Goal: Task Accomplishment & Management: Use online tool/utility

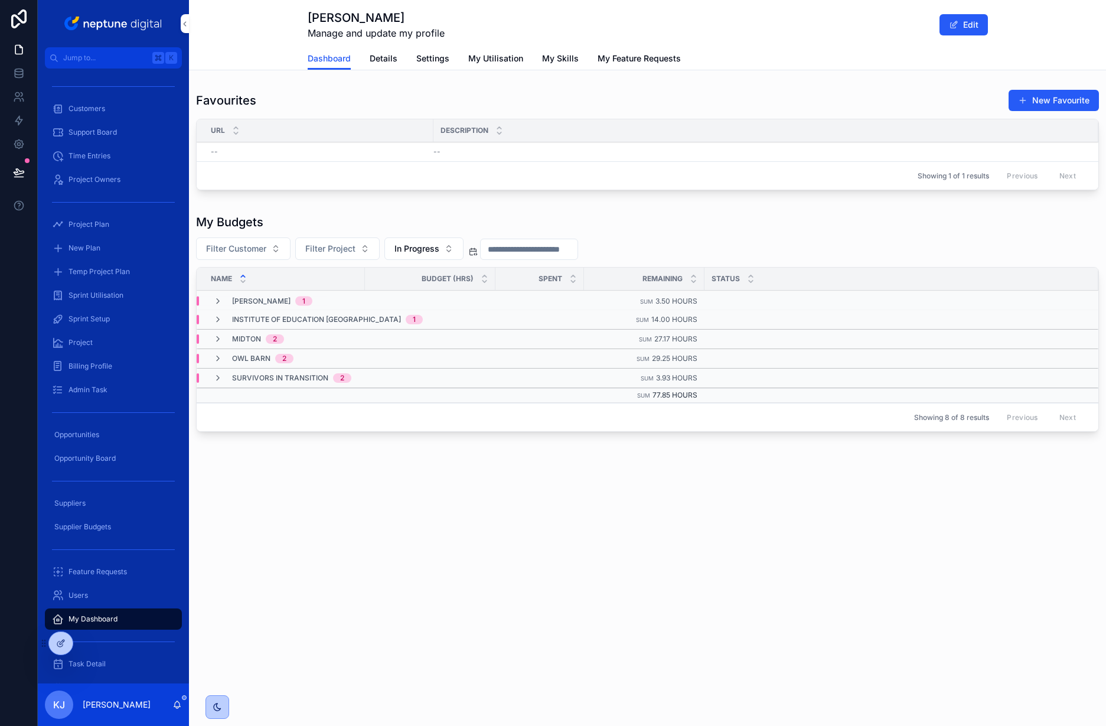
click at [84, 110] on span "Customers" at bounding box center [86, 108] width 37 height 9
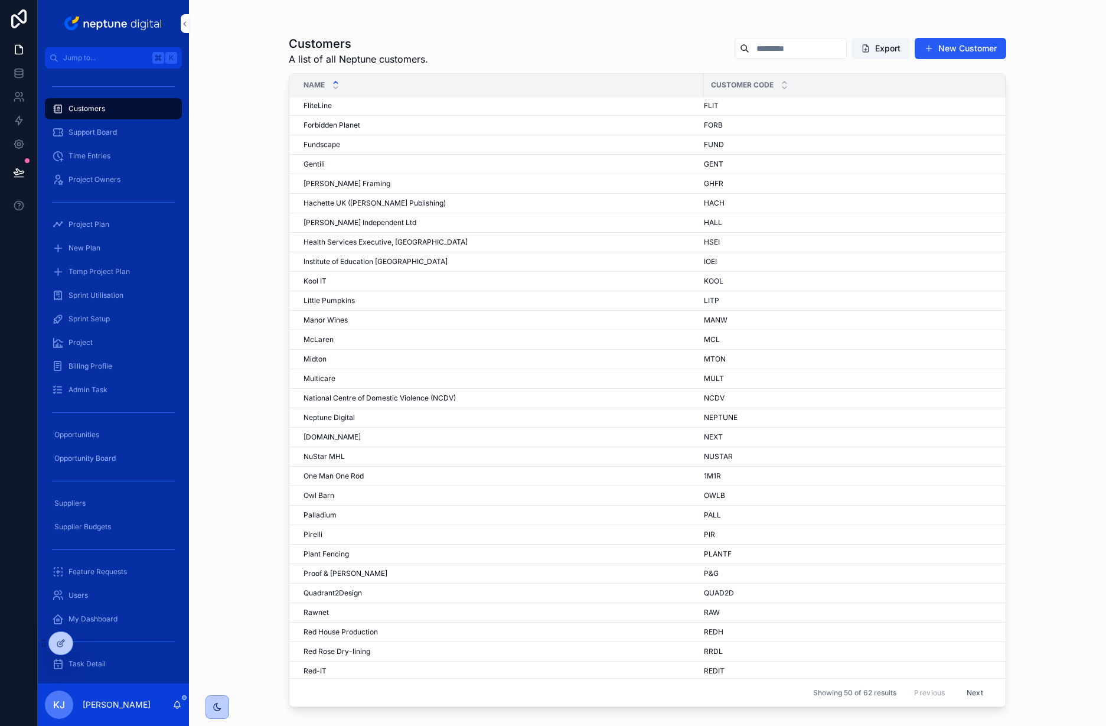
scroll to position [393, 0]
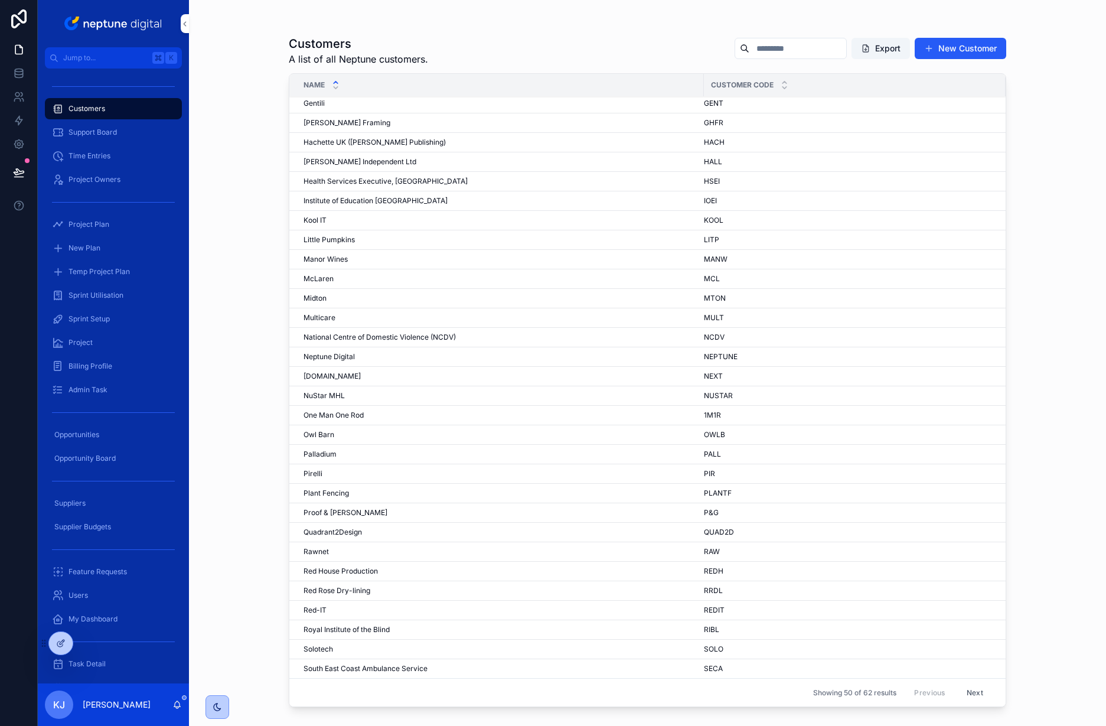
click at [967, 696] on button "Next" at bounding box center [974, 692] width 33 height 18
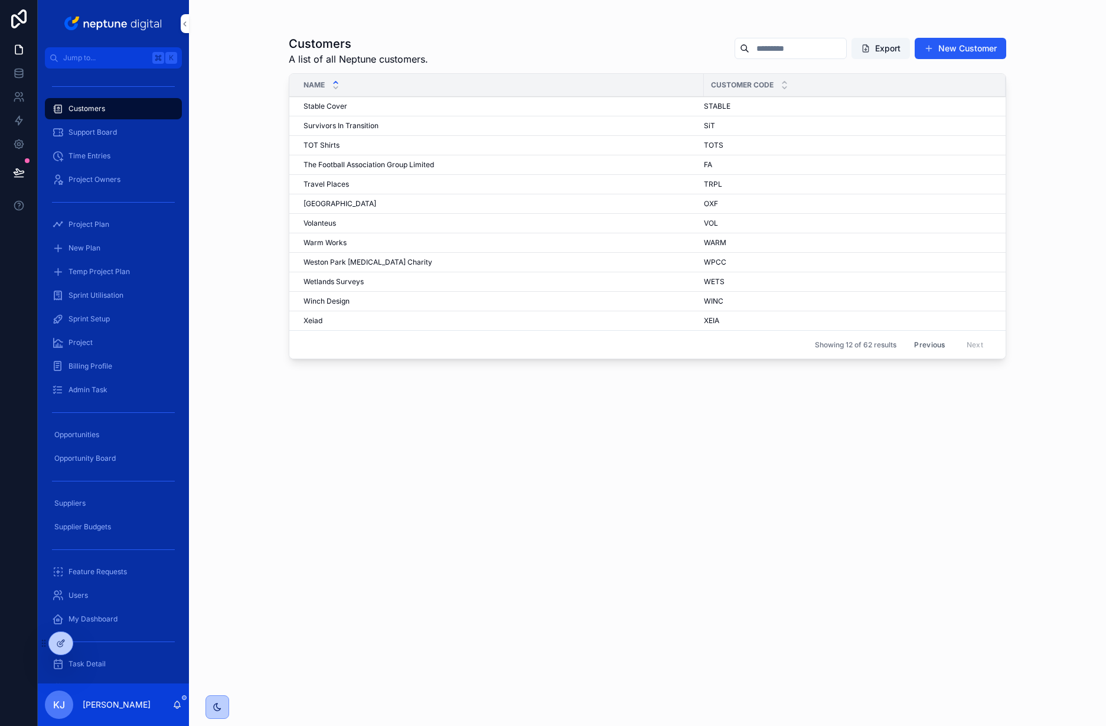
click at [364, 126] on span "Survivors In Transition" at bounding box center [341, 125] width 75 height 9
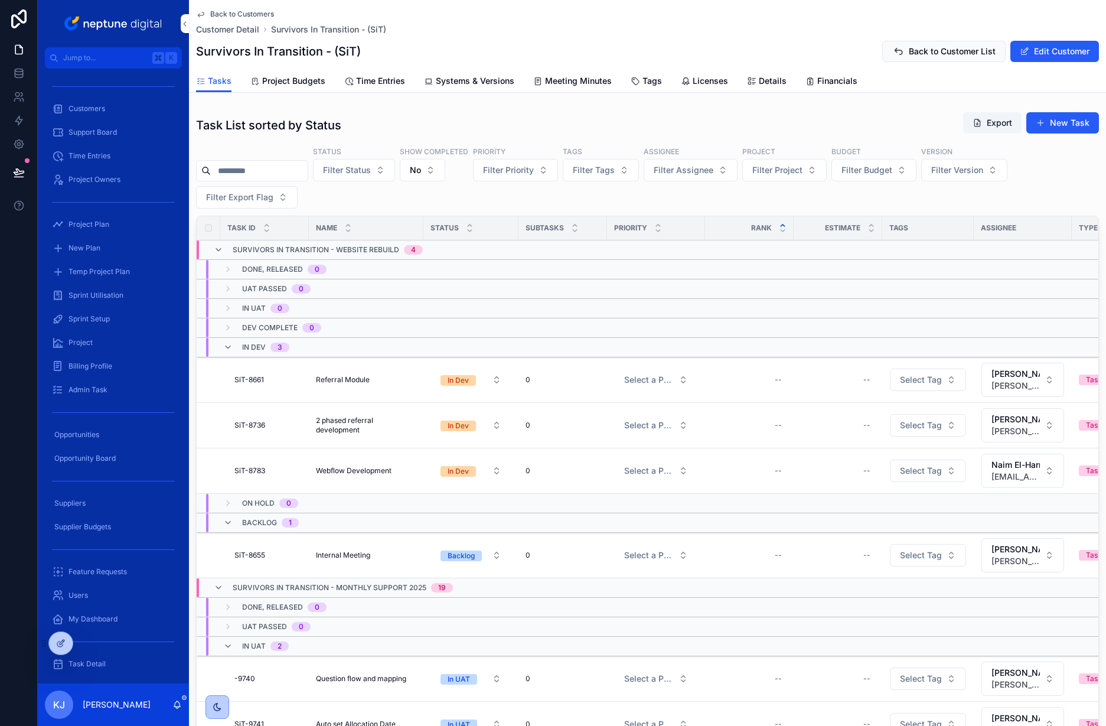
click at [300, 83] on span "Project Budgets" at bounding box center [293, 81] width 63 height 12
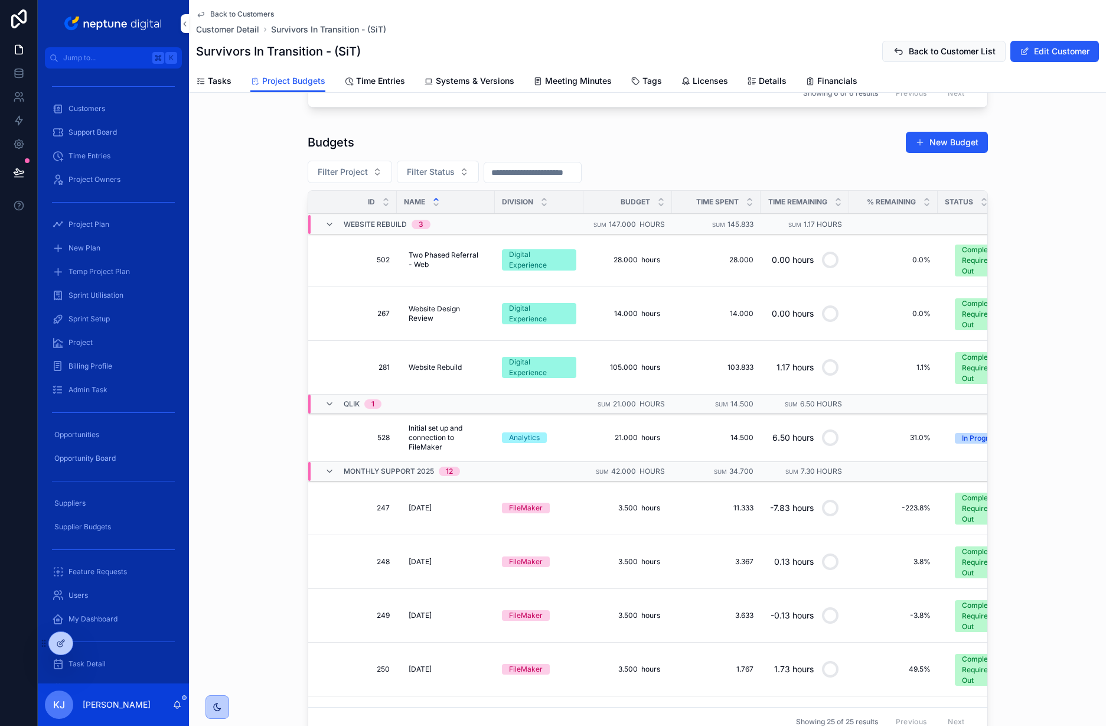
scroll to position [358, 0]
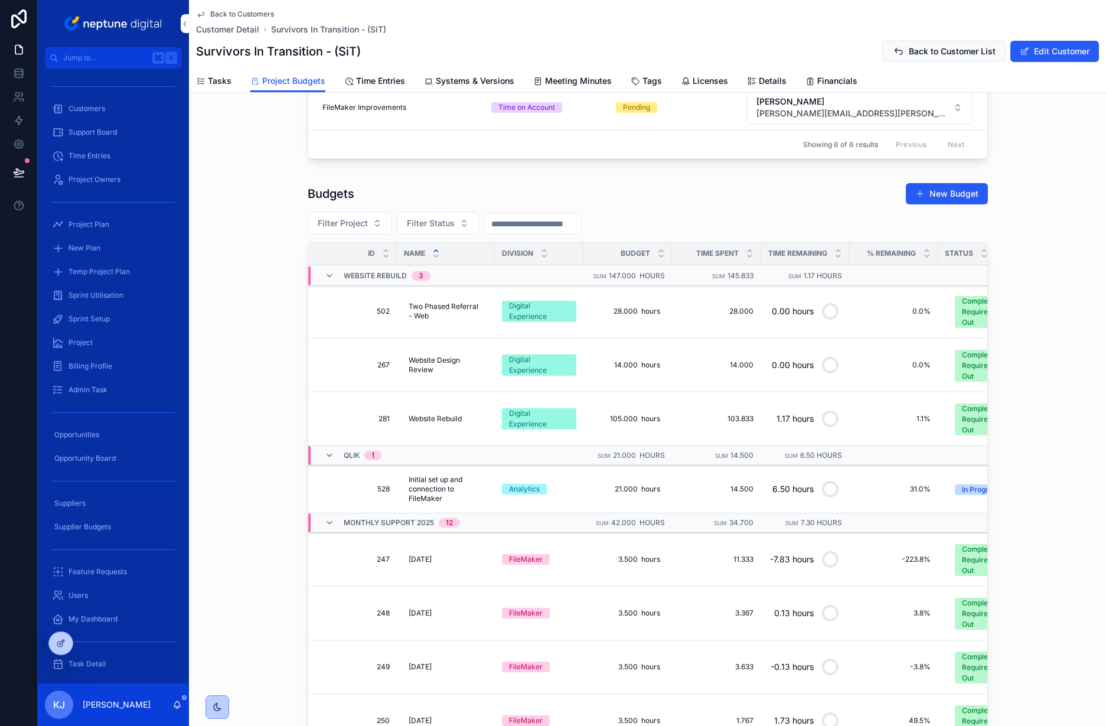
click at [442, 224] on span "Filter Status" at bounding box center [431, 223] width 48 height 12
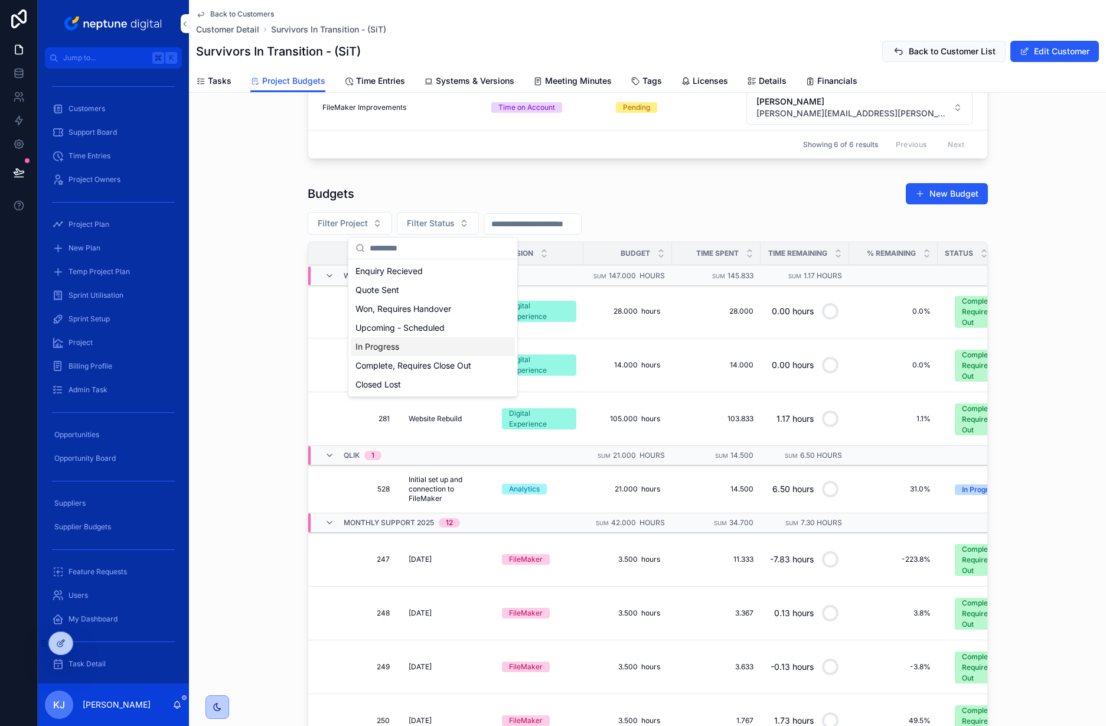
click at [435, 347] on div "In Progress" at bounding box center [433, 346] width 164 height 19
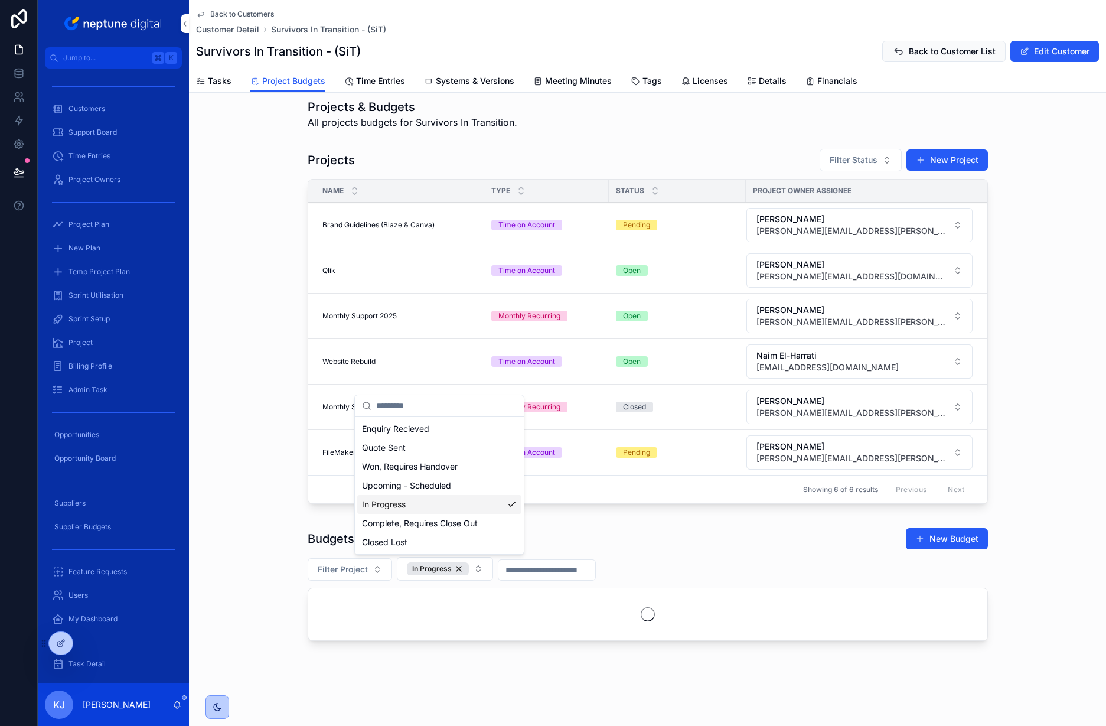
scroll to position [13, 0]
click at [994, 285] on div "Projects Filter Status New Project Name Type Status Project Owner Assignee Bran…" at bounding box center [647, 328] width 917 height 370
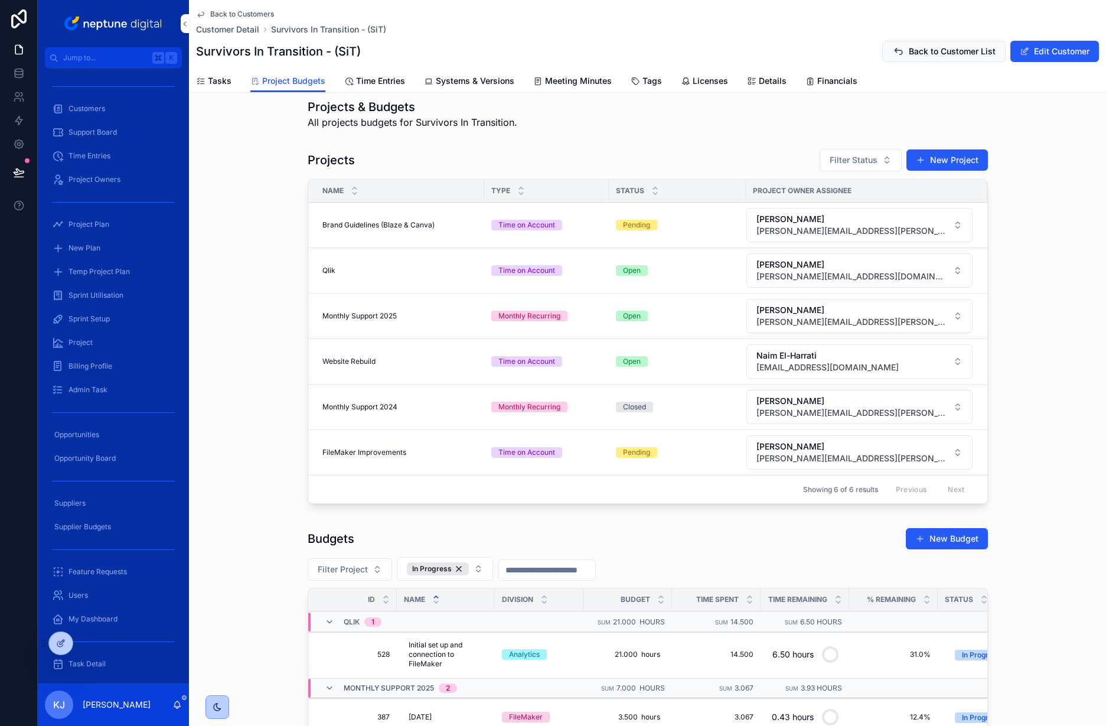
scroll to position [200, 0]
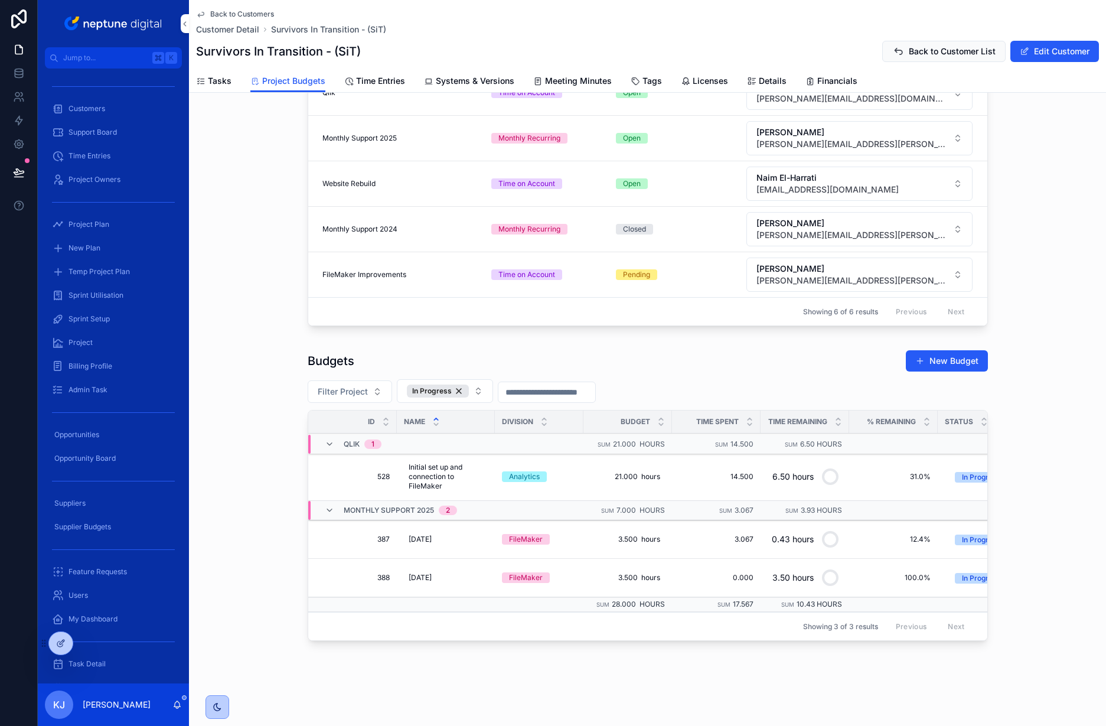
click at [372, 380] on button "Filter Project" at bounding box center [350, 391] width 84 height 22
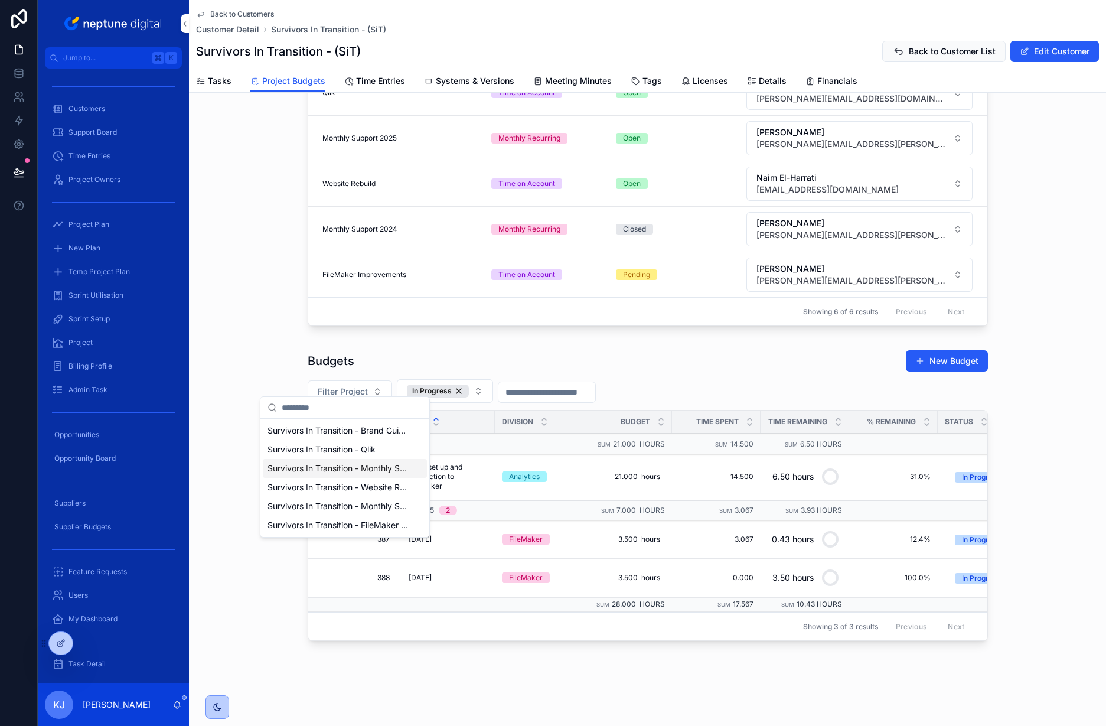
click at [396, 471] on span "Survivors In Transition - Monthly Support 2025" at bounding box center [338, 468] width 141 height 12
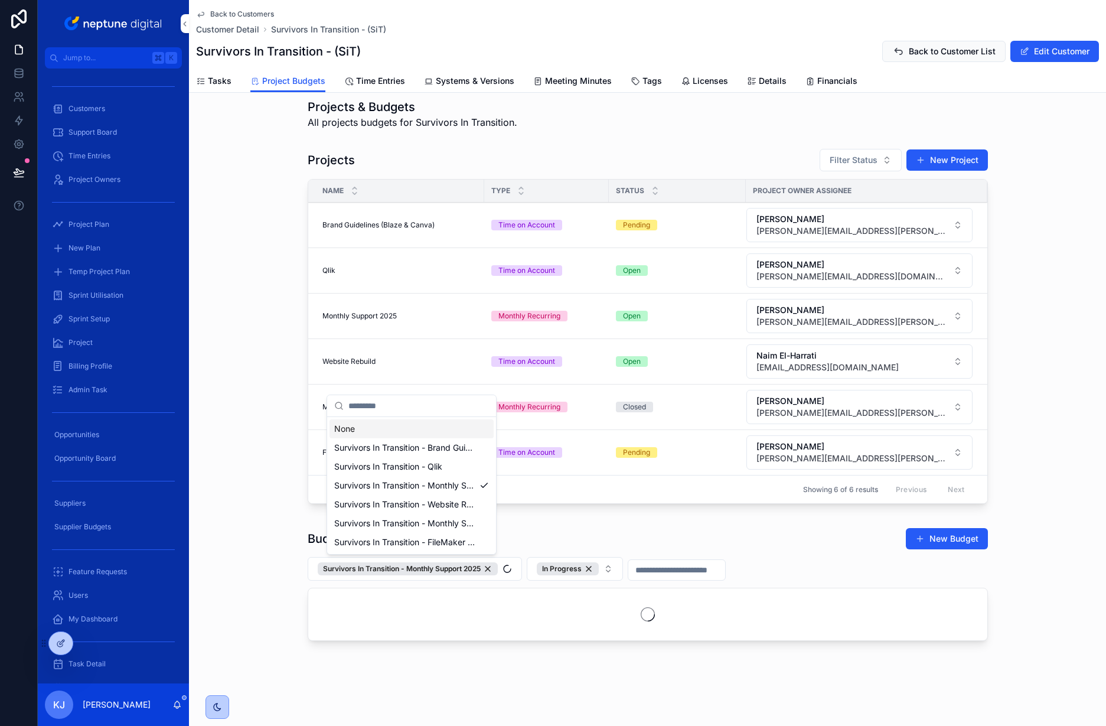
scroll to position [132, 0]
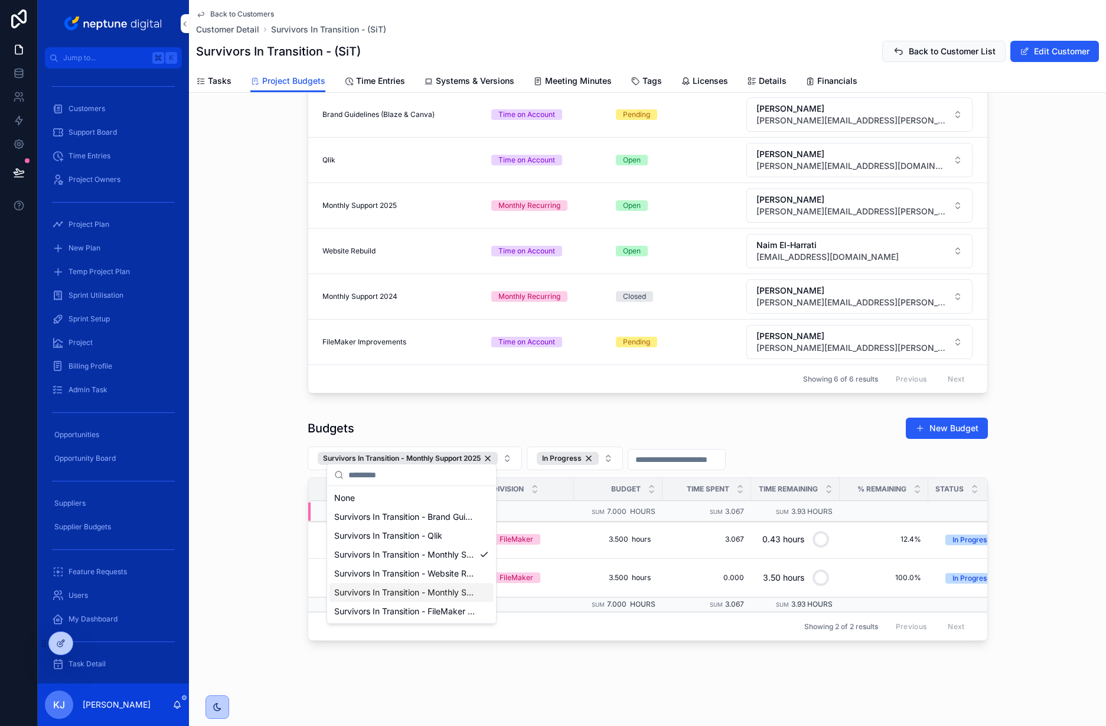
click at [462, 590] on span "Survivors In Transition - Monthly Support 2024" at bounding box center [404, 592] width 141 height 12
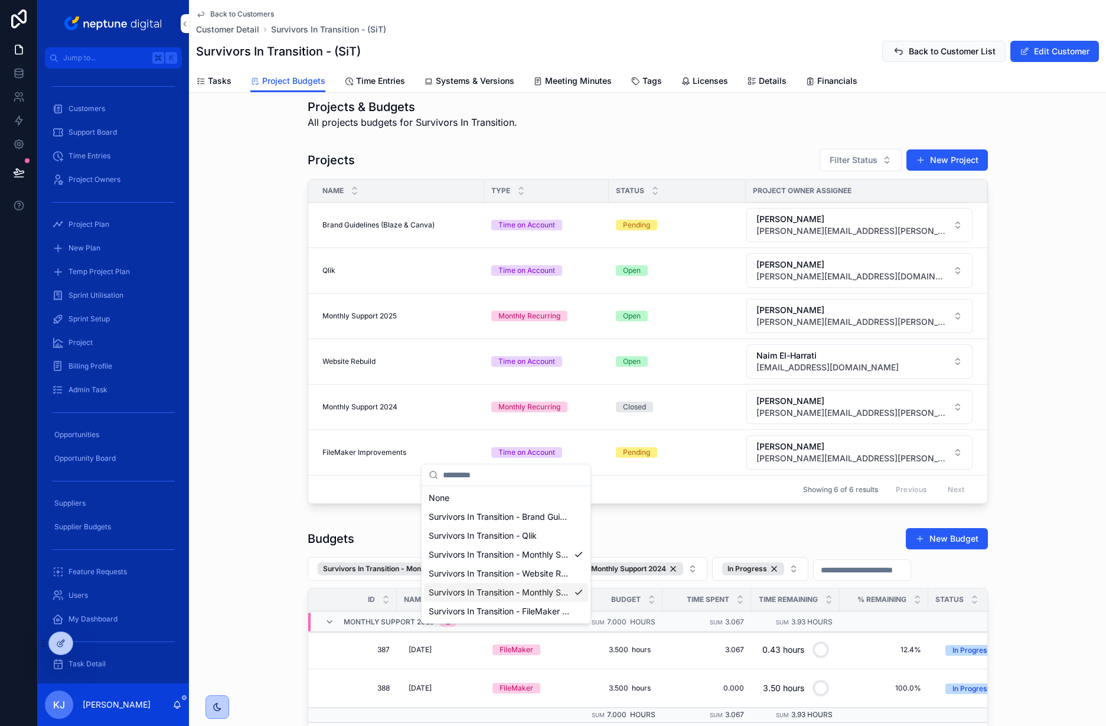
scroll to position [132, 0]
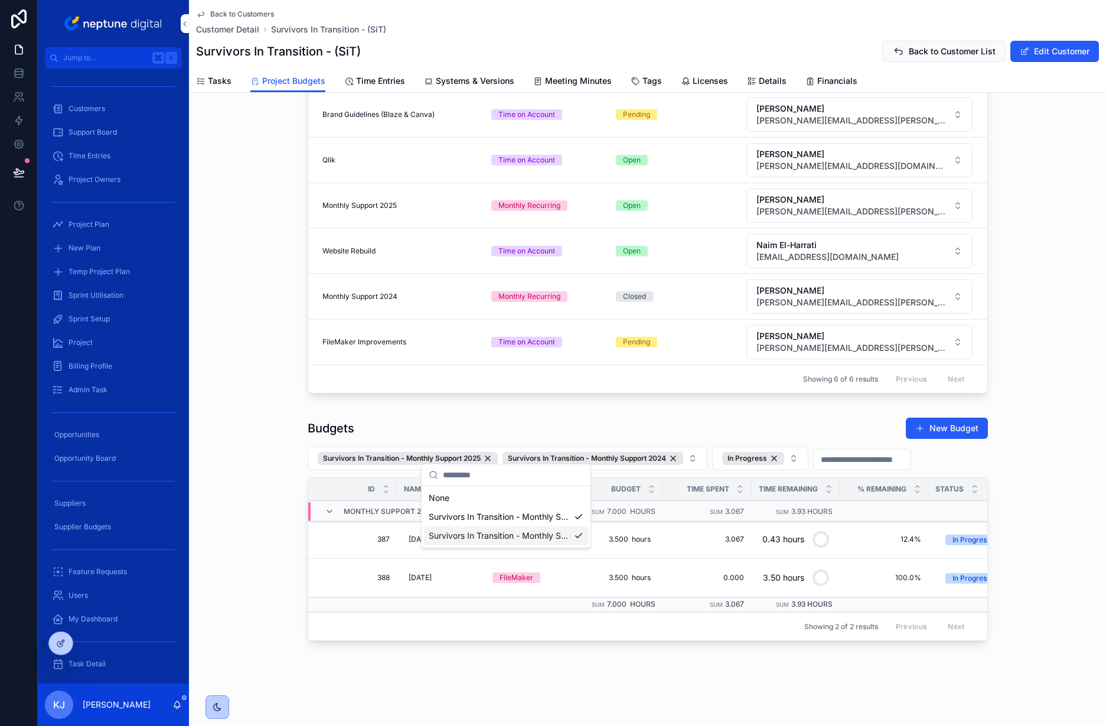
click at [1007, 464] on div "Budgets New Budget Survivors In Transition - Monthly Support 2025 Survivors In …" at bounding box center [647, 531] width 917 height 238
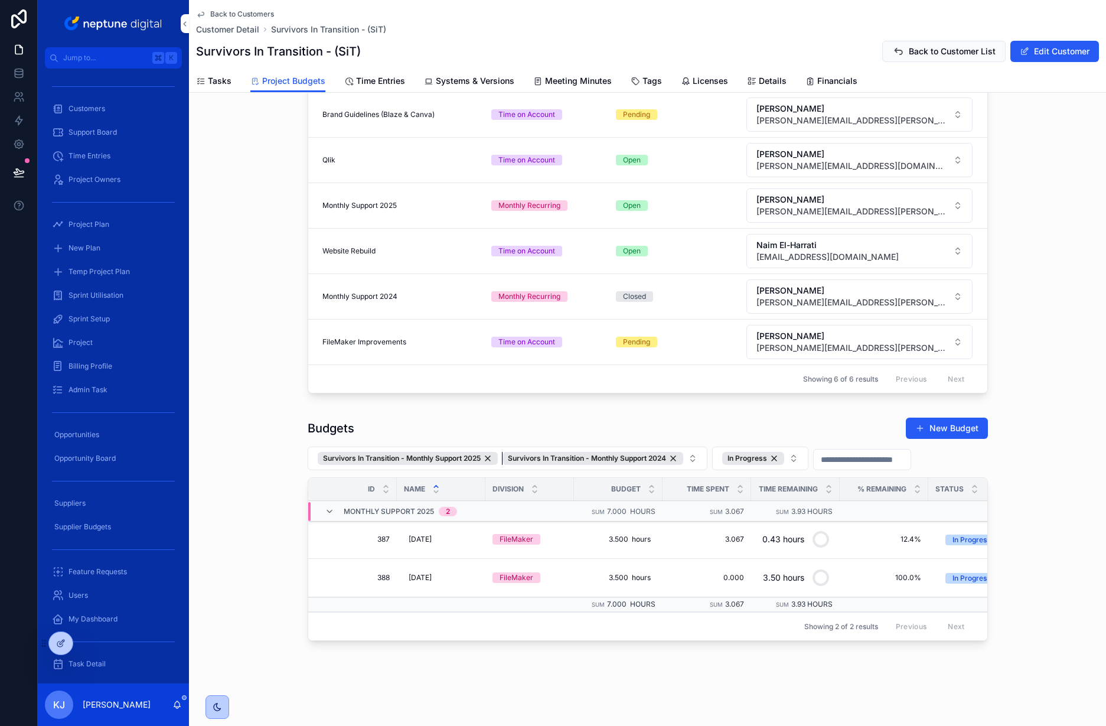
click at [676, 452] on div "Survivors In Transition - Monthly Support 2024" at bounding box center [593, 458] width 181 height 13
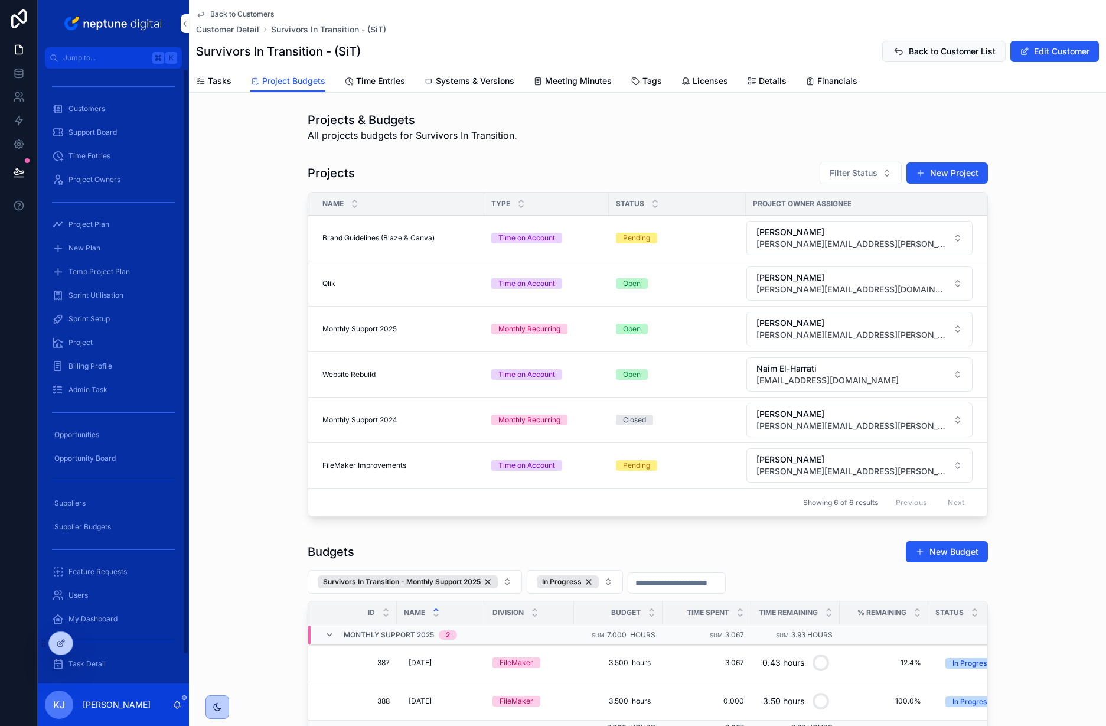
click at [87, 109] on span "Customers" at bounding box center [86, 108] width 37 height 9
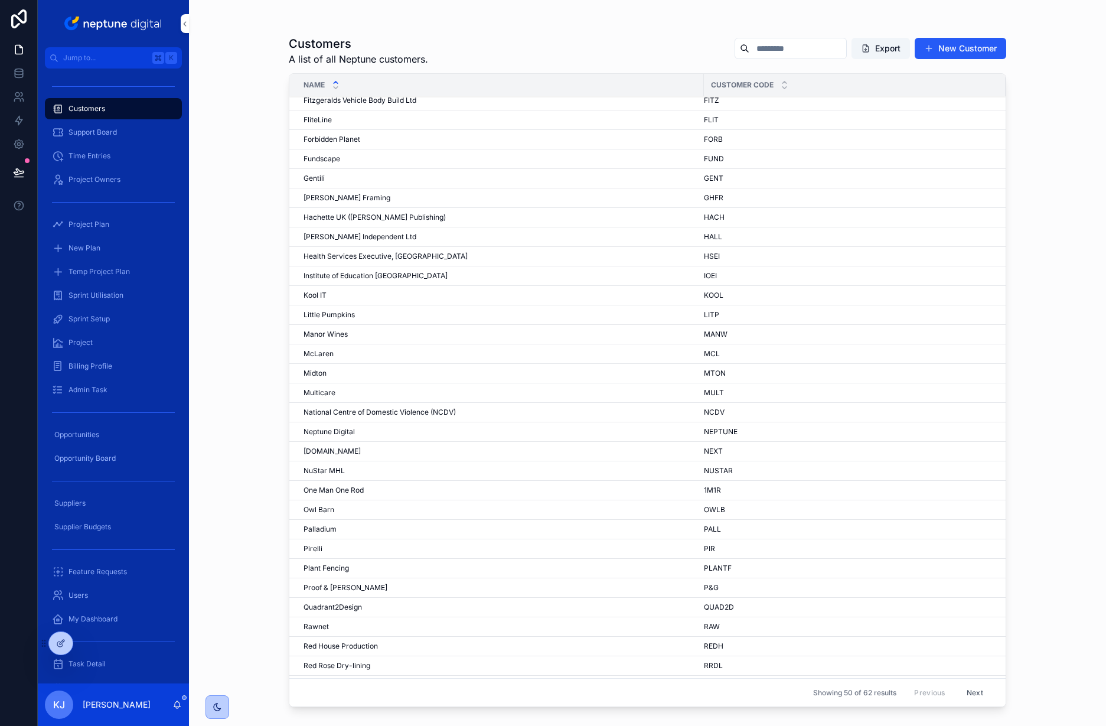
scroll to position [393, 0]
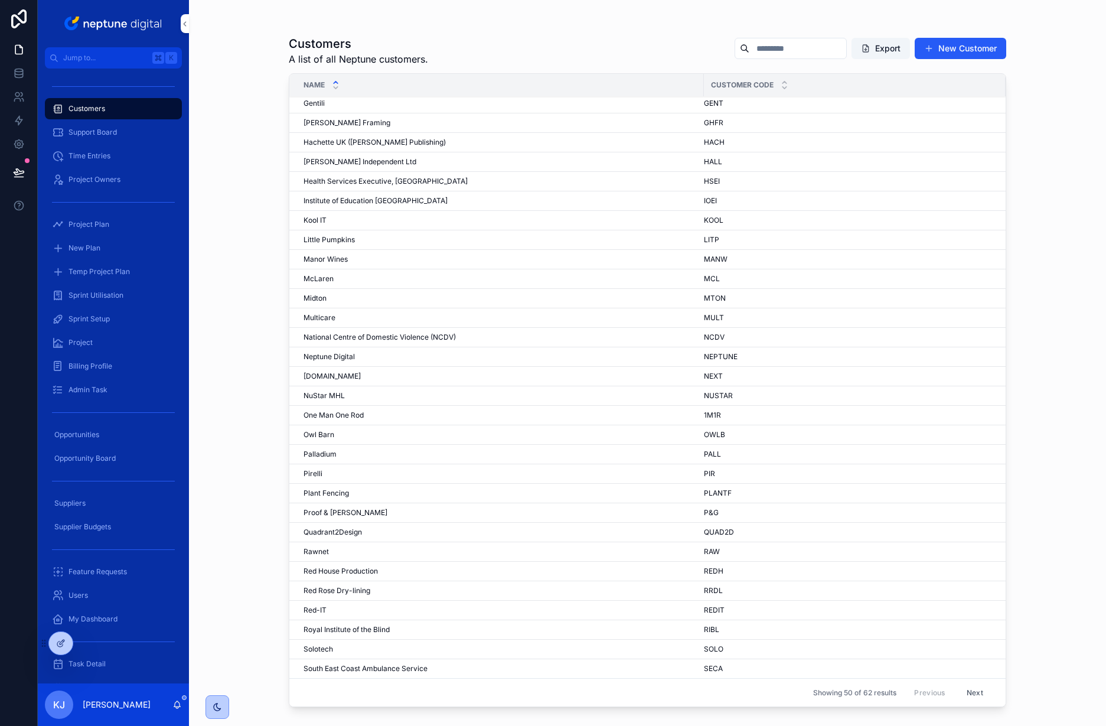
click at [109, 613] on div "My Dashboard" at bounding box center [113, 618] width 123 height 19
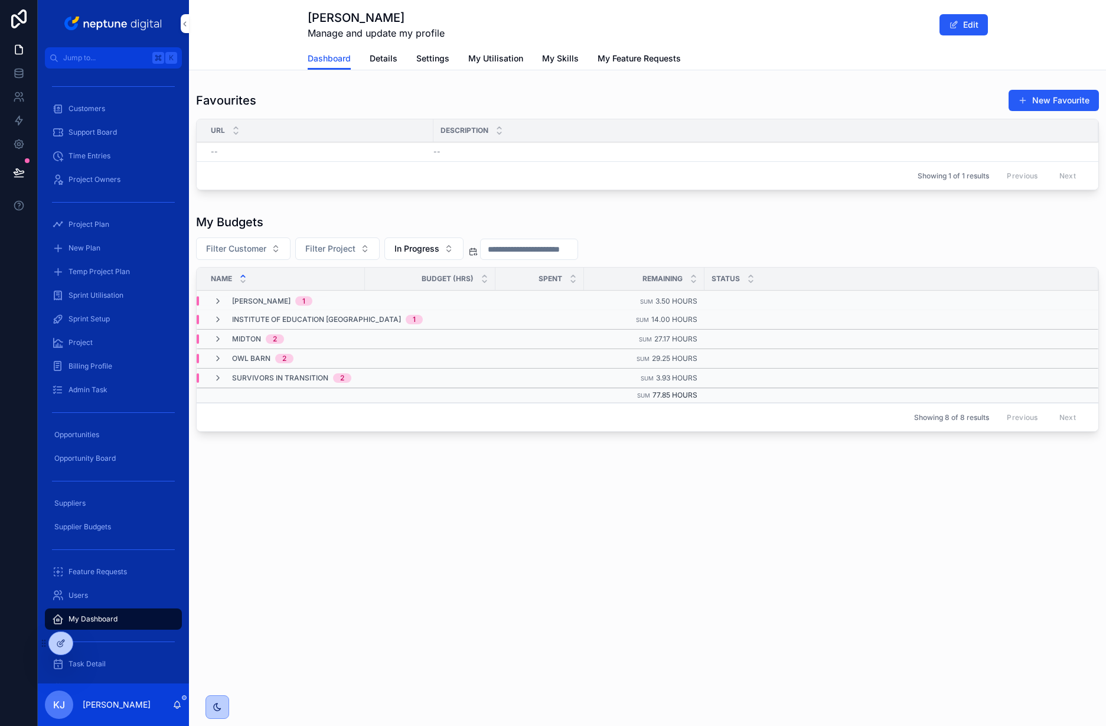
click at [250, 358] on span "Owl Barn" at bounding box center [251, 358] width 38 height 9
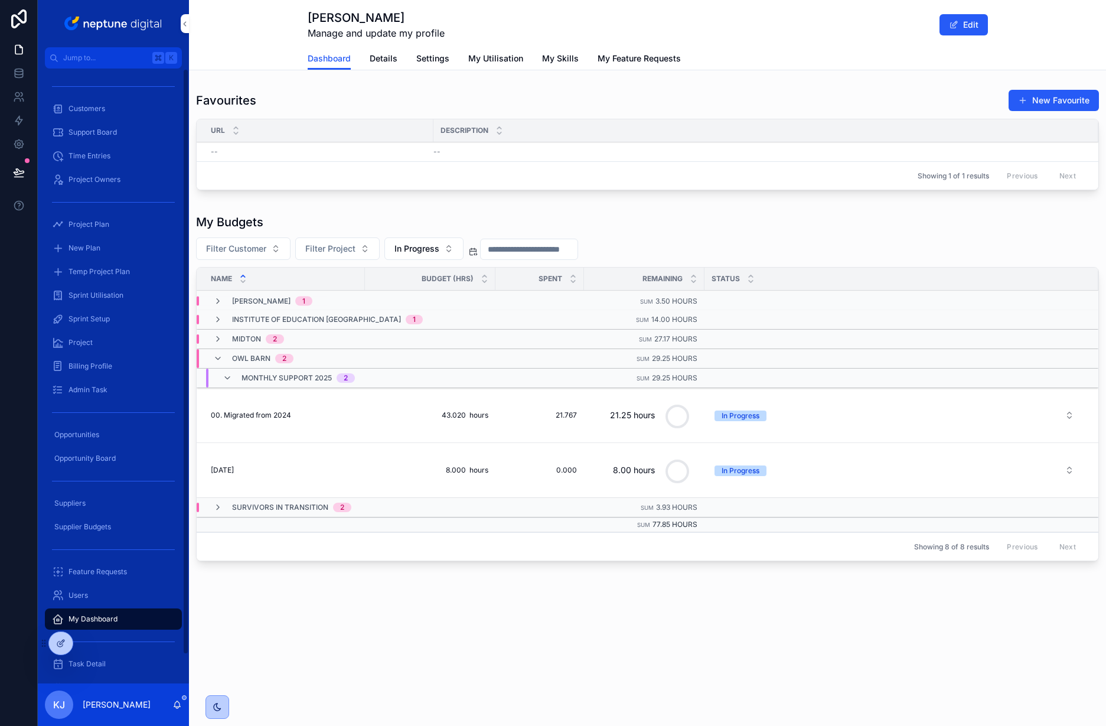
click at [96, 106] on span "Customers" at bounding box center [86, 108] width 37 height 9
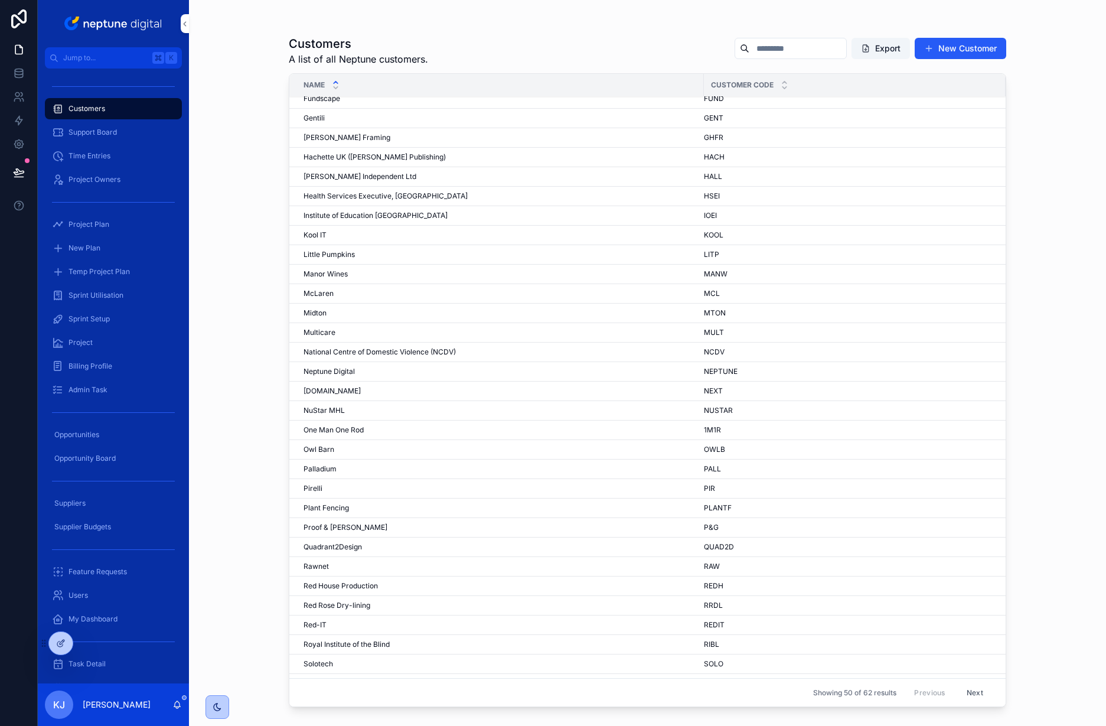
scroll to position [393, 0]
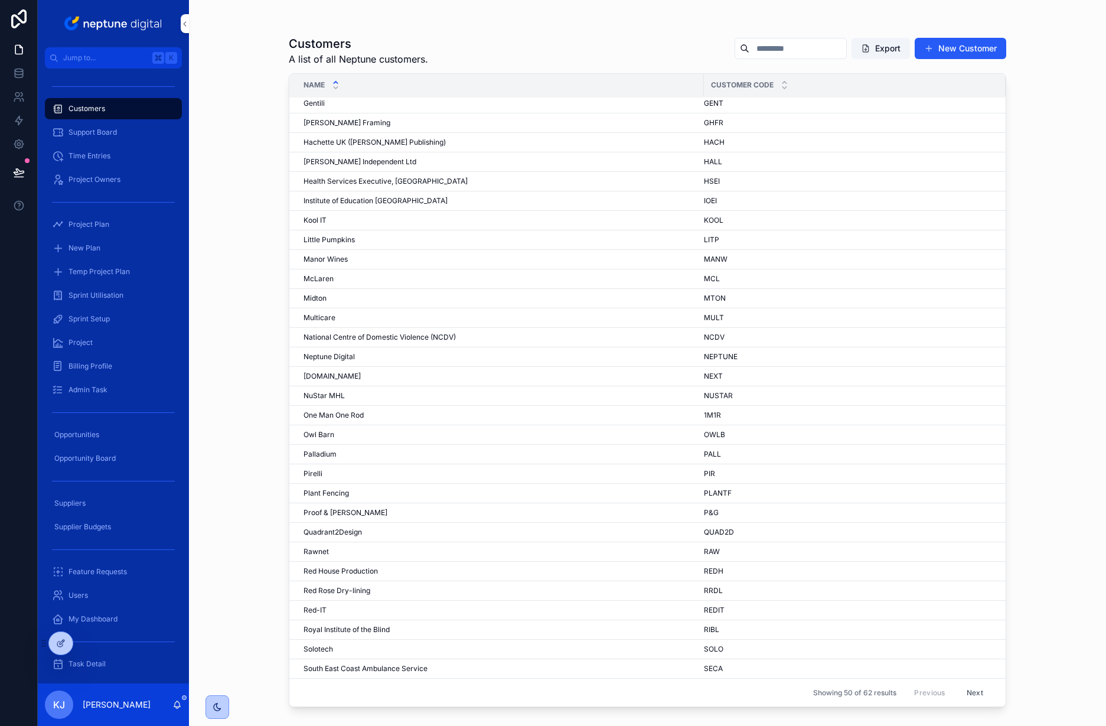
click at [969, 695] on button "Next" at bounding box center [974, 692] width 33 height 18
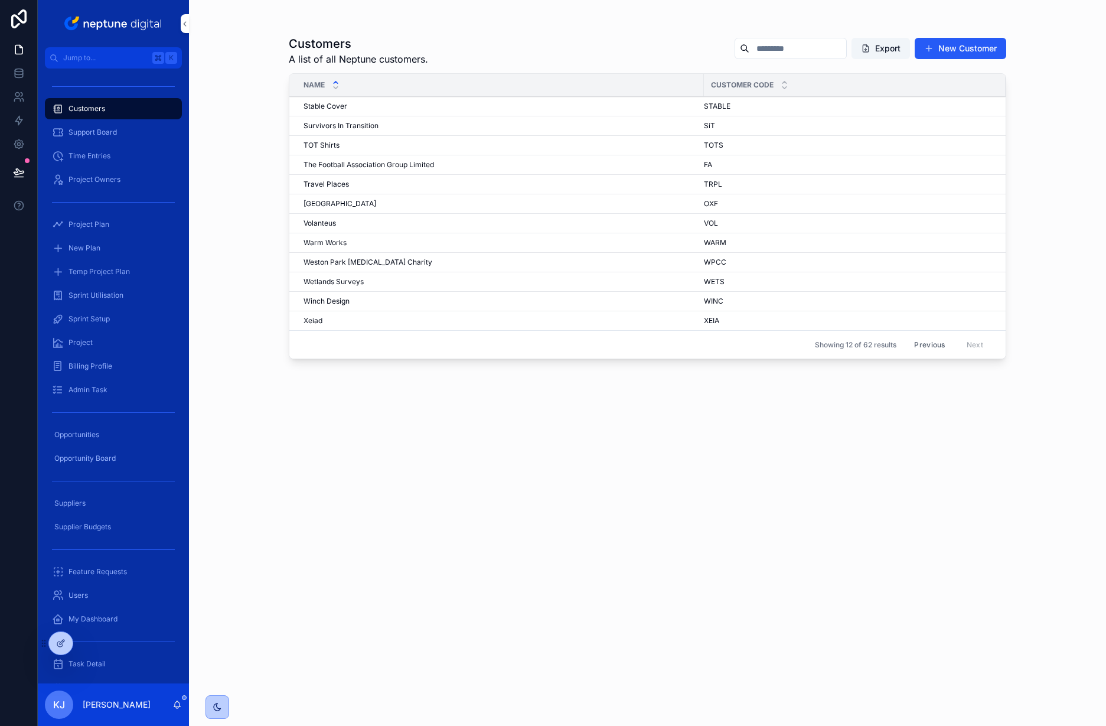
click at [929, 338] on button "Previous" at bounding box center [929, 344] width 47 height 18
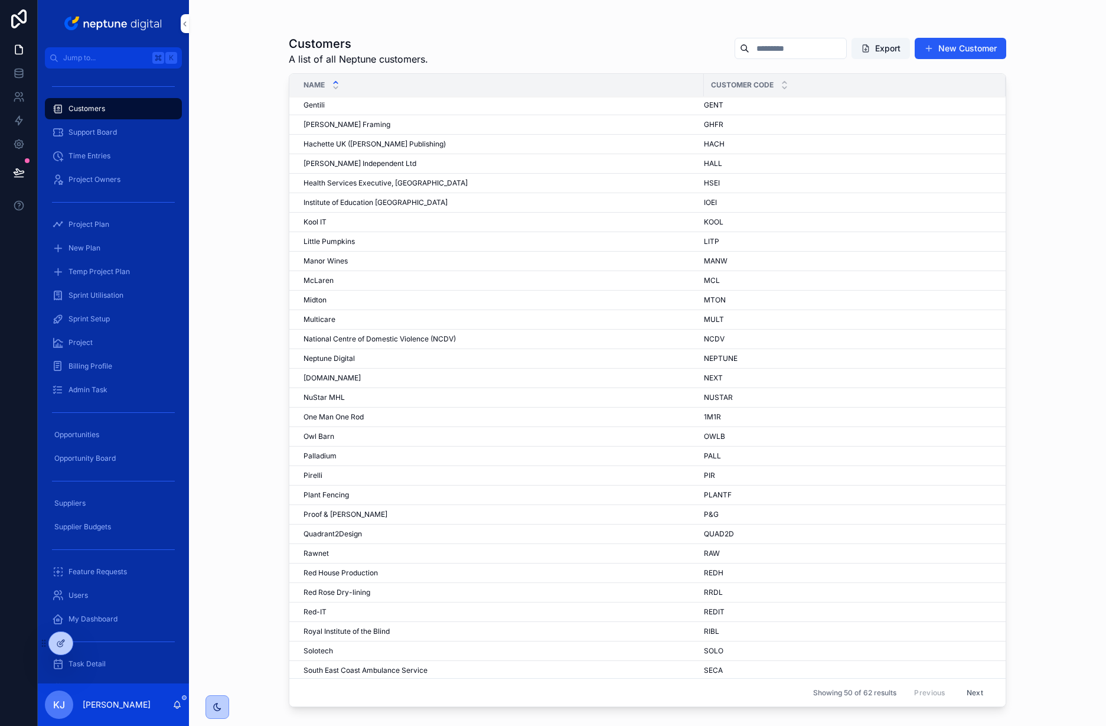
scroll to position [393, 0]
click at [357, 433] on div "Owl Barn Owl Barn" at bounding box center [500, 434] width 393 height 9
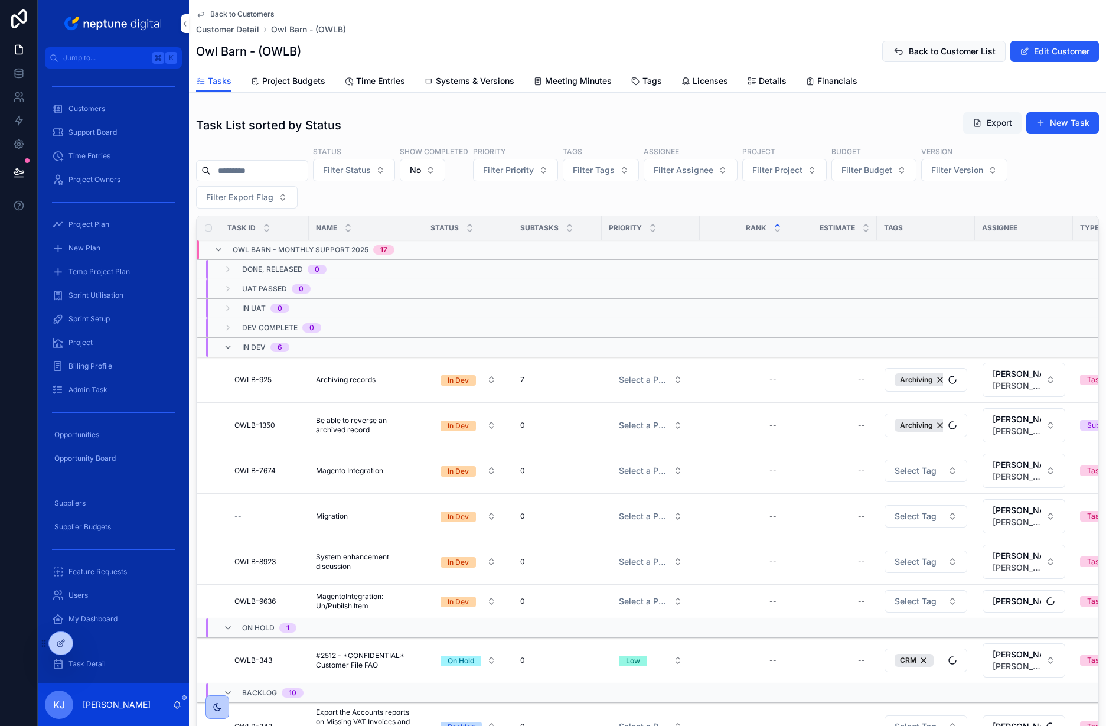
click at [304, 83] on span "Project Budgets" at bounding box center [293, 81] width 63 height 12
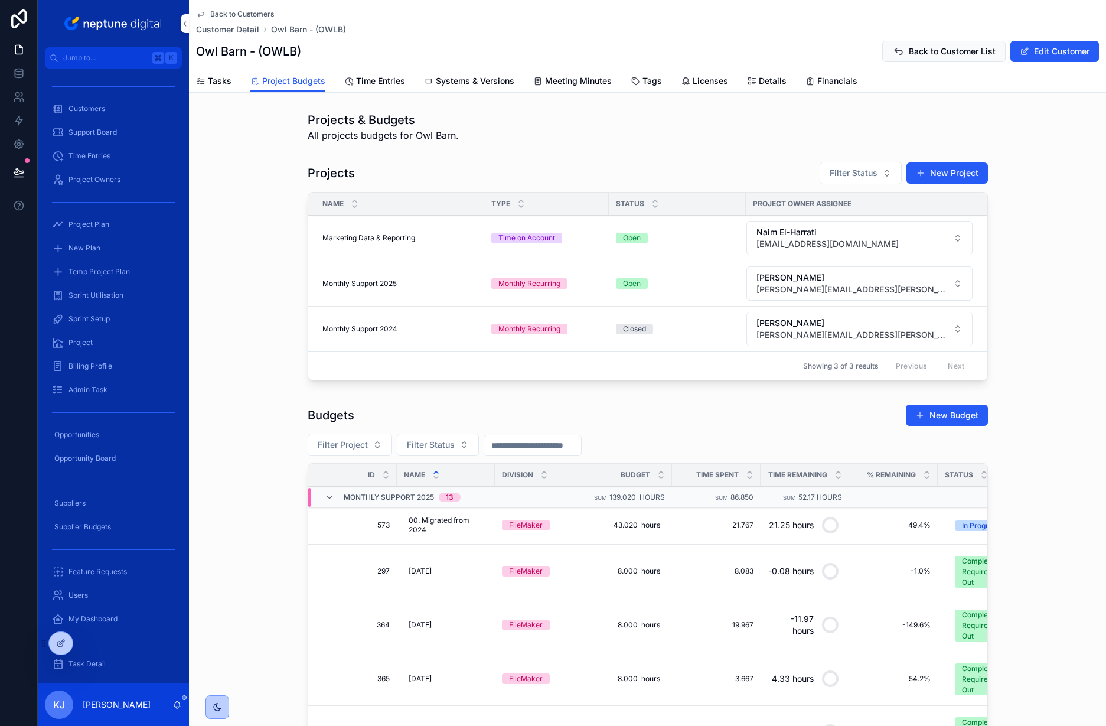
scroll to position [11, 0]
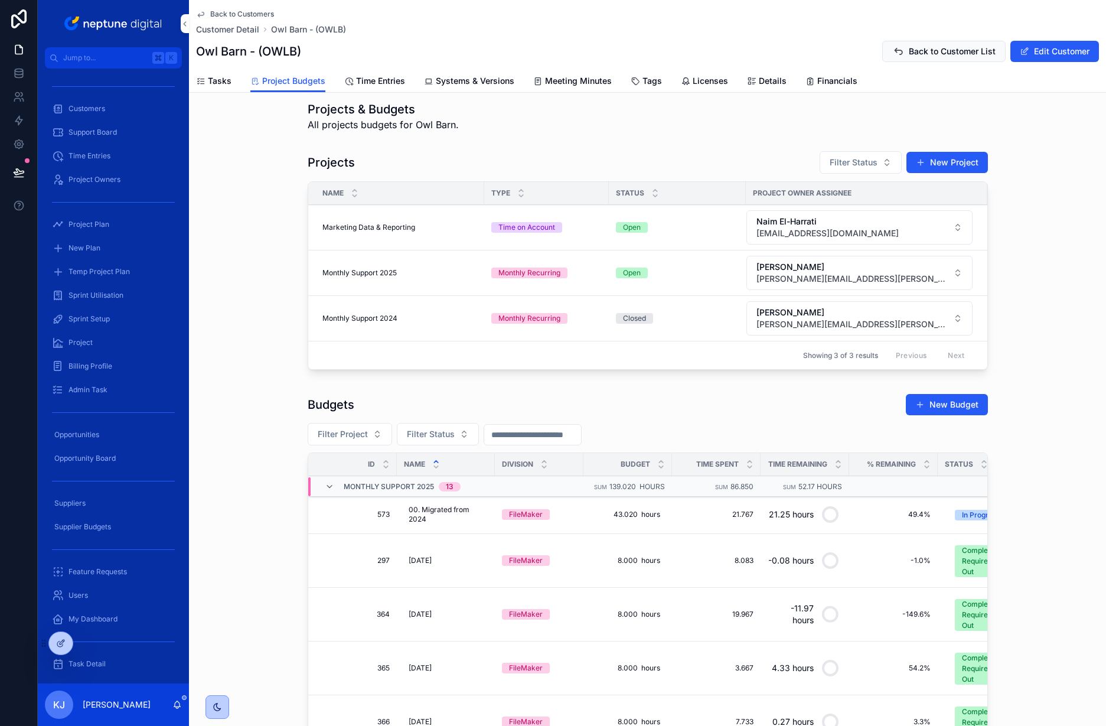
click at [367, 435] on button "Filter Project" at bounding box center [350, 434] width 84 height 22
click at [435, 433] on span "Filter Status" at bounding box center [431, 434] width 48 height 12
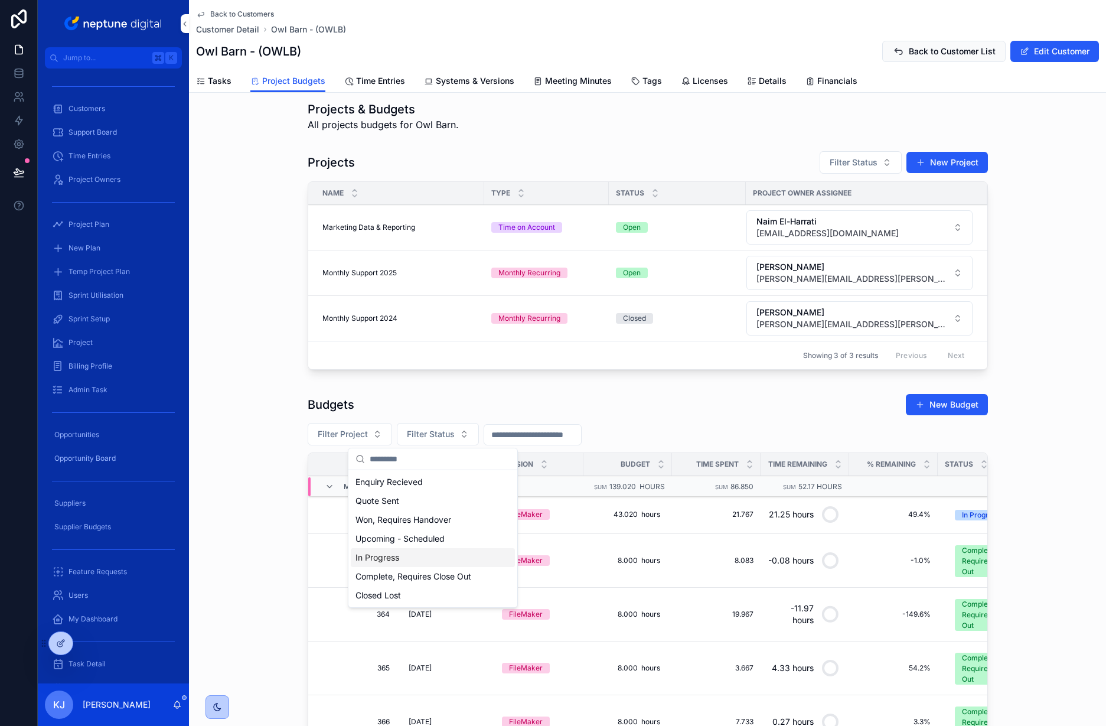
click at [434, 552] on div "In Progress" at bounding box center [433, 557] width 164 height 19
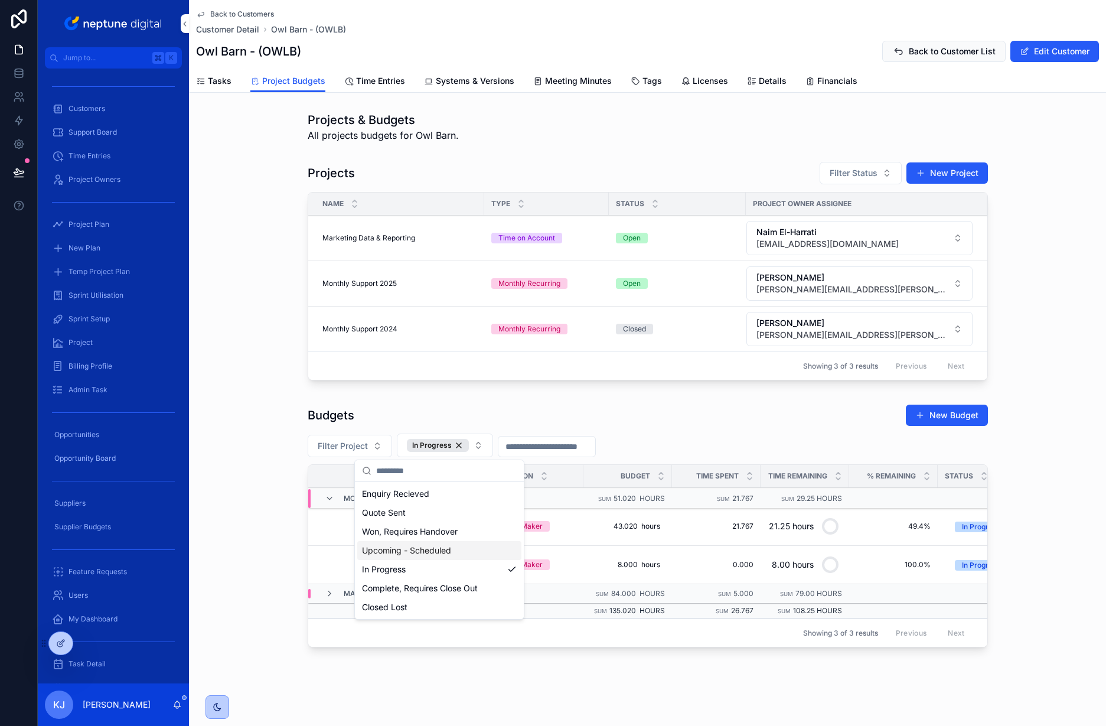
click at [1051, 361] on div "Projects Filter Status New Project Name Type Status Project Owner Assignee Mark…" at bounding box center [647, 272] width 917 height 233
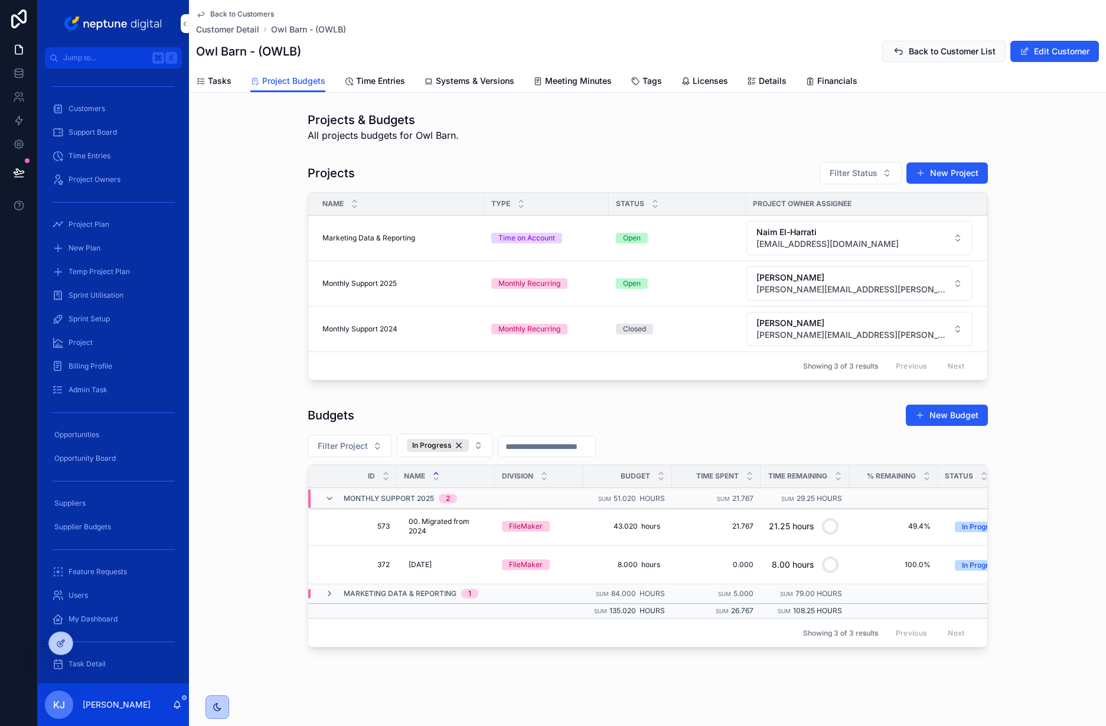
scroll to position [2, 0]
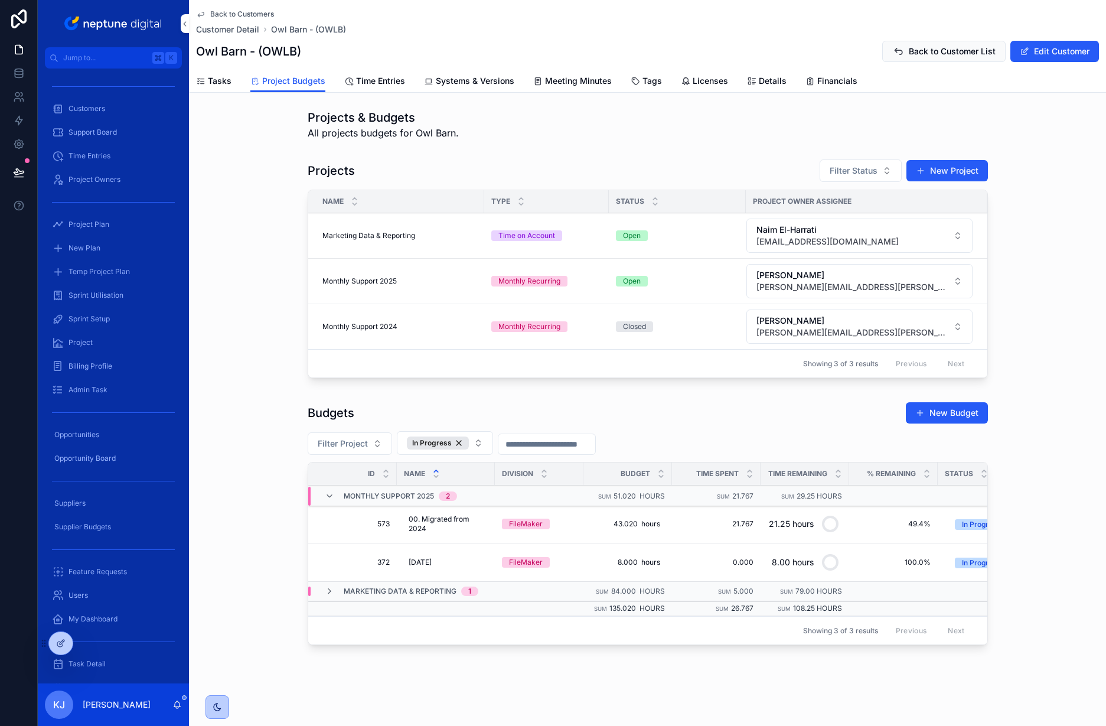
click at [354, 445] on span "Filter Project" at bounding box center [343, 444] width 50 height 12
click at [359, 508] on span "Owl Barn - Monthly Support 2025" at bounding box center [333, 510] width 131 height 12
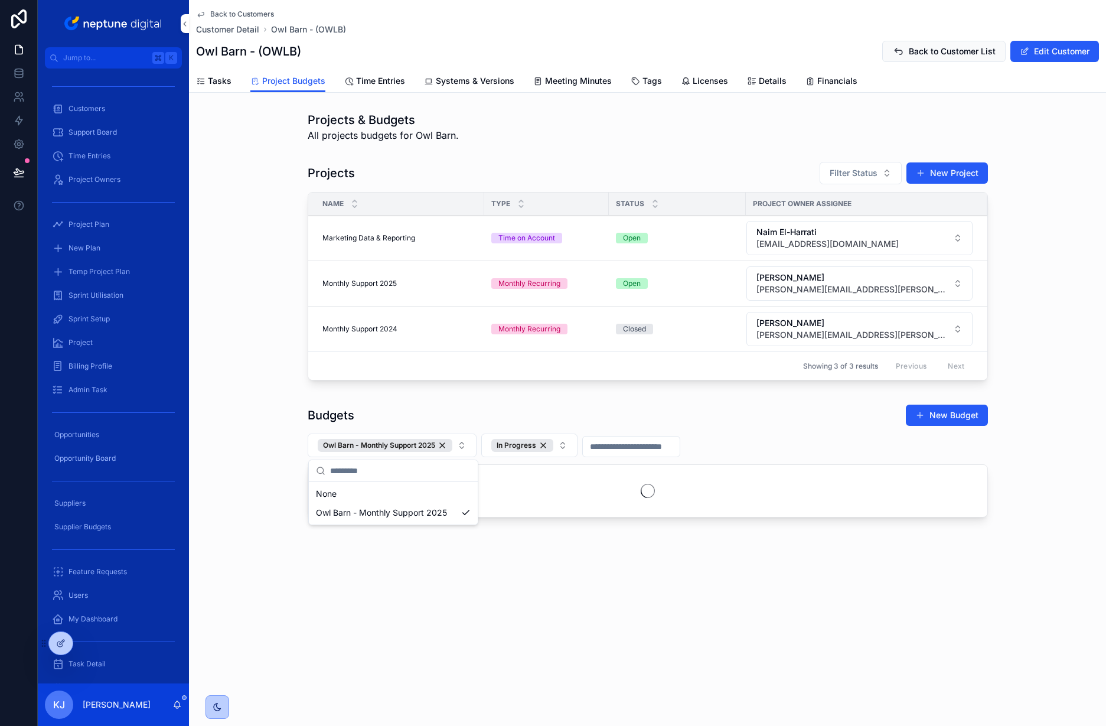
click at [1055, 468] on div "Budgets New Budget Owl Barn - Monthly Support 2025 In Progress" at bounding box center [647, 463] width 917 height 128
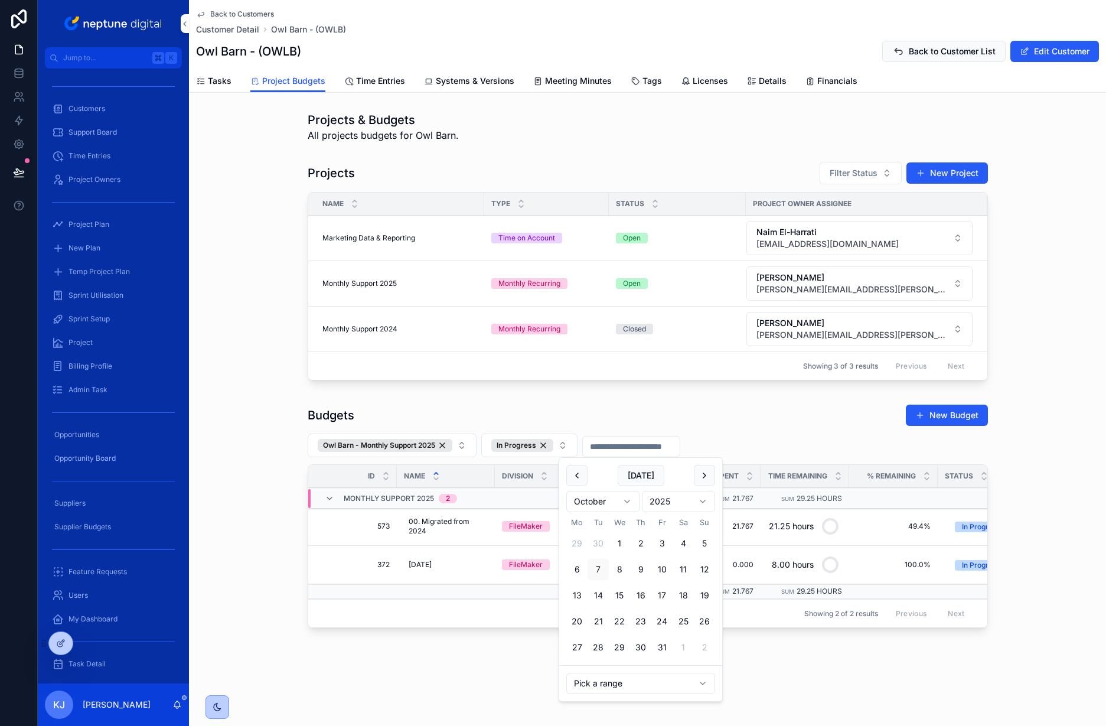
click at [637, 445] on input "scrollable content" at bounding box center [631, 446] width 97 height 17
click at [546, 445] on div "In Progress" at bounding box center [522, 445] width 62 height 13
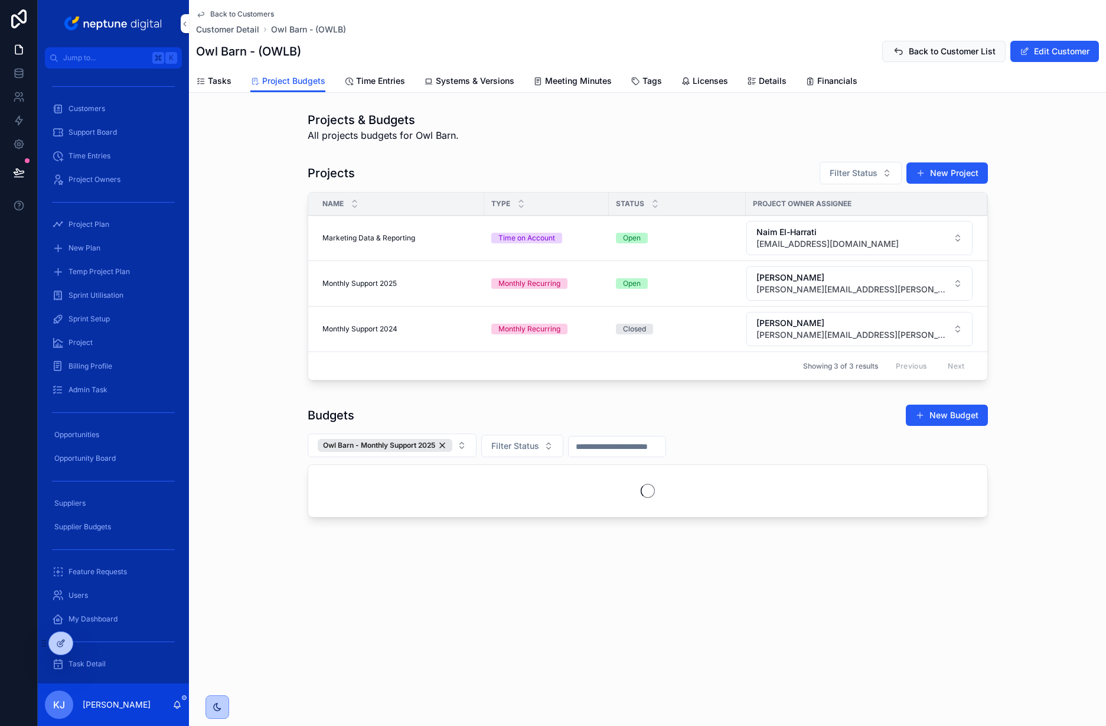
click at [620, 442] on input "scrollable content" at bounding box center [617, 446] width 97 height 17
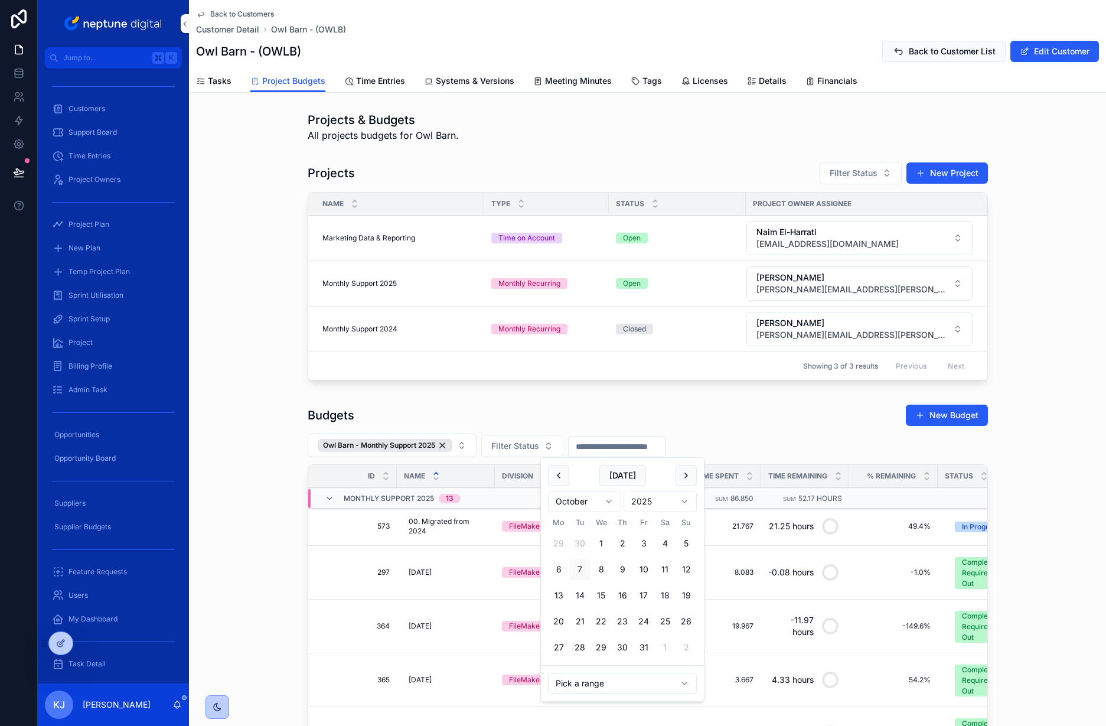
click at [560, 478] on button "scrollable content" at bounding box center [558, 475] width 21 height 21
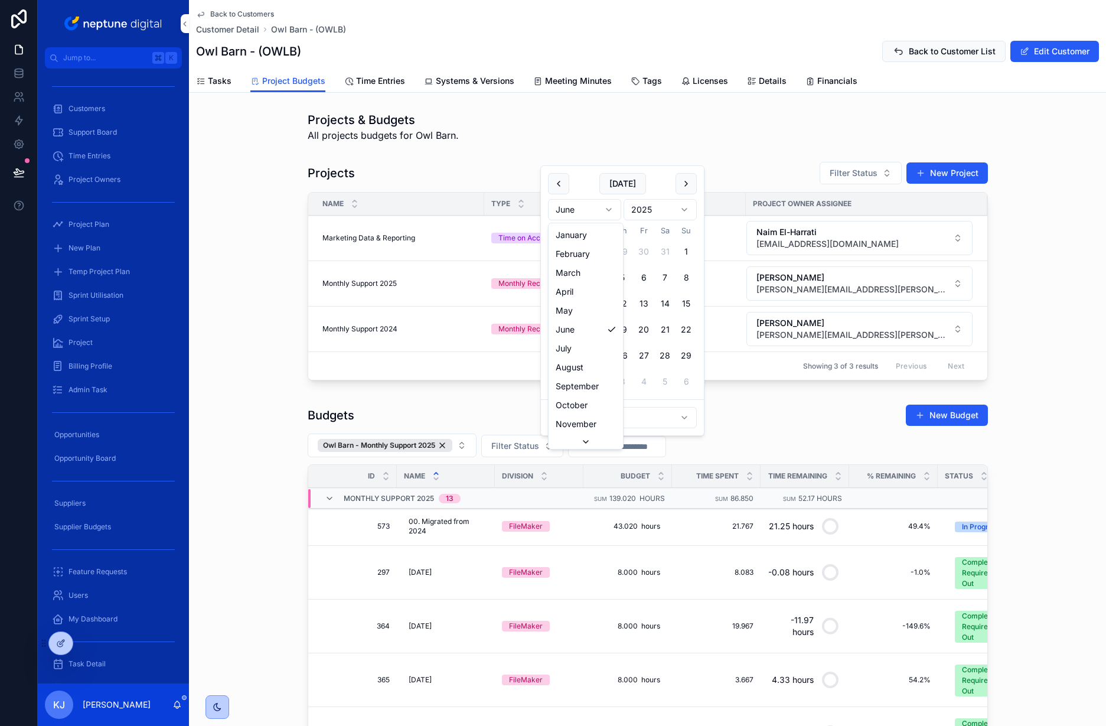
click at [596, 211] on html "Jump to... K Customers Support Board Time Entries Project Owners Project Plan N…" at bounding box center [553, 363] width 1106 height 726
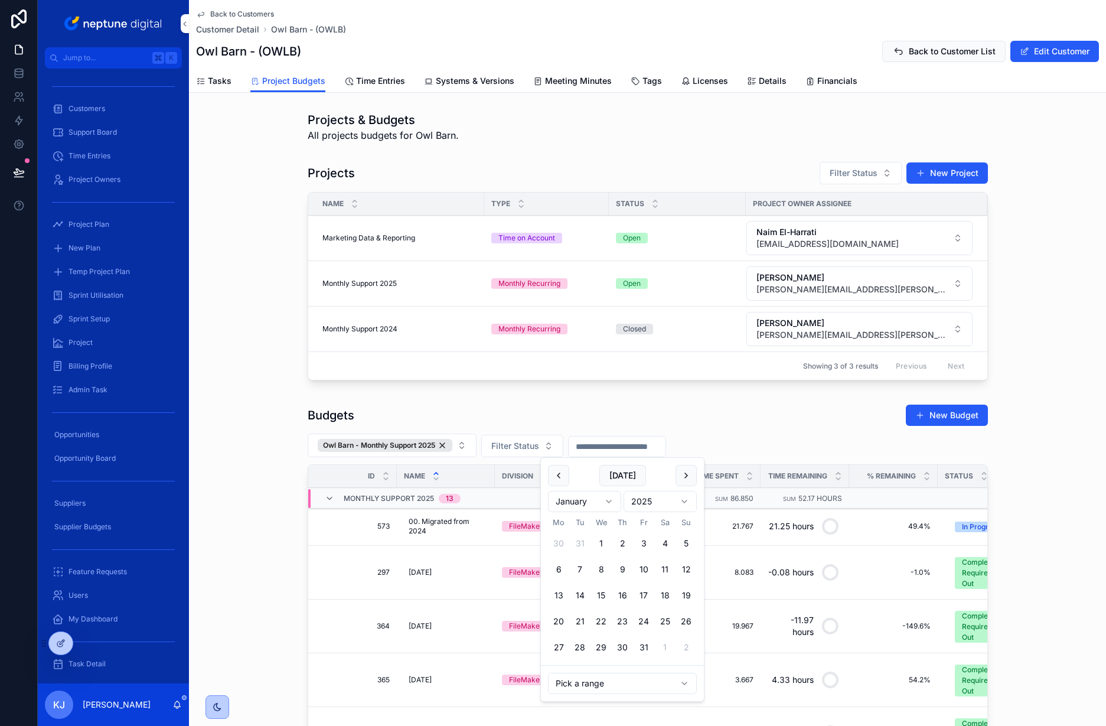
click at [602, 548] on button "1" at bounding box center [601, 543] width 21 height 21
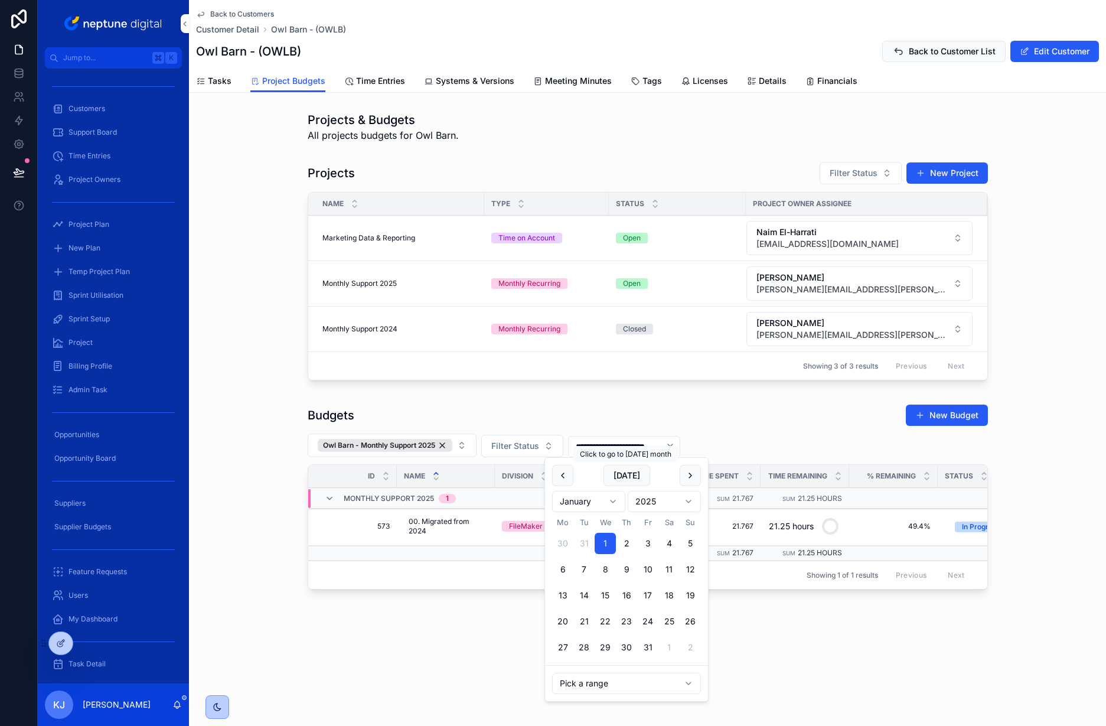
click at [621, 480] on button "[DATE]" at bounding box center [627, 475] width 47 height 21
click at [650, 648] on button "31" at bounding box center [647, 647] width 21 height 21
type input "**********"
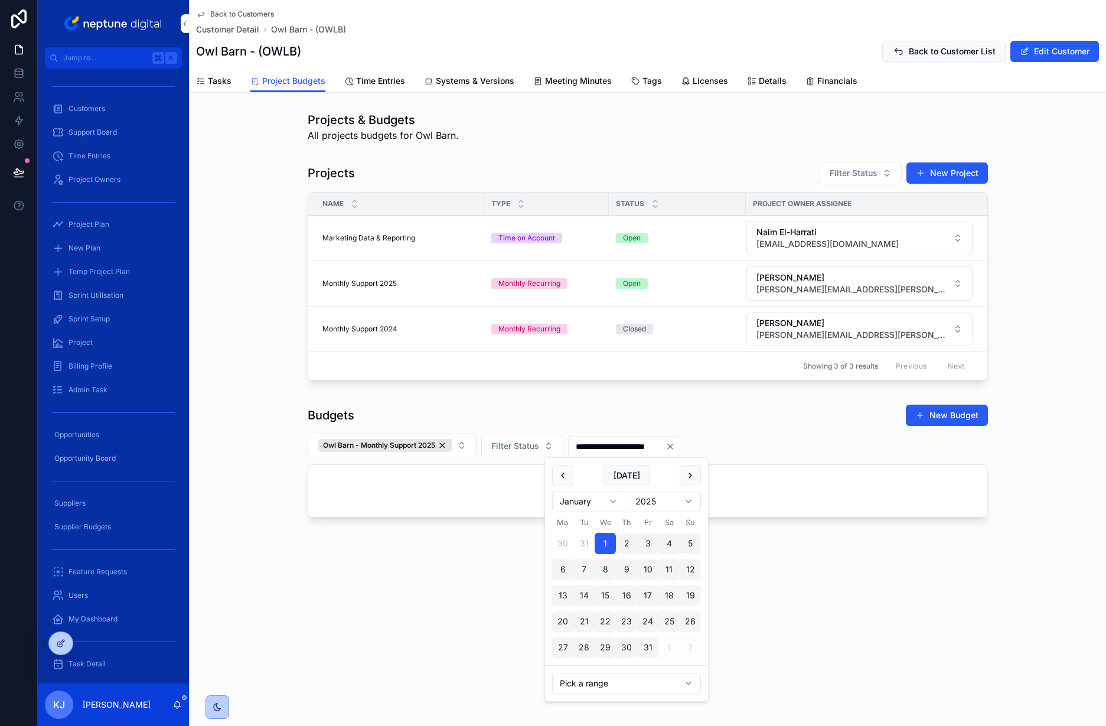
click at [1062, 349] on div "Projects Filter Status New Project Name Type Status Project Owner Assignee Mark…" at bounding box center [647, 272] width 917 height 233
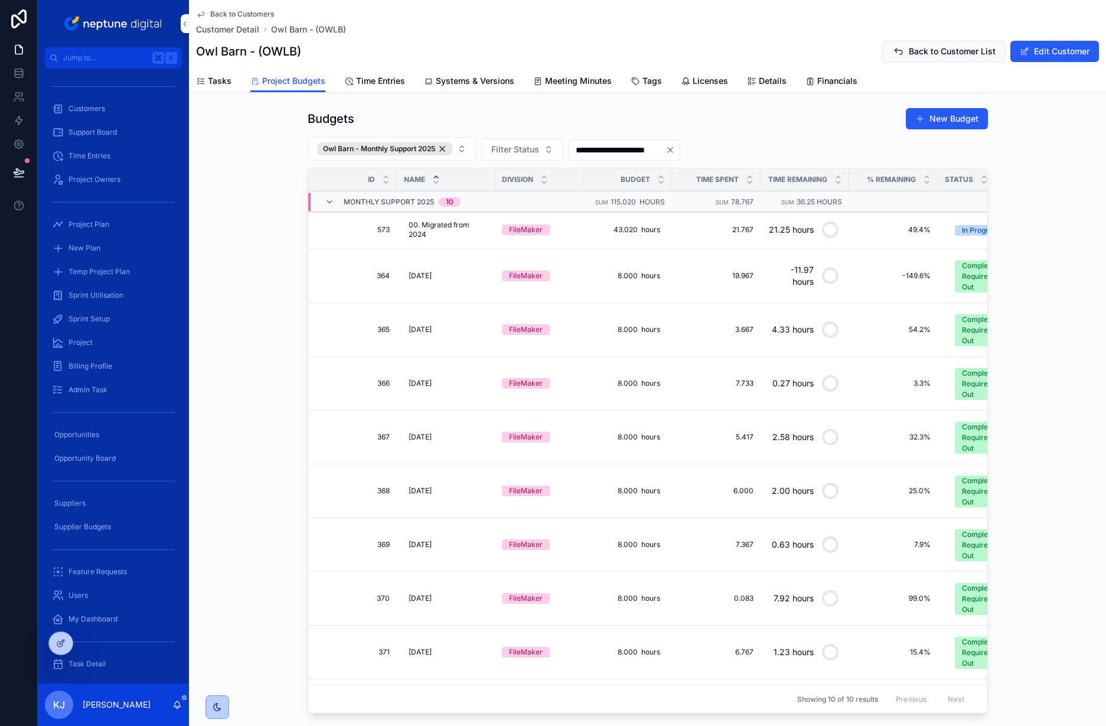
scroll to position [273, 0]
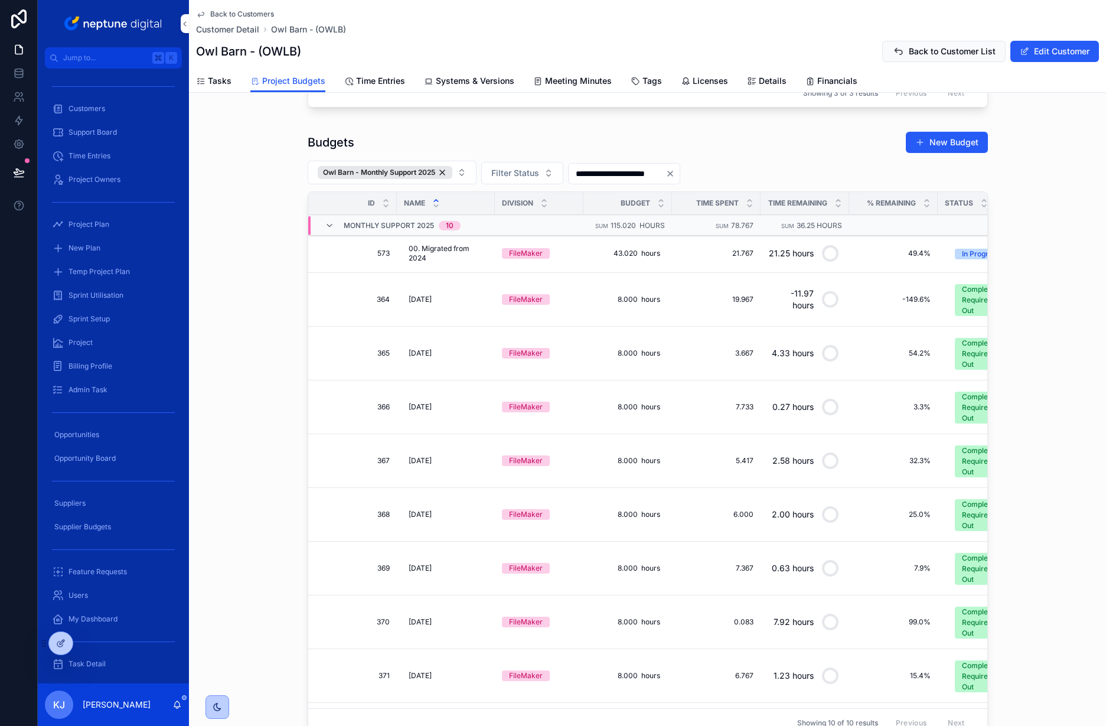
click at [325, 227] on icon "scrollable content" at bounding box center [329, 225] width 9 height 9
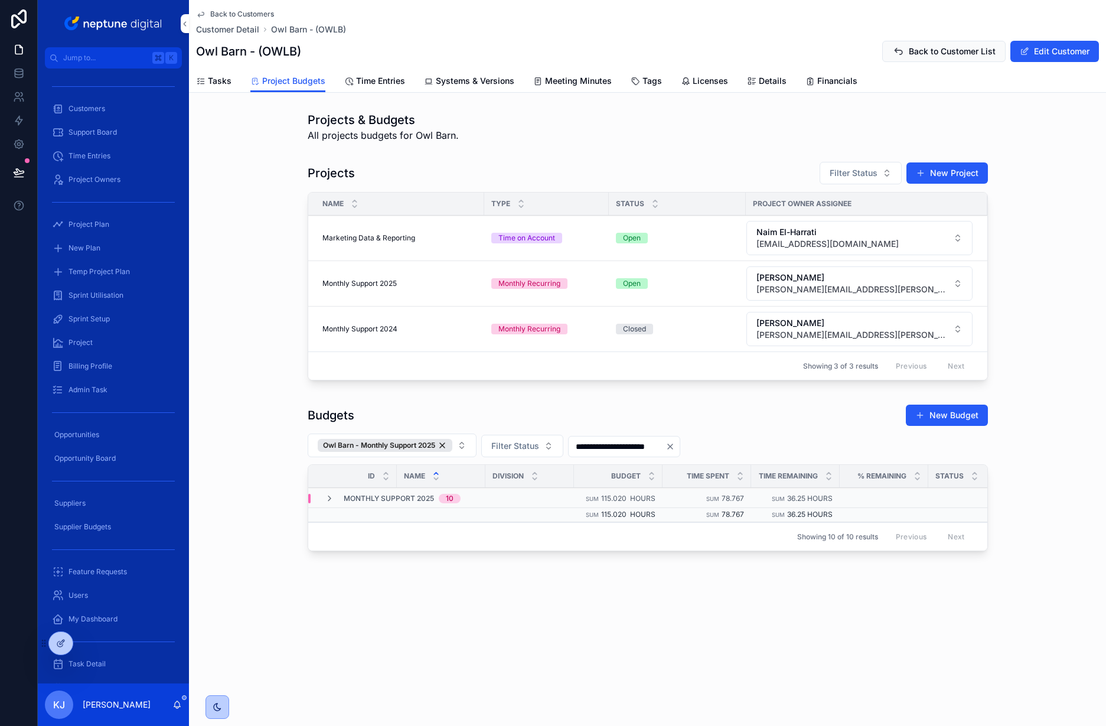
scroll to position [0, 0]
click at [73, 108] on span "Customers" at bounding box center [86, 108] width 37 height 9
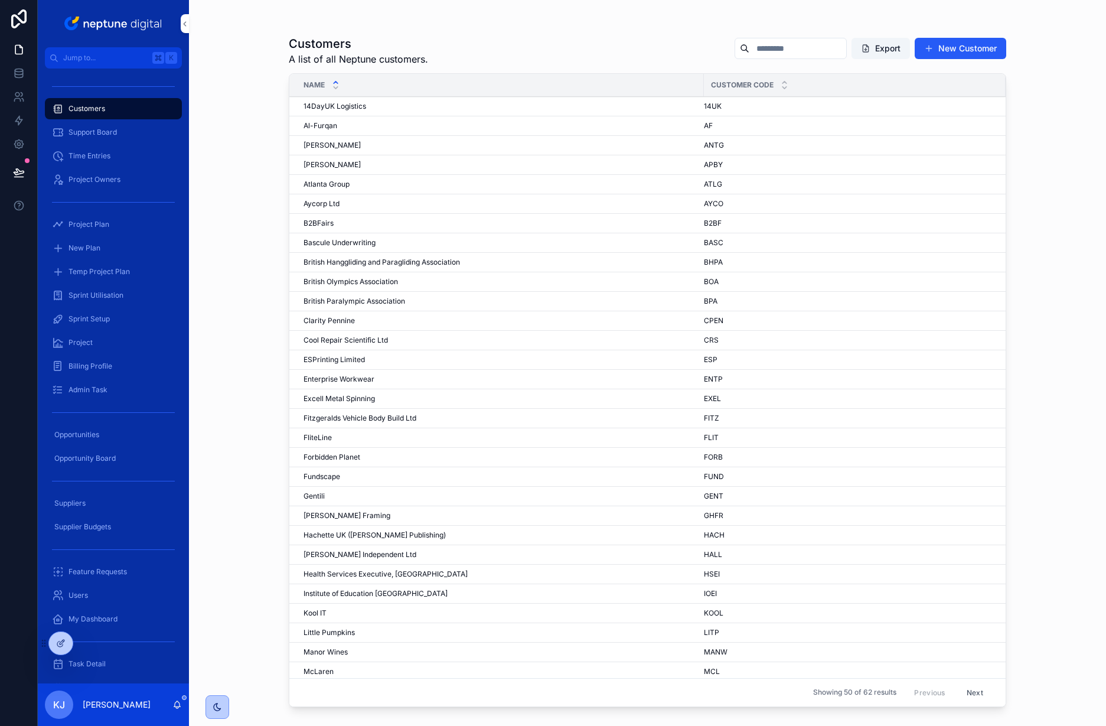
click at [328, 144] on span "[PERSON_NAME]" at bounding box center [332, 145] width 57 height 9
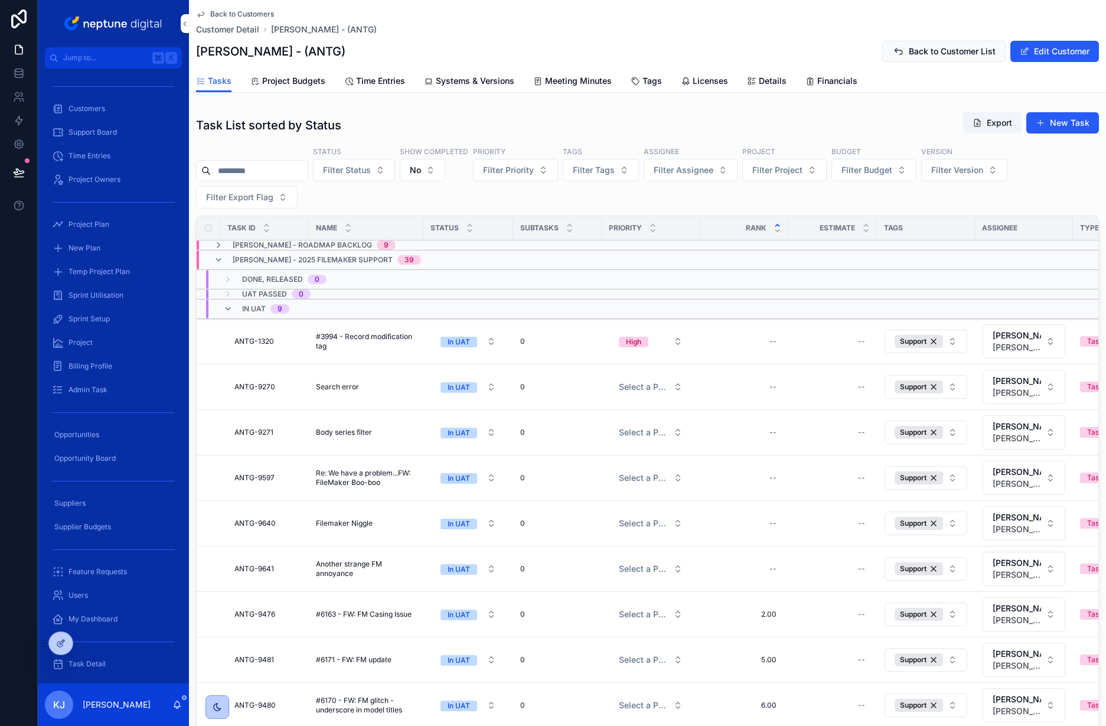
click at [304, 80] on span "Project Budgets" at bounding box center [293, 81] width 63 height 12
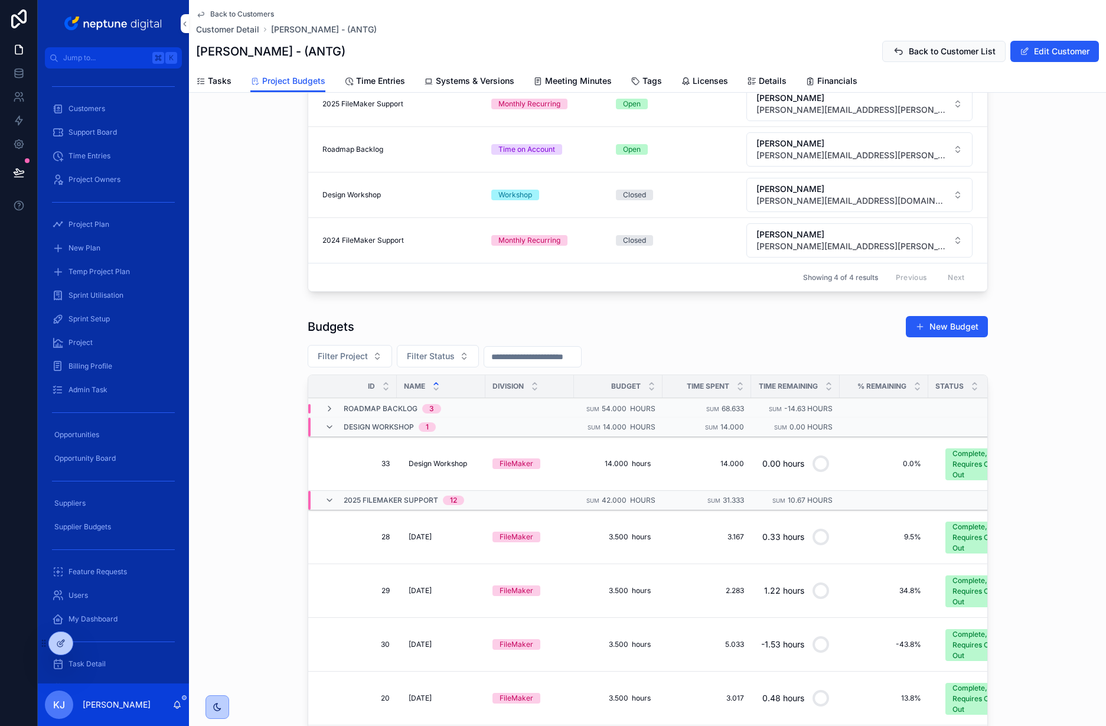
scroll to position [207, 0]
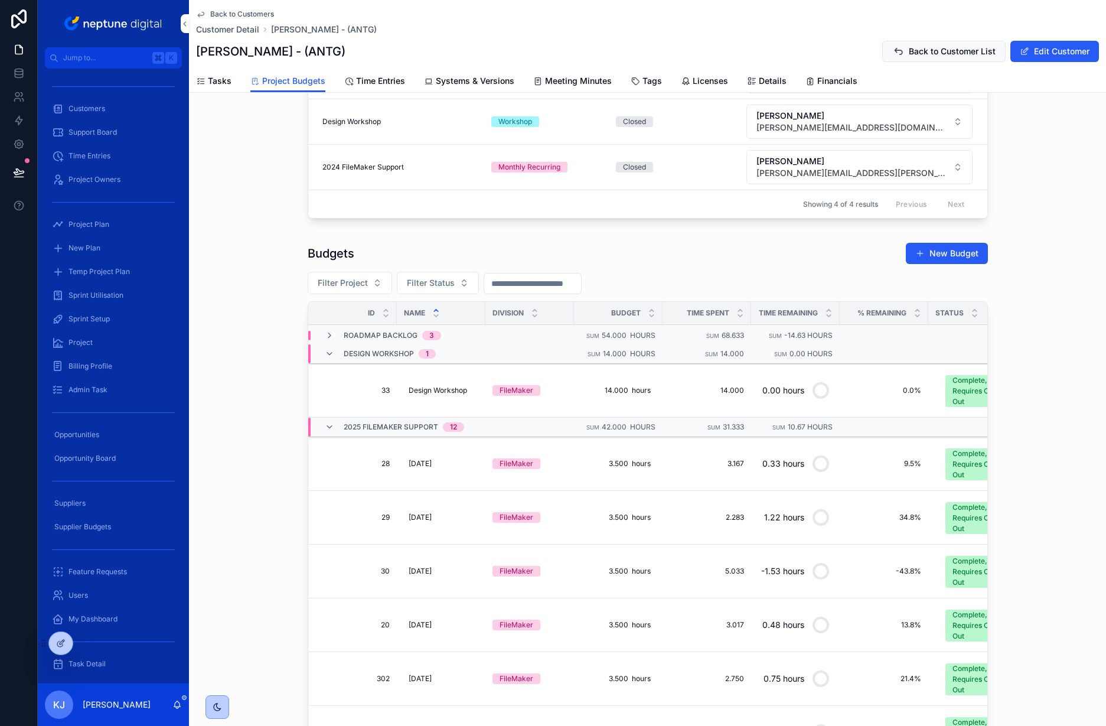
click at [366, 283] on button "Filter Project" at bounding box center [350, 283] width 84 height 22
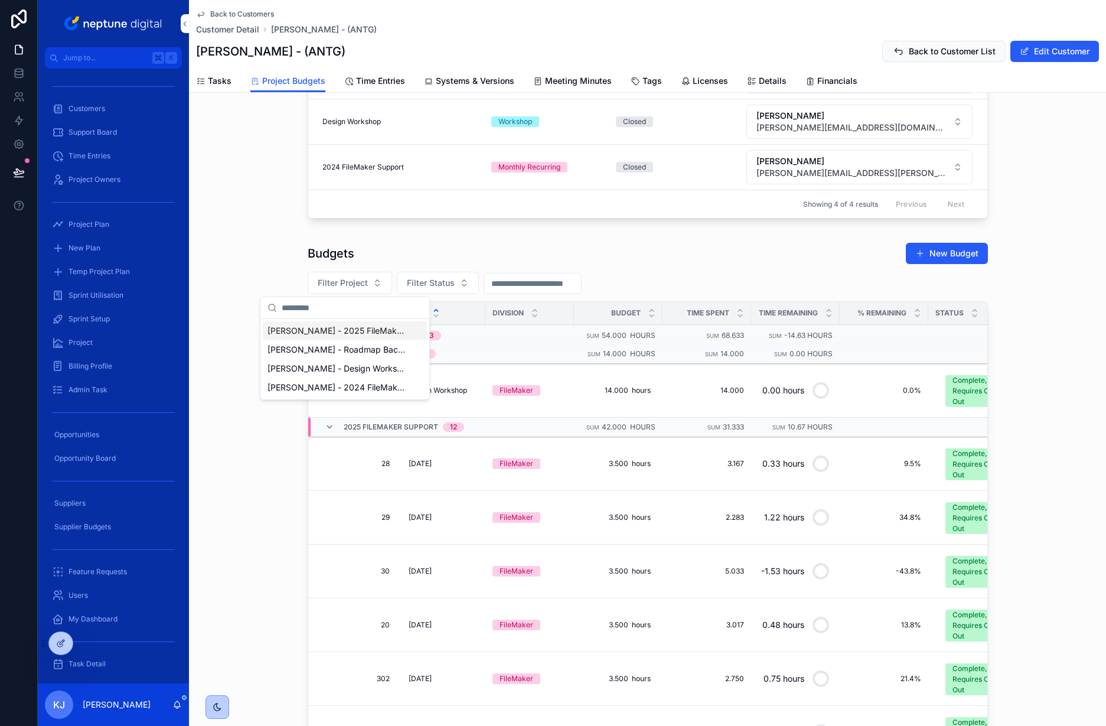
click at [379, 335] on span "[PERSON_NAME] - 2025 FileMaker Support" at bounding box center [338, 331] width 141 height 12
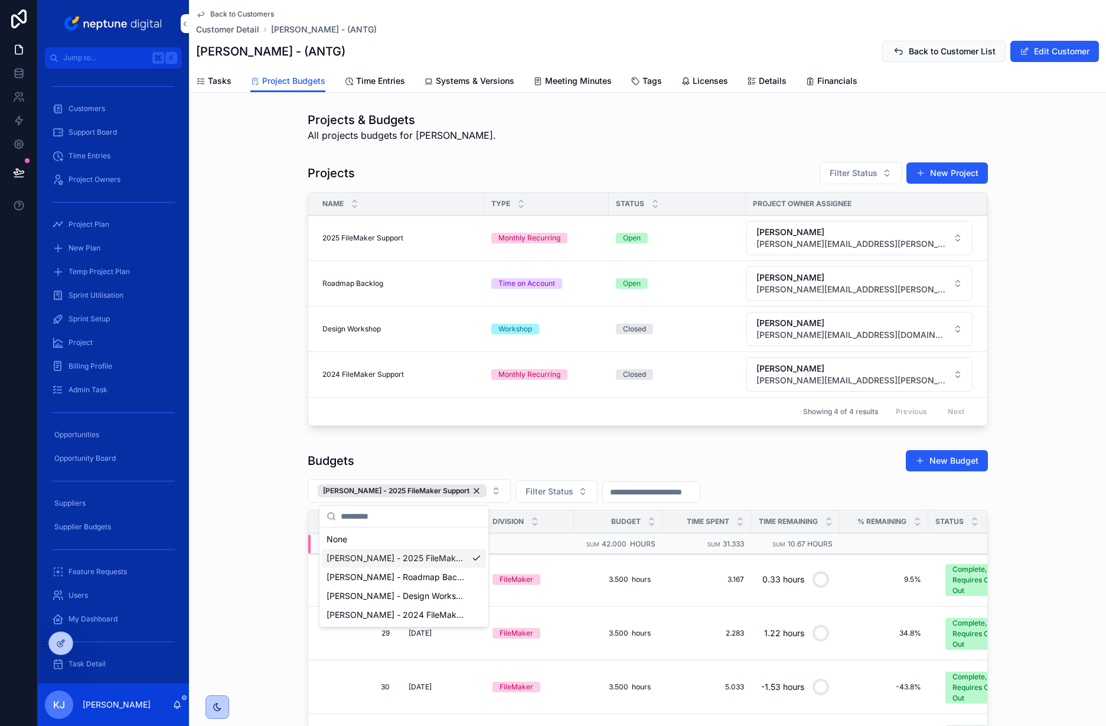
click at [575, 452] on div "Budgets New Budget" at bounding box center [648, 460] width 680 height 22
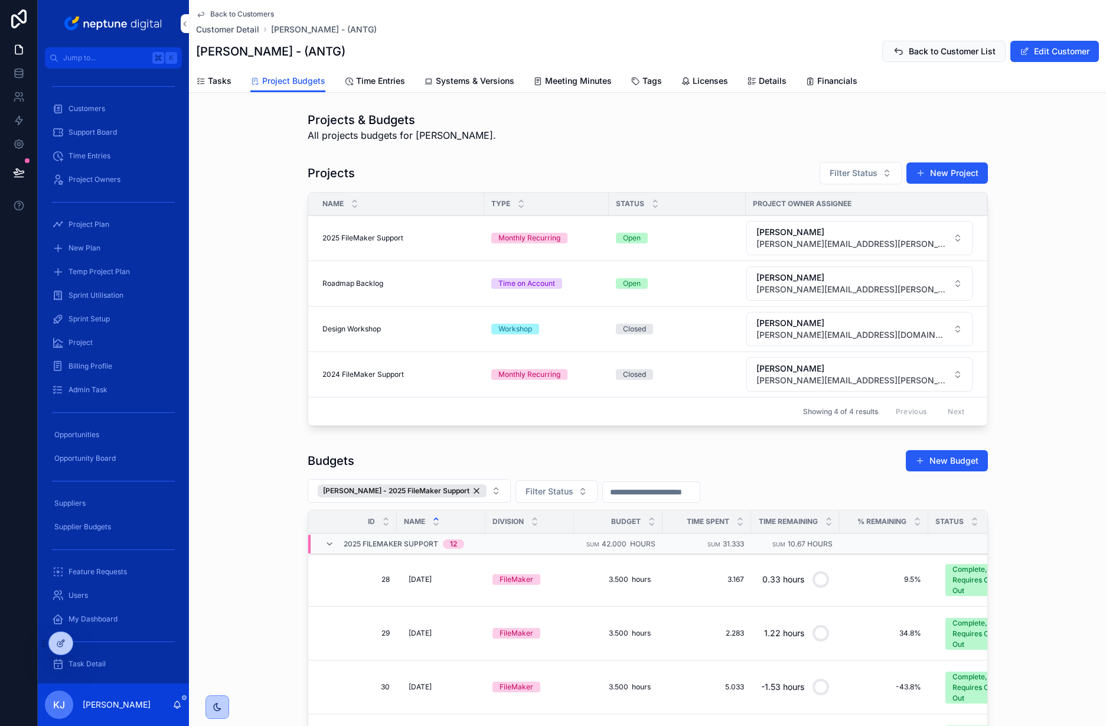
click at [560, 487] on span "Filter Status" at bounding box center [550, 491] width 48 height 12
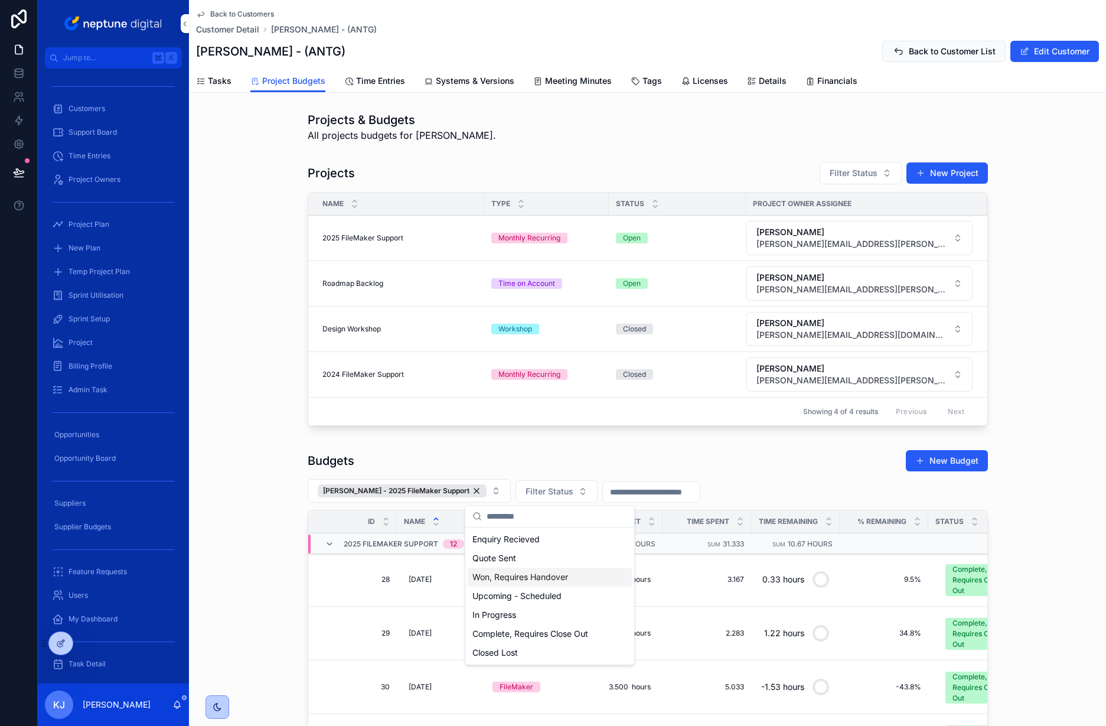
click at [730, 454] on div "Budgets New Budget" at bounding box center [648, 460] width 680 height 22
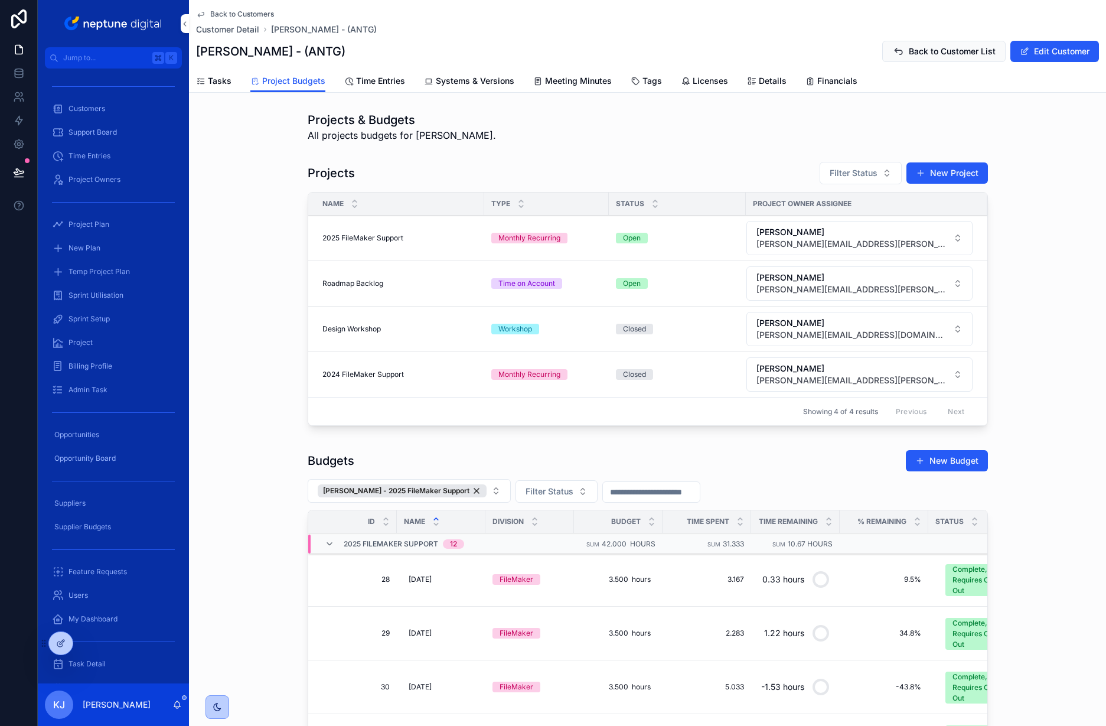
click at [650, 490] on input "scrollable content" at bounding box center [651, 492] width 97 height 17
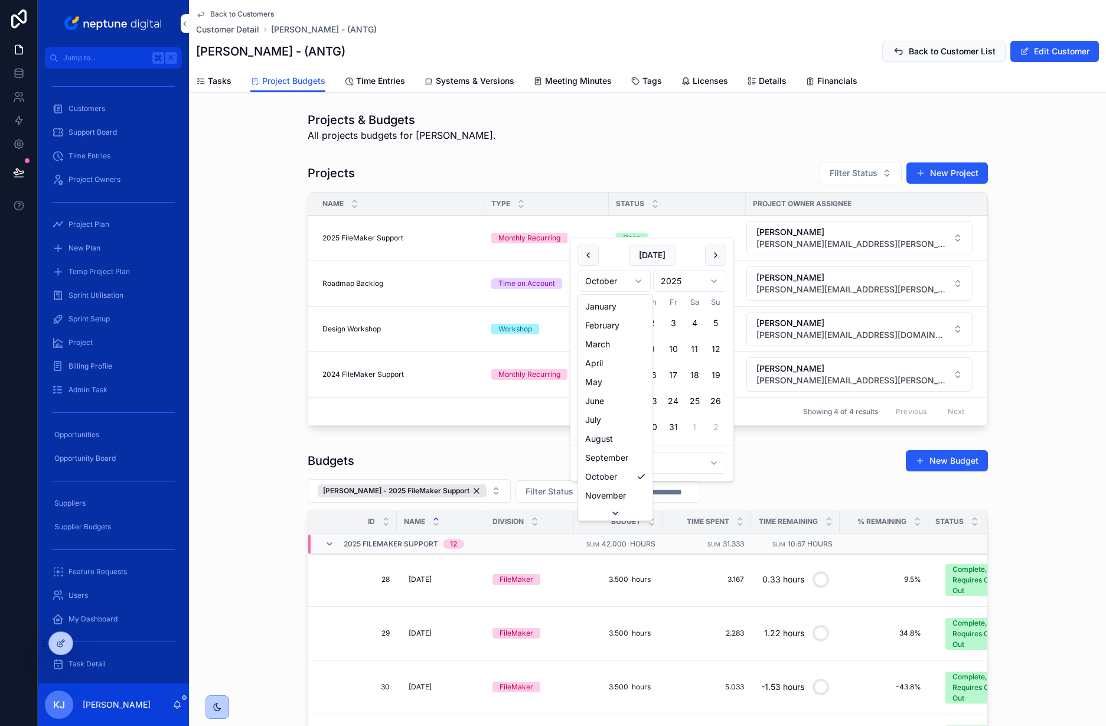
click at [634, 279] on html "Jump to... K Customers Support Board Time Entries Project Owners Project Plan N…" at bounding box center [553, 363] width 1106 height 726
click at [632, 322] on button "1" at bounding box center [630, 322] width 21 height 21
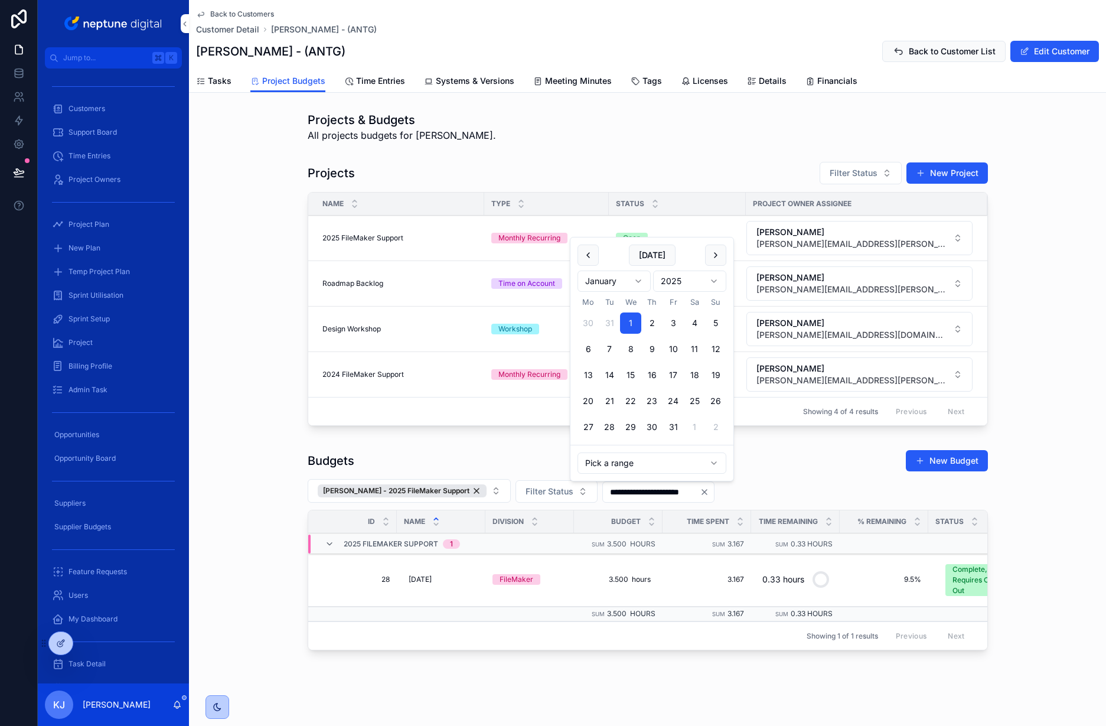
click at [641, 282] on html "Jump to... K Customers Support Board Time Entries Project Owners Project Plan N…" at bounding box center [553, 363] width 1106 height 726
click at [671, 429] on button "31" at bounding box center [673, 426] width 21 height 21
type input "**********"
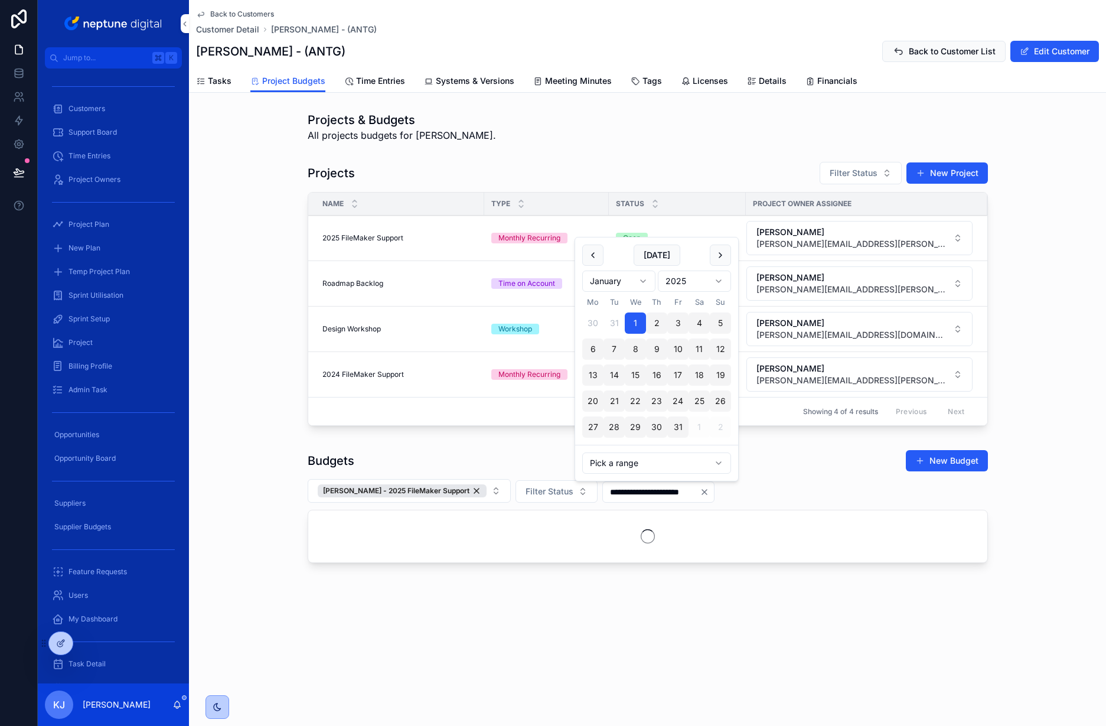
click at [1035, 351] on div "Projects Filter Status New Project Name Type Status Project Owner Assignee 2025…" at bounding box center [647, 295] width 917 height 279
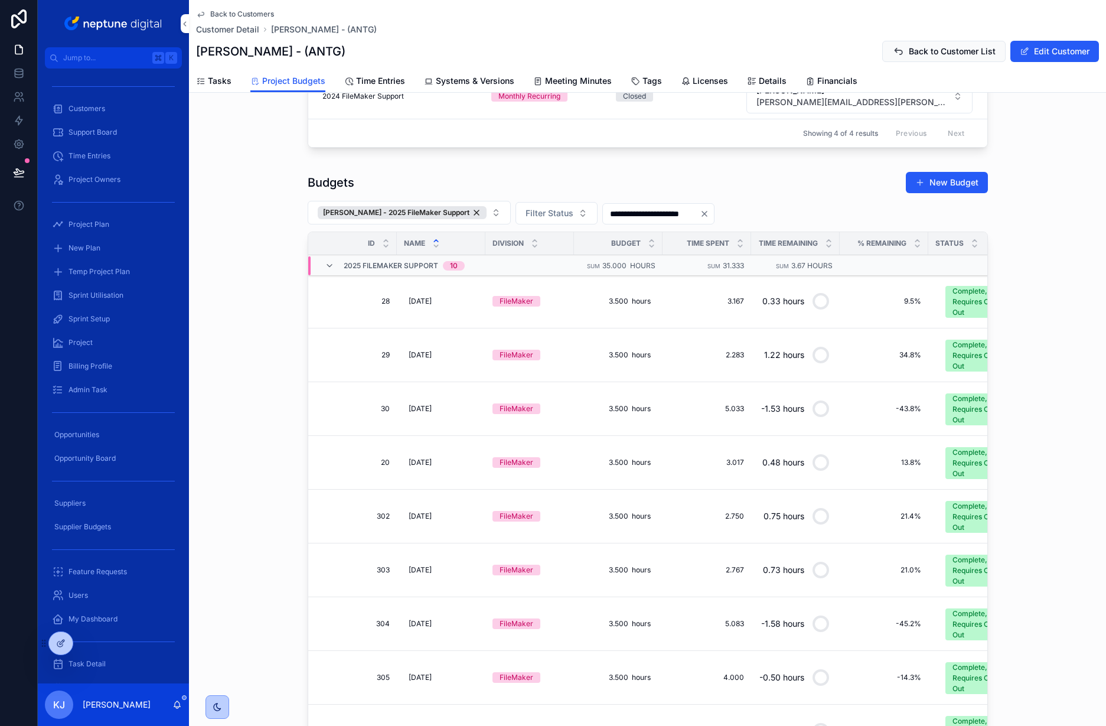
scroll to position [279, 0]
click at [325, 263] on icon "scrollable content" at bounding box center [329, 264] width 9 height 9
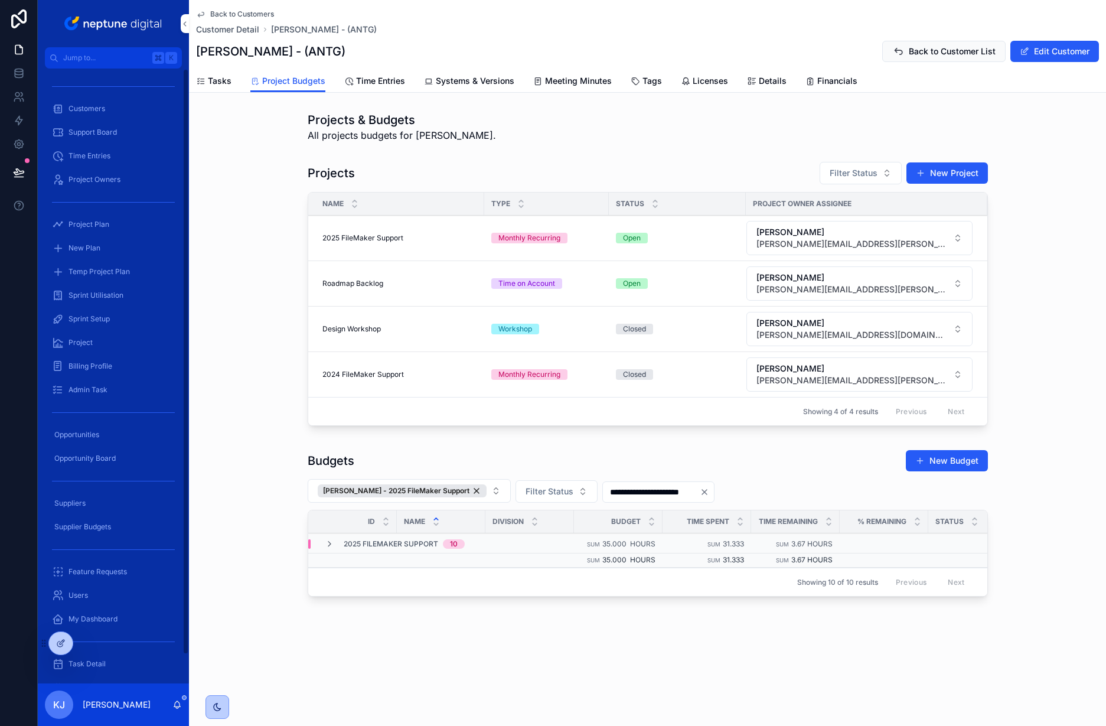
click at [109, 107] on div "Customers" at bounding box center [113, 108] width 123 height 19
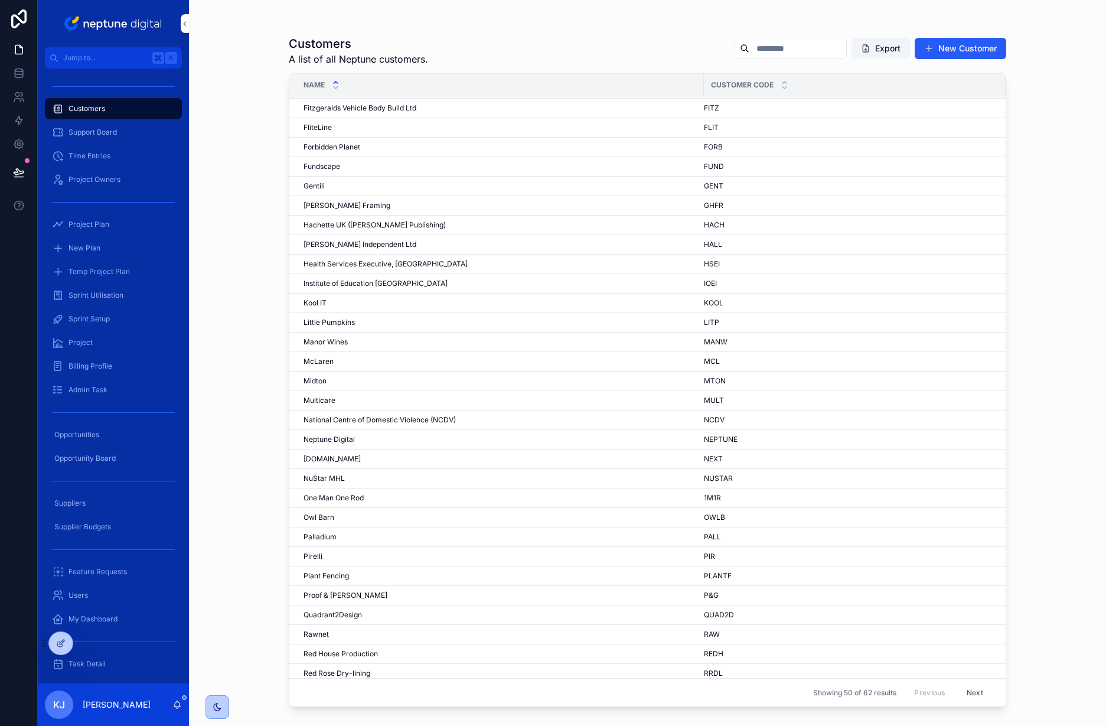
scroll to position [311, 0]
click at [322, 379] on span "Midton" at bounding box center [315, 379] width 23 height 9
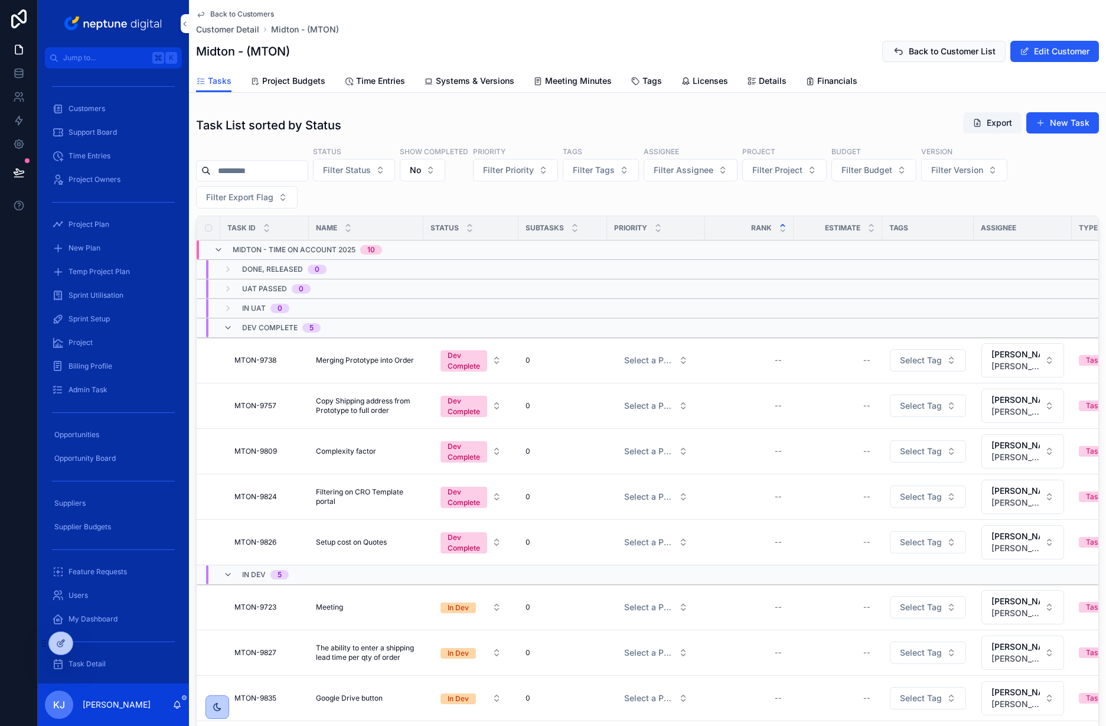
click at [300, 80] on span "Project Budgets" at bounding box center [293, 81] width 63 height 12
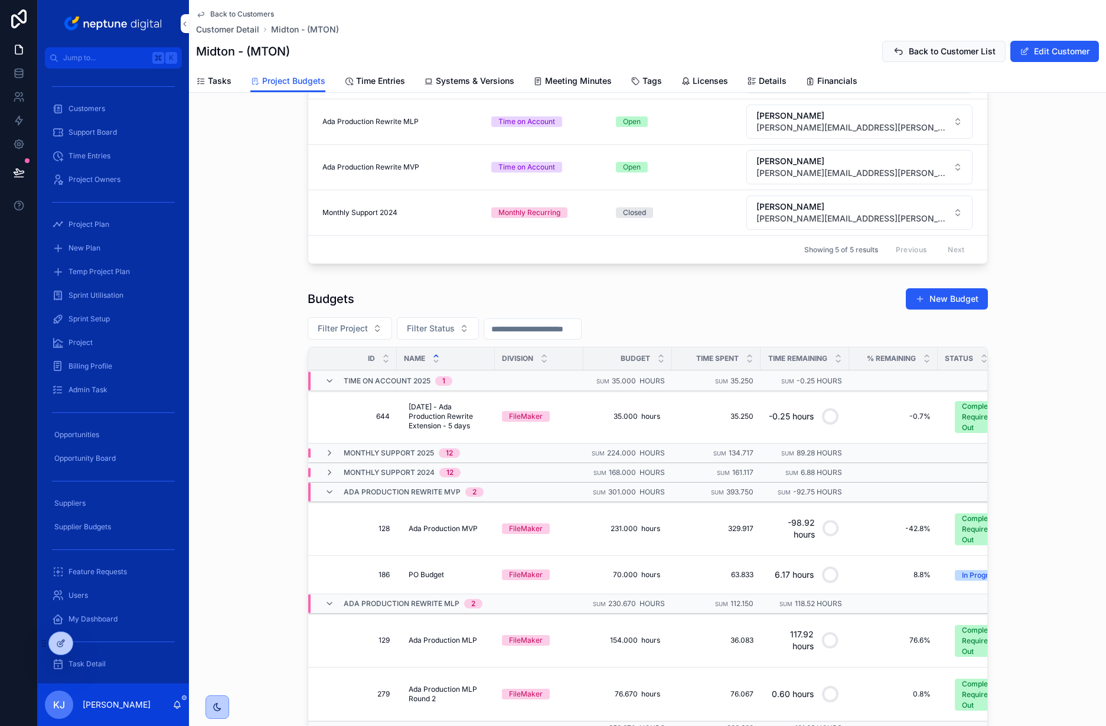
scroll to position [190, 0]
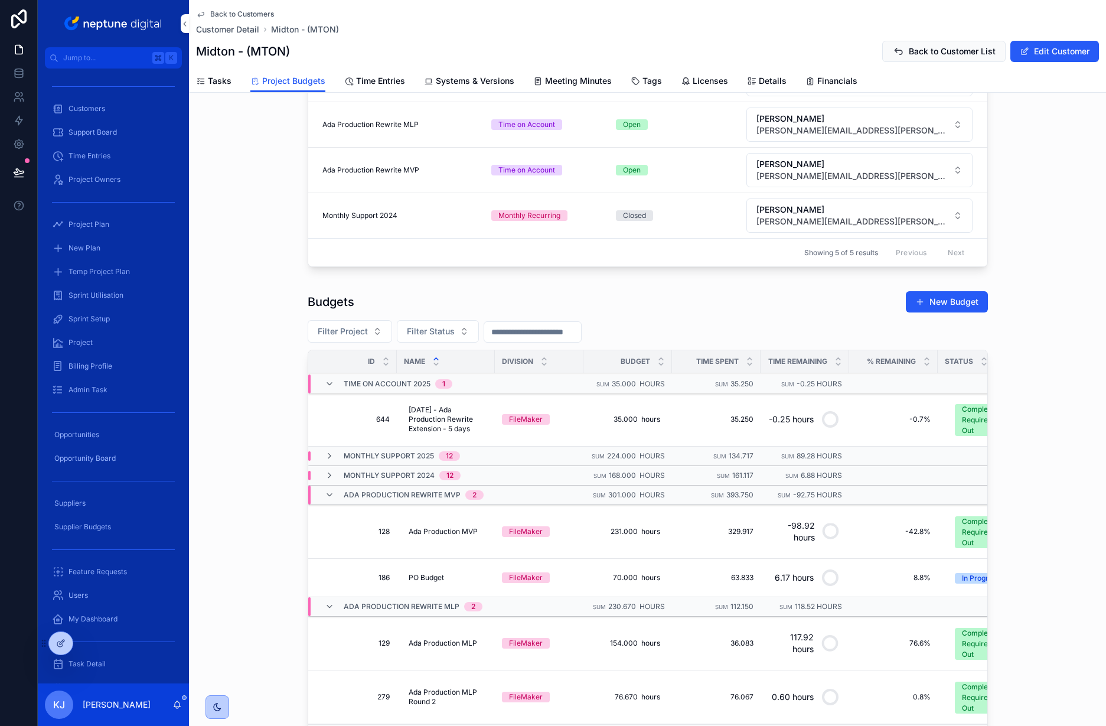
click at [325, 454] on icon "scrollable content" at bounding box center [329, 455] width 9 height 9
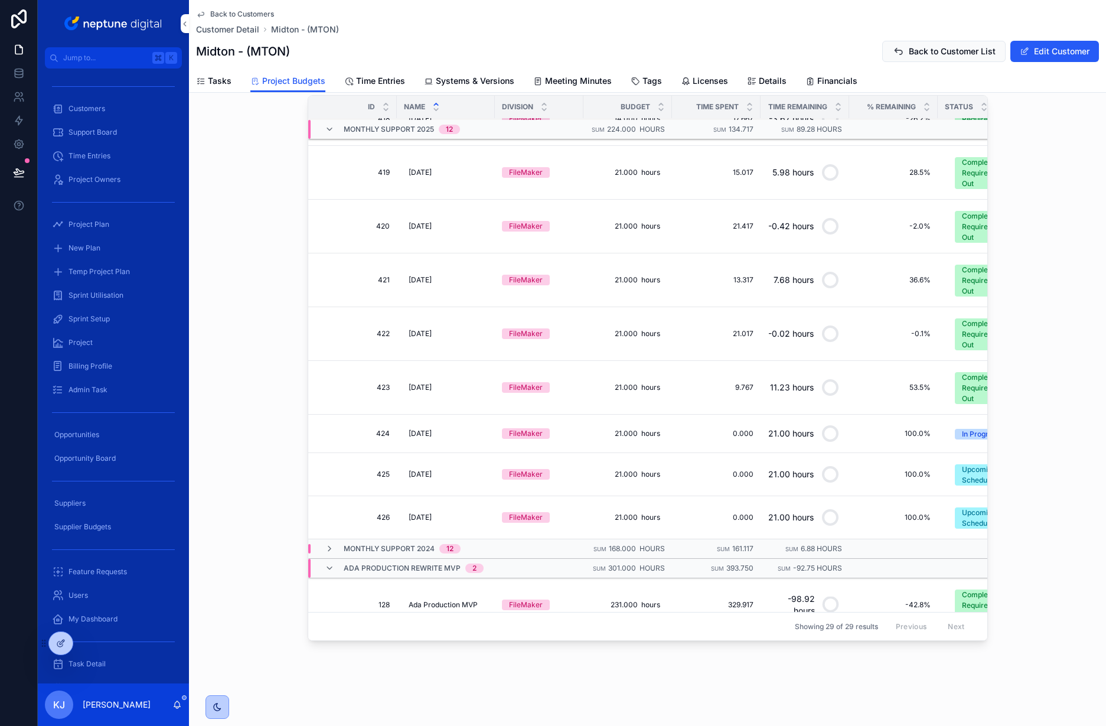
scroll to position [325, 0]
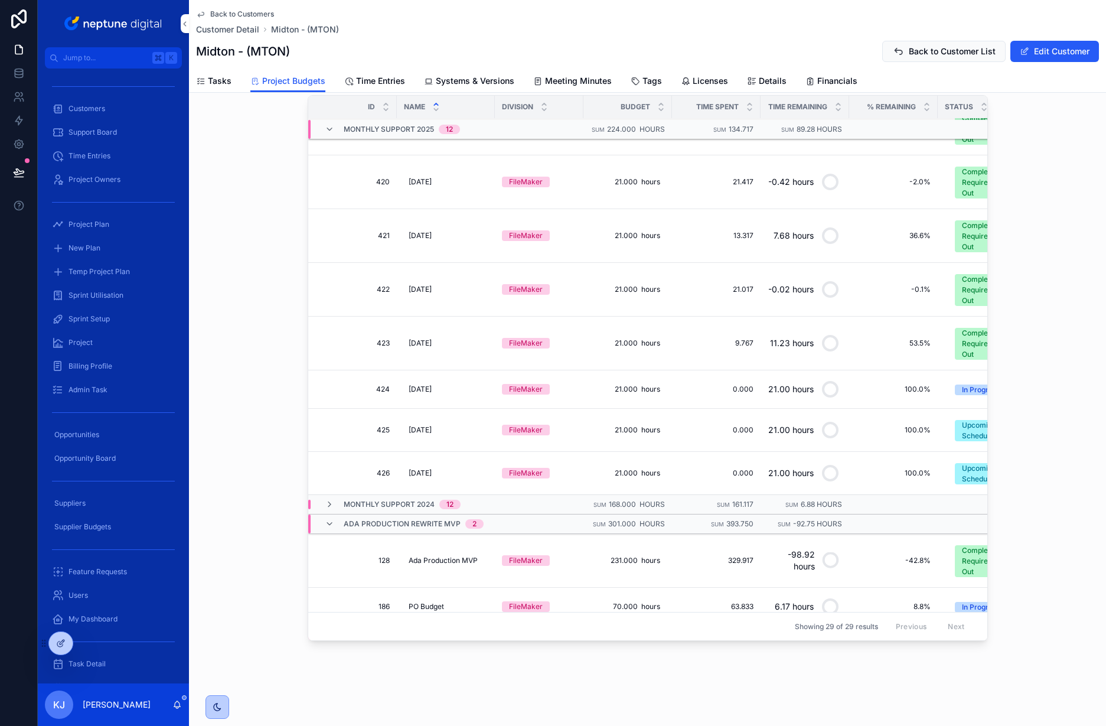
click at [962, 347] on div "Complete, Requires Close Out" at bounding box center [987, 344] width 51 height 32
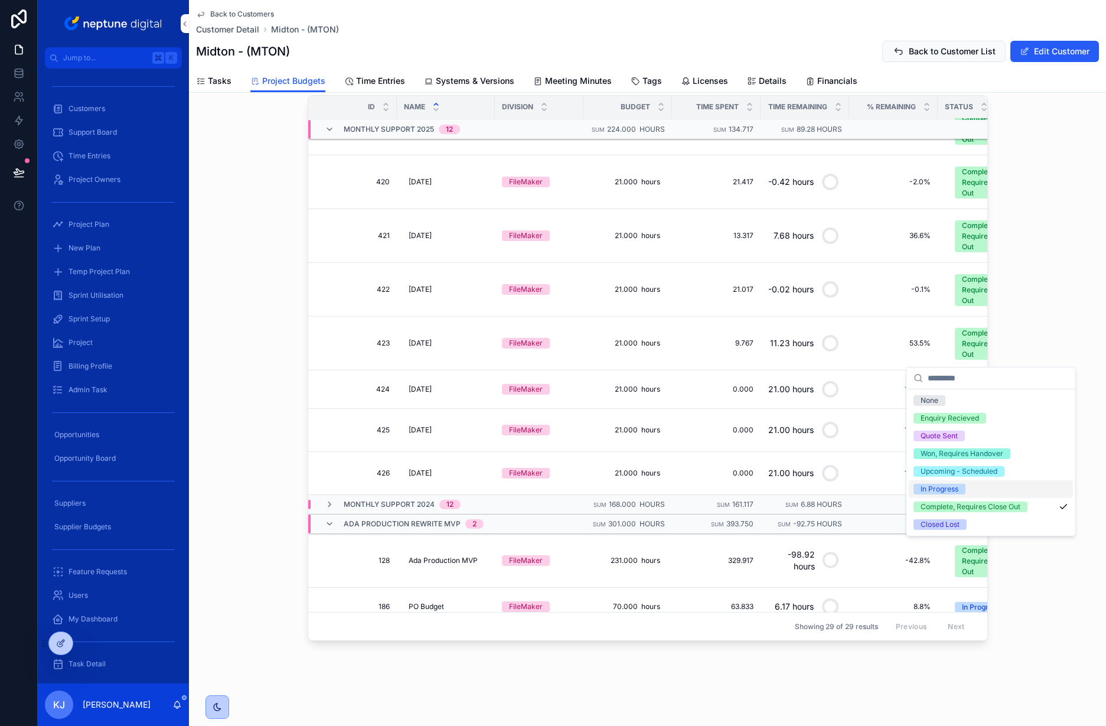
click at [966, 484] on div "In Progress" at bounding box center [991, 489] width 164 height 18
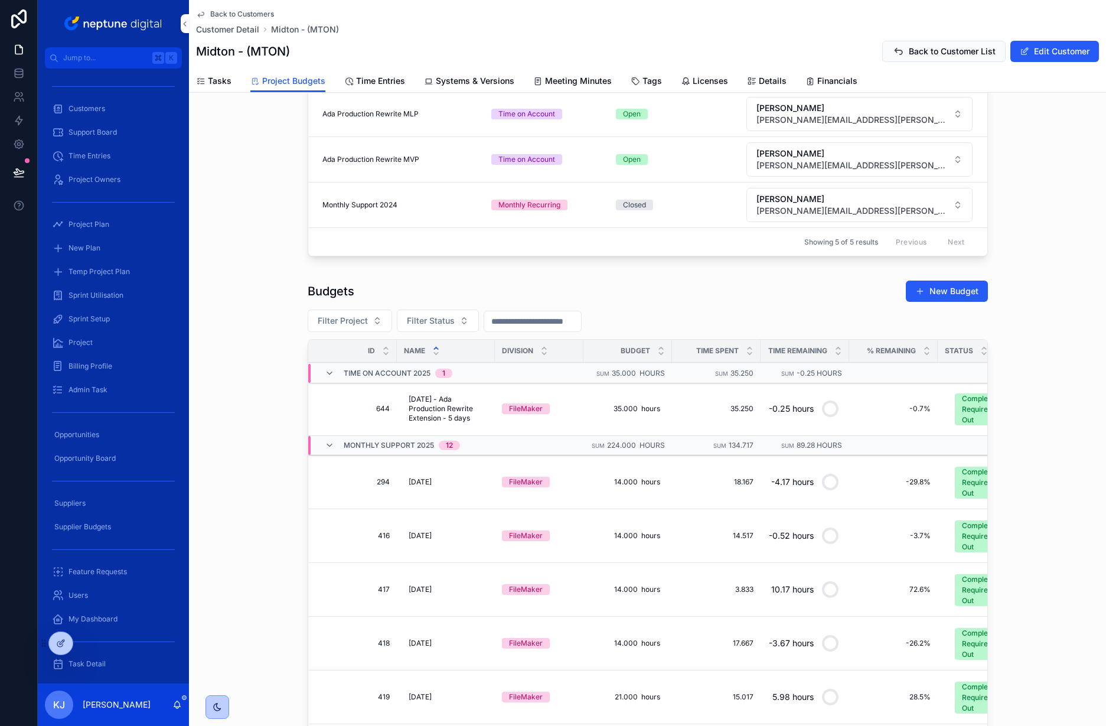
scroll to position [0, 0]
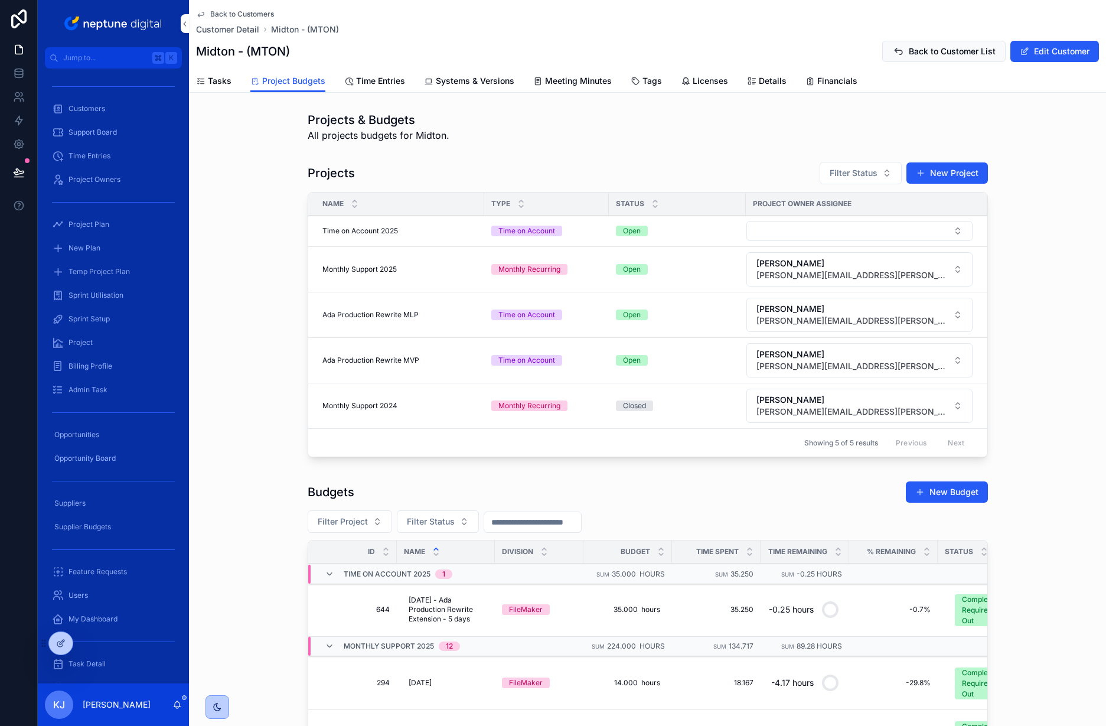
click at [364, 525] on button "Filter Project" at bounding box center [350, 521] width 84 height 22
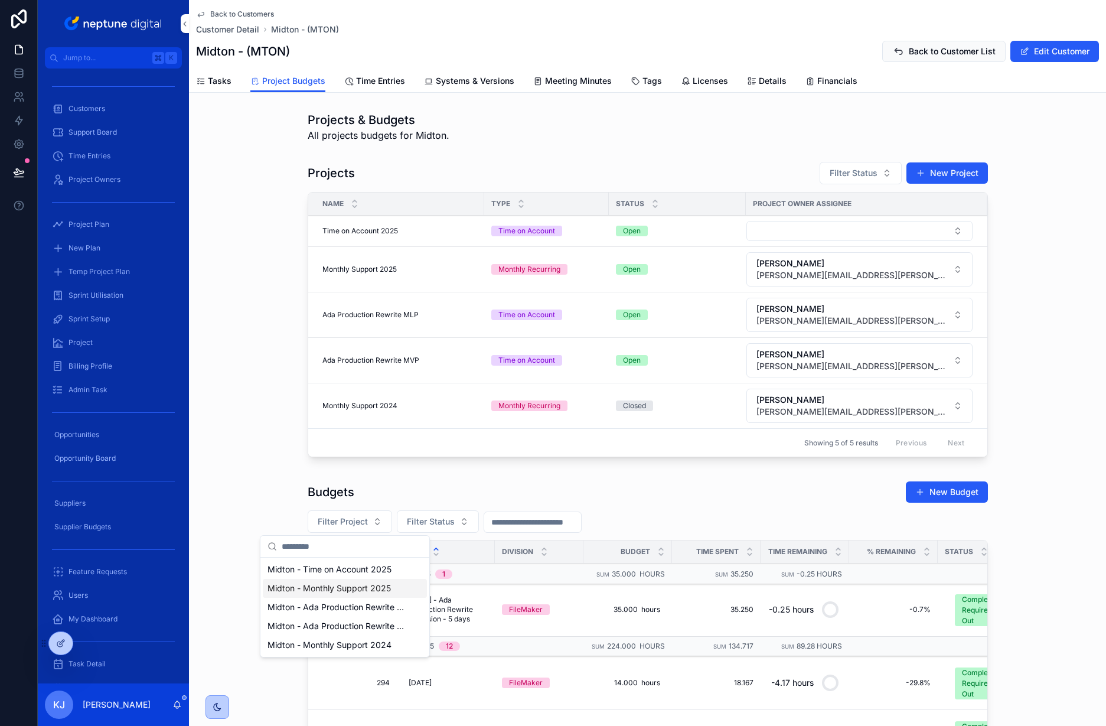
click at [391, 586] on div "Midton - Monthly Support 2025" at bounding box center [345, 588] width 164 height 19
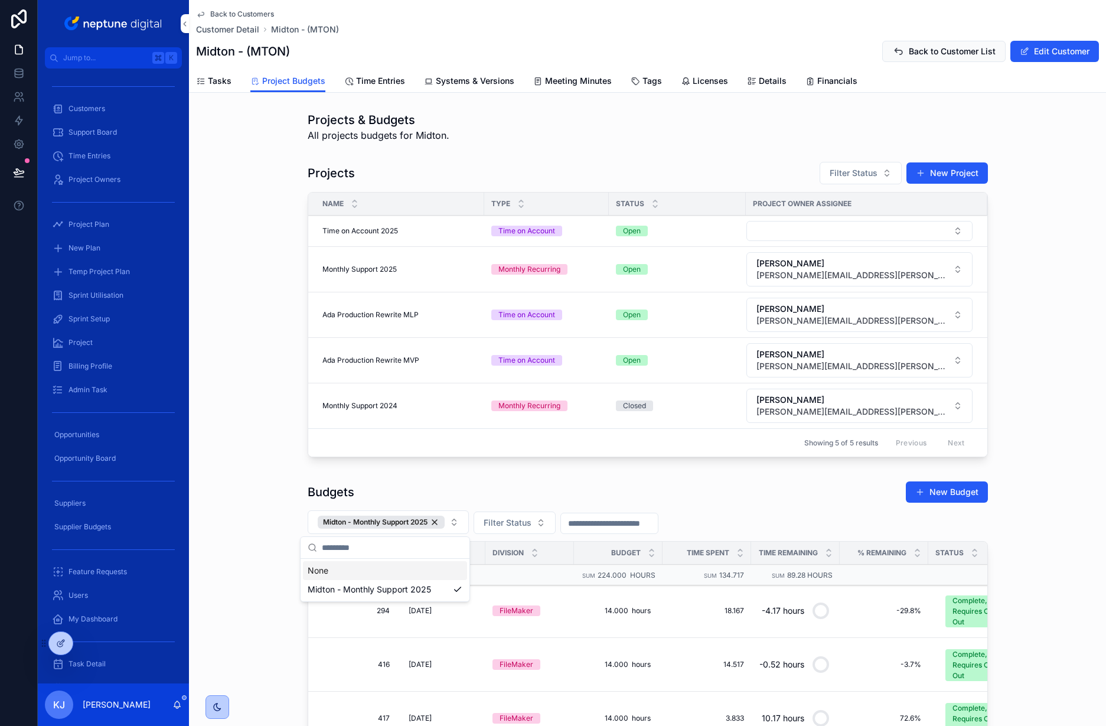
click at [516, 518] on span "Filter Status" at bounding box center [508, 523] width 48 height 12
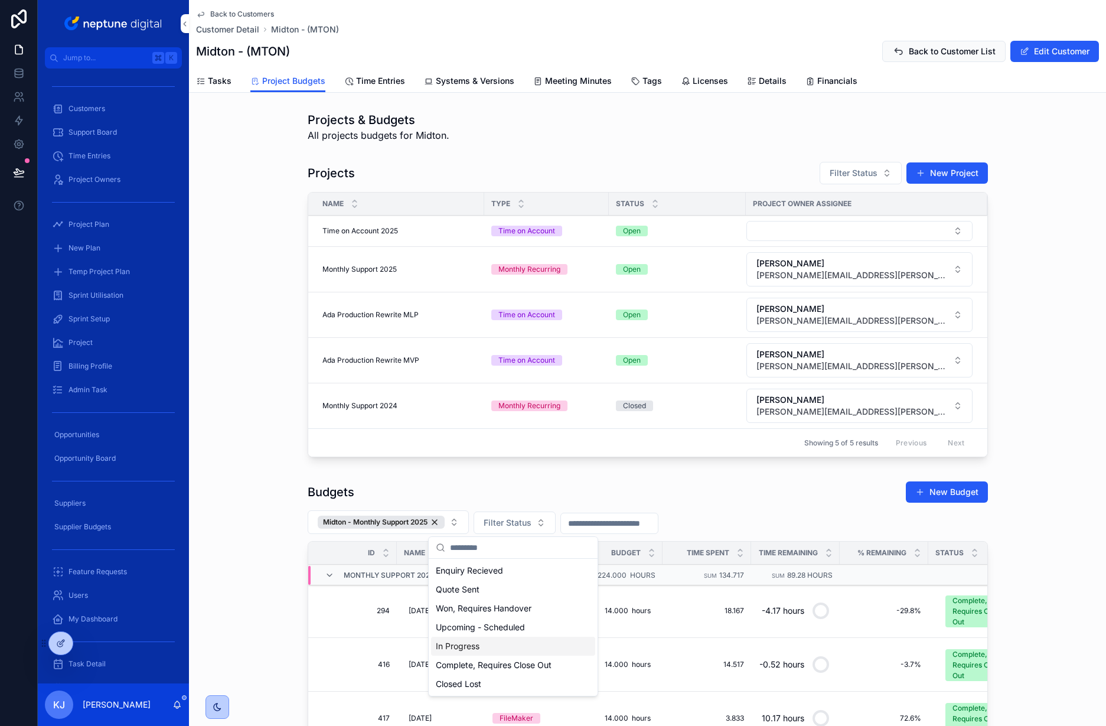
click at [516, 643] on div "In Progress" at bounding box center [513, 646] width 164 height 19
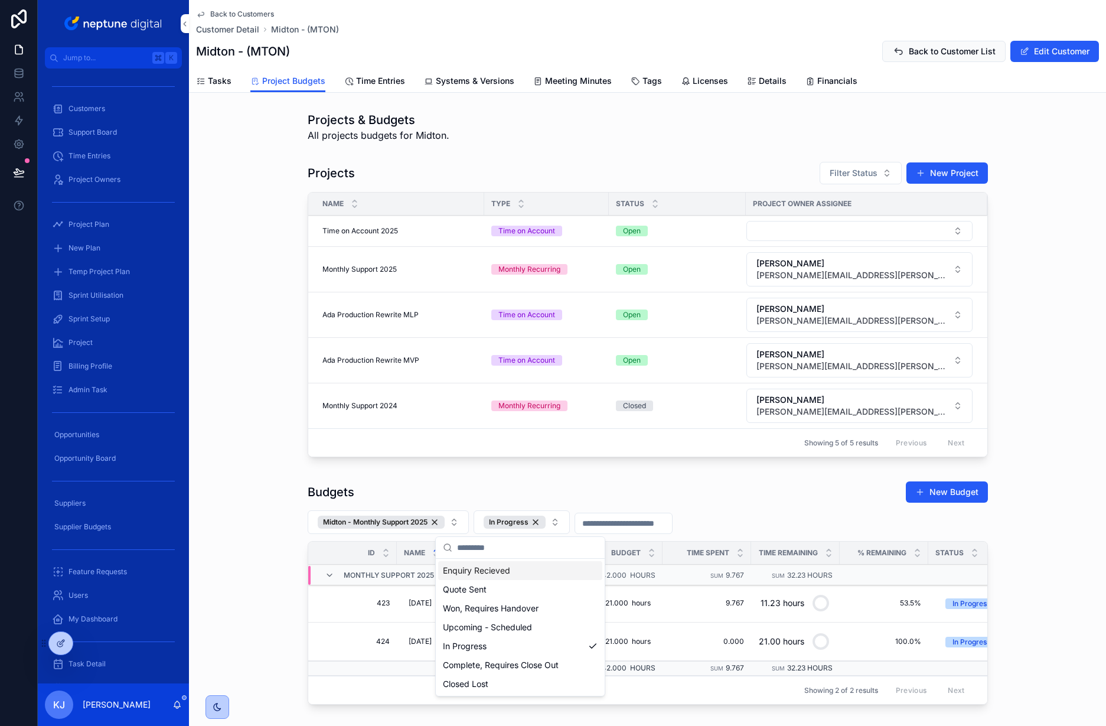
click at [774, 493] on div "Budgets New Budget" at bounding box center [648, 492] width 680 height 22
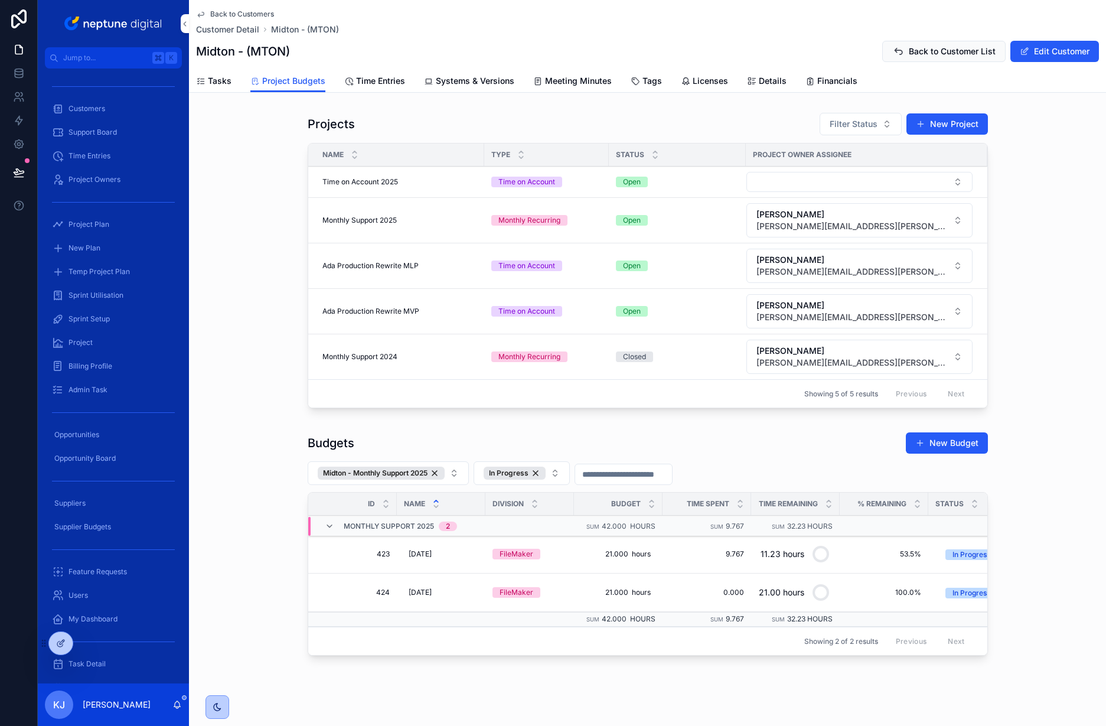
scroll to position [73, 0]
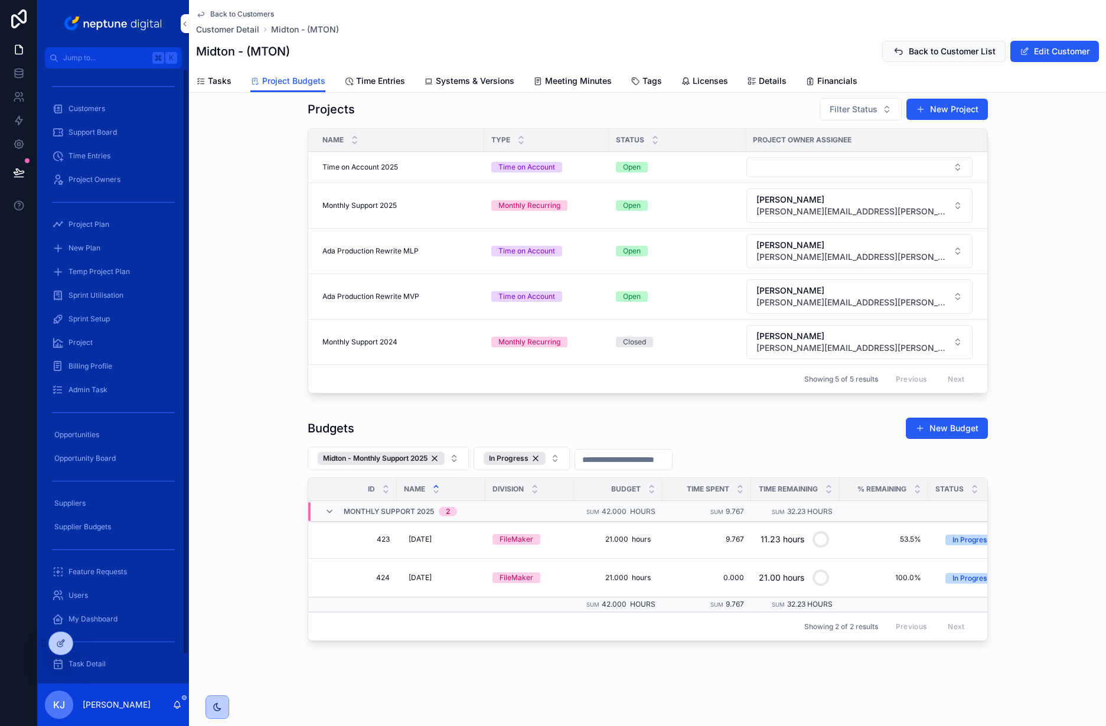
click at [105, 106] on div "Customers" at bounding box center [113, 108] width 123 height 19
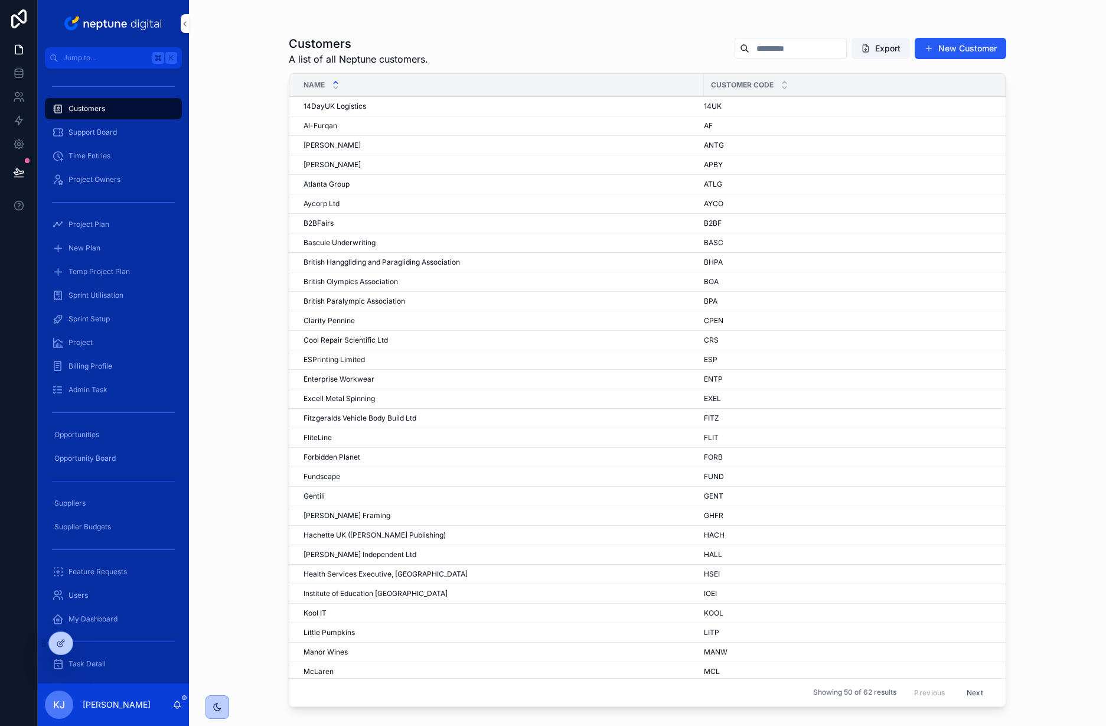
click at [341, 143] on span "[PERSON_NAME]" at bounding box center [332, 145] width 57 height 9
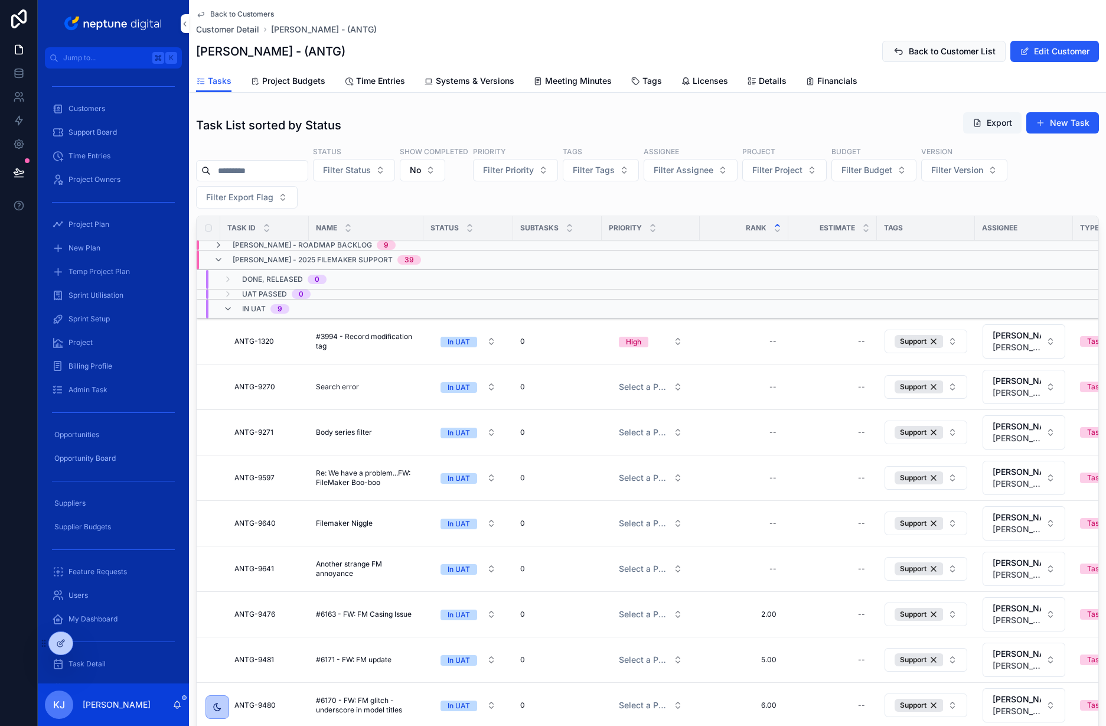
click at [306, 83] on span "Project Budgets" at bounding box center [293, 81] width 63 height 12
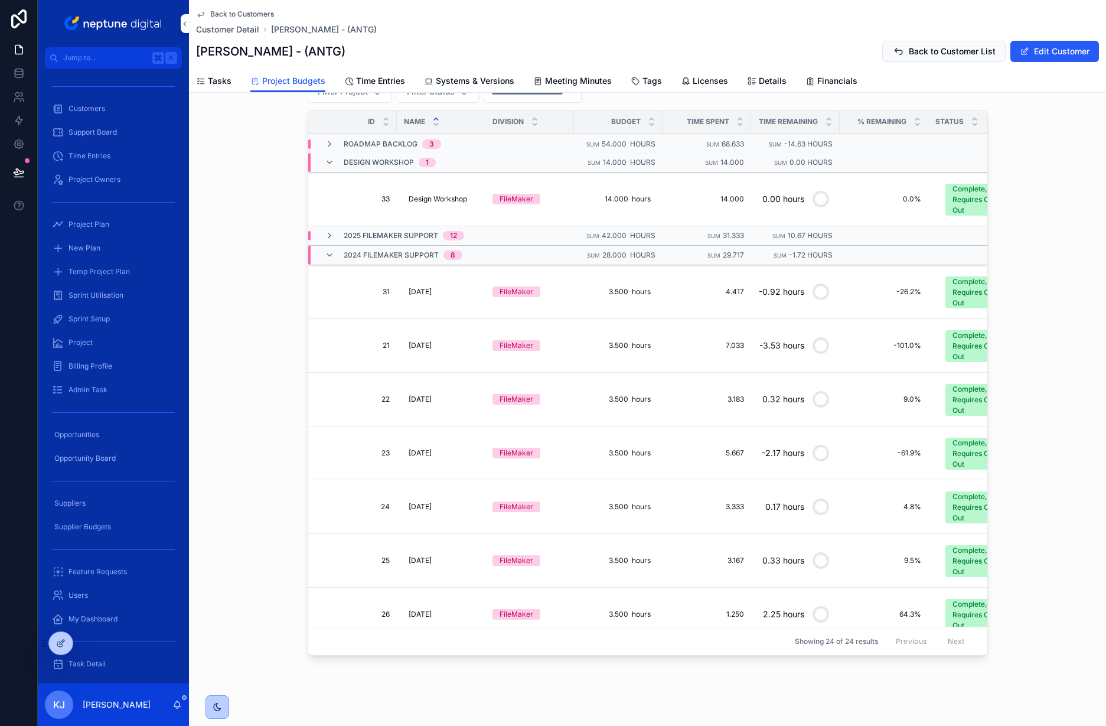
click at [325, 255] on icon "scrollable content" at bounding box center [329, 254] width 9 height 9
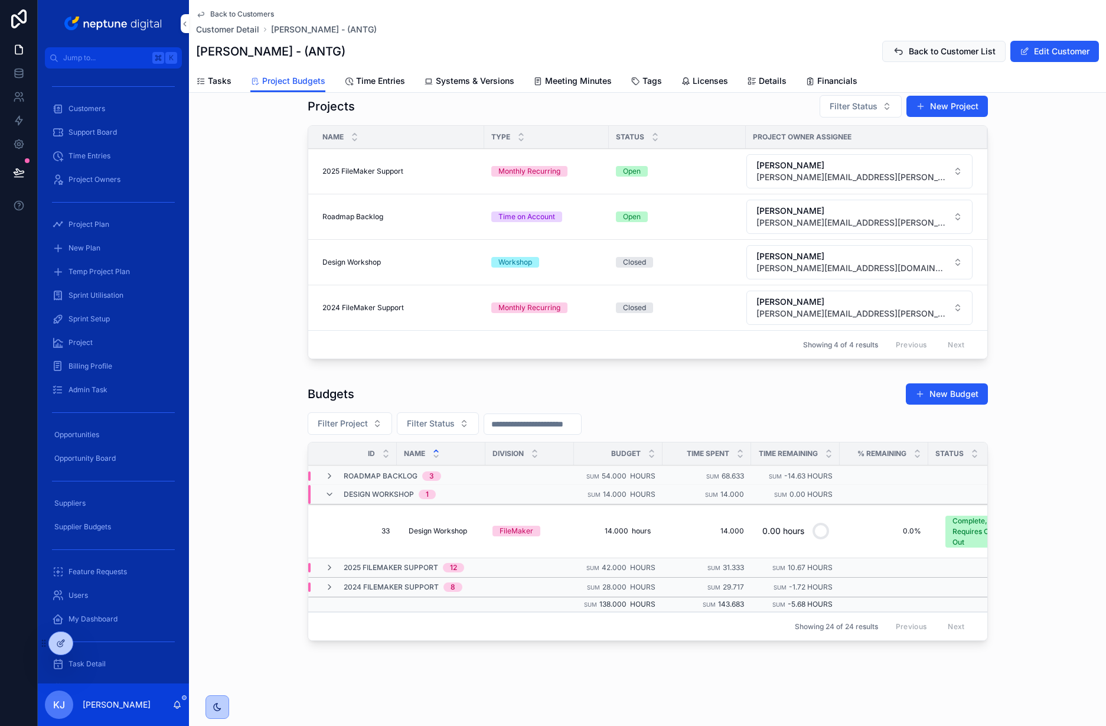
click at [325, 563] on icon "scrollable content" at bounding box center [329, 567] width 9 height 9
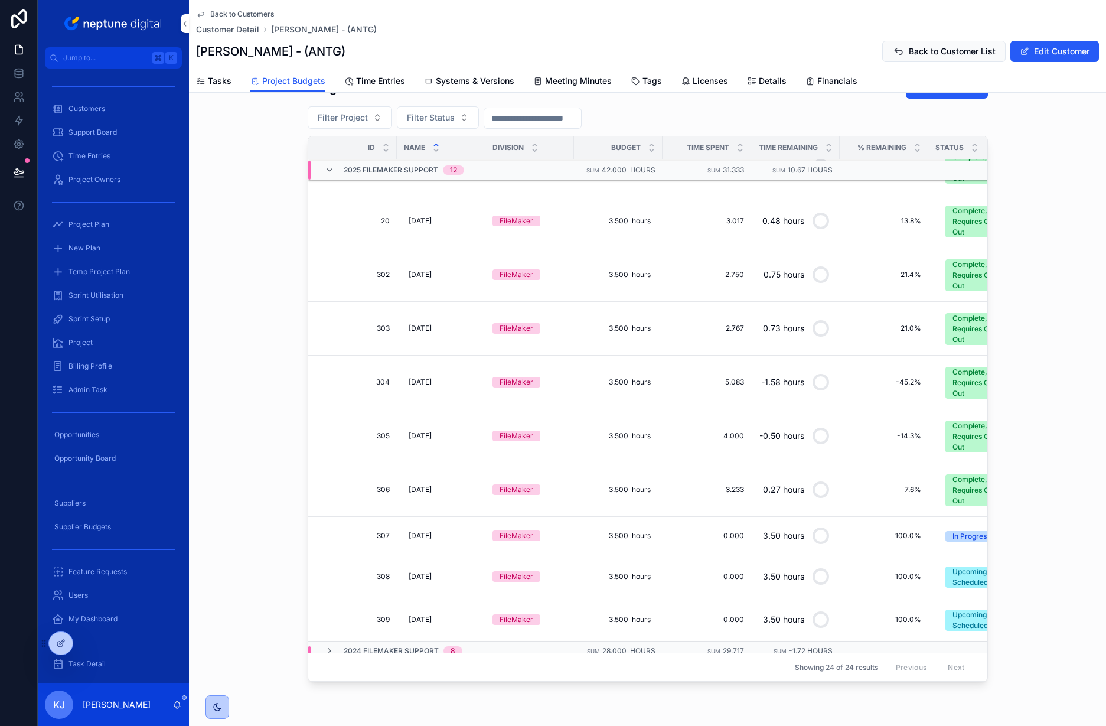
scroll to position [270, 0]
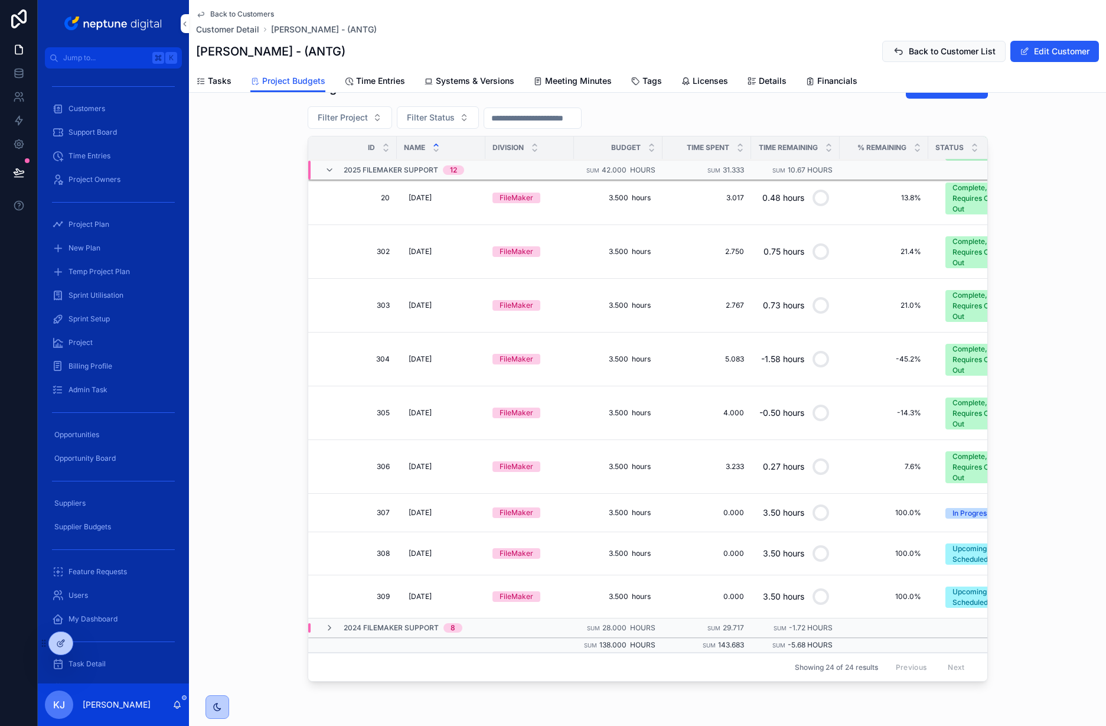
click at [952, 465] on div "Complete, Requires Close Out" at bounding box center [977, 467] width 51 height 32
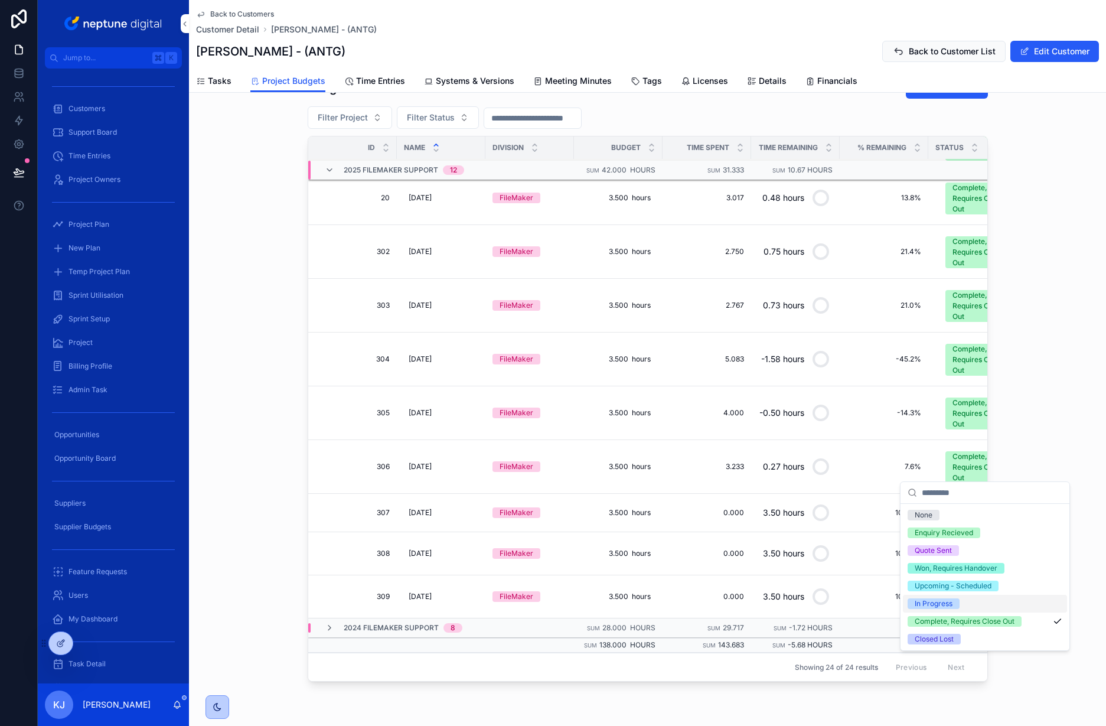
click at [947, 604] on div "In Progress" at bounding box center [934, 603] width 38 height 11
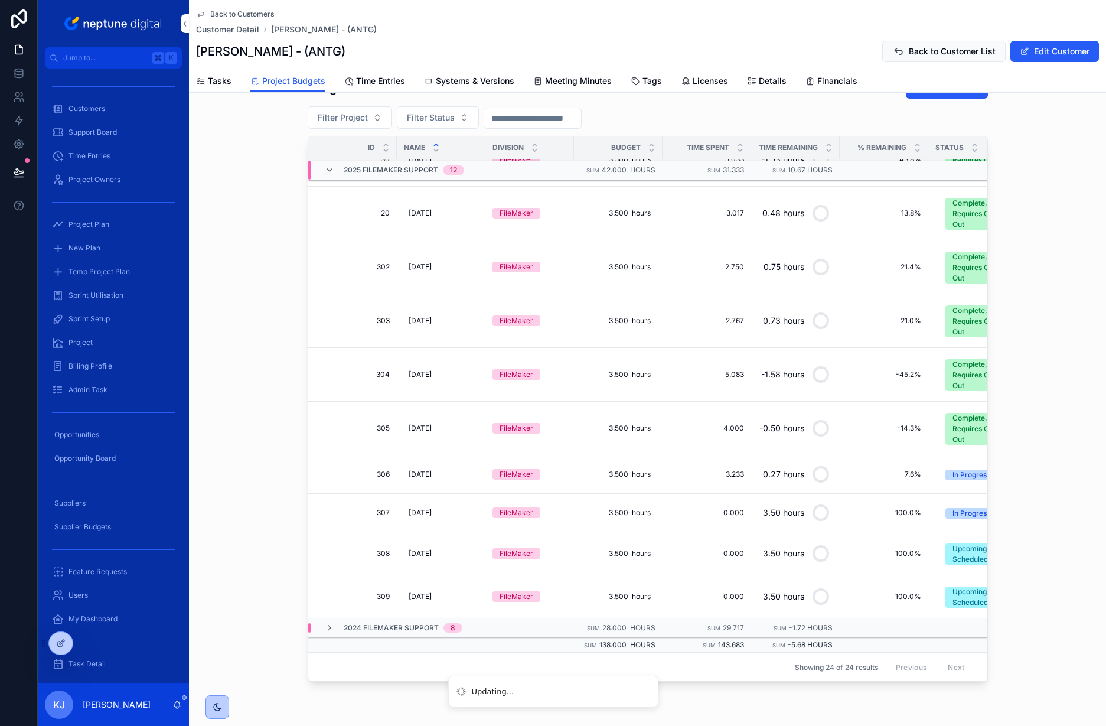
scroll to position [255, 0]
click at [355, 122] on span "Filter Project" at bounding box center [343, 118] width 50 height 12
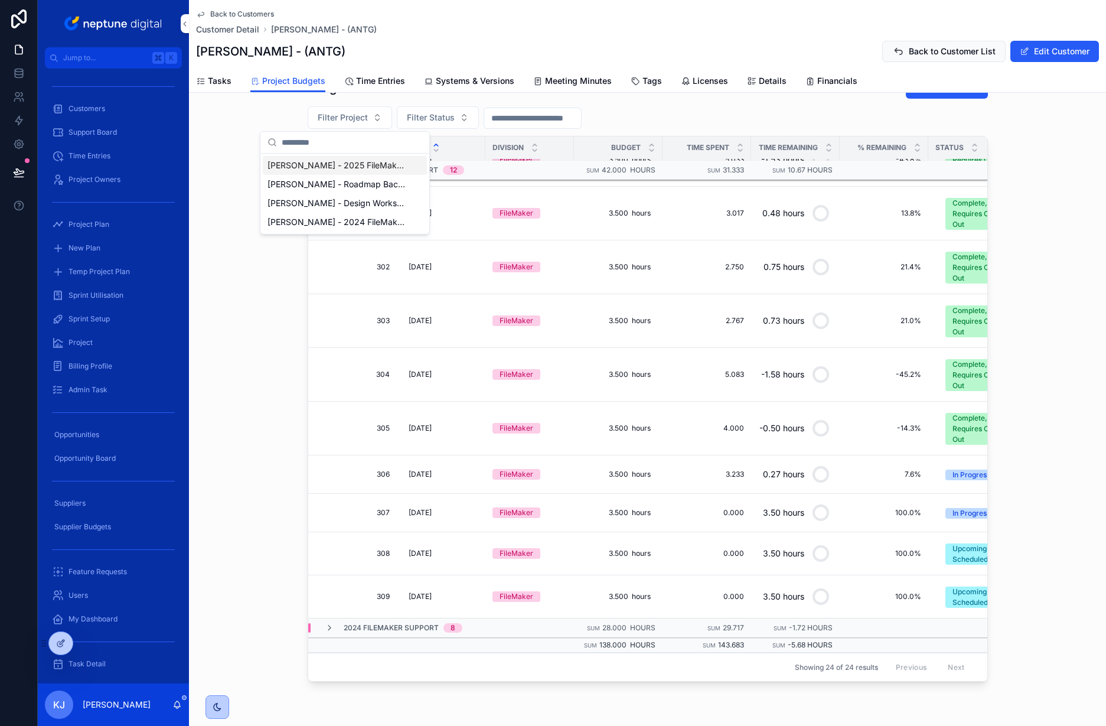
click at [364, 168] on span "[PERSON_NAME] - 2025 FileMaker Support" at bounding box center [338, 165] width 141 height 12
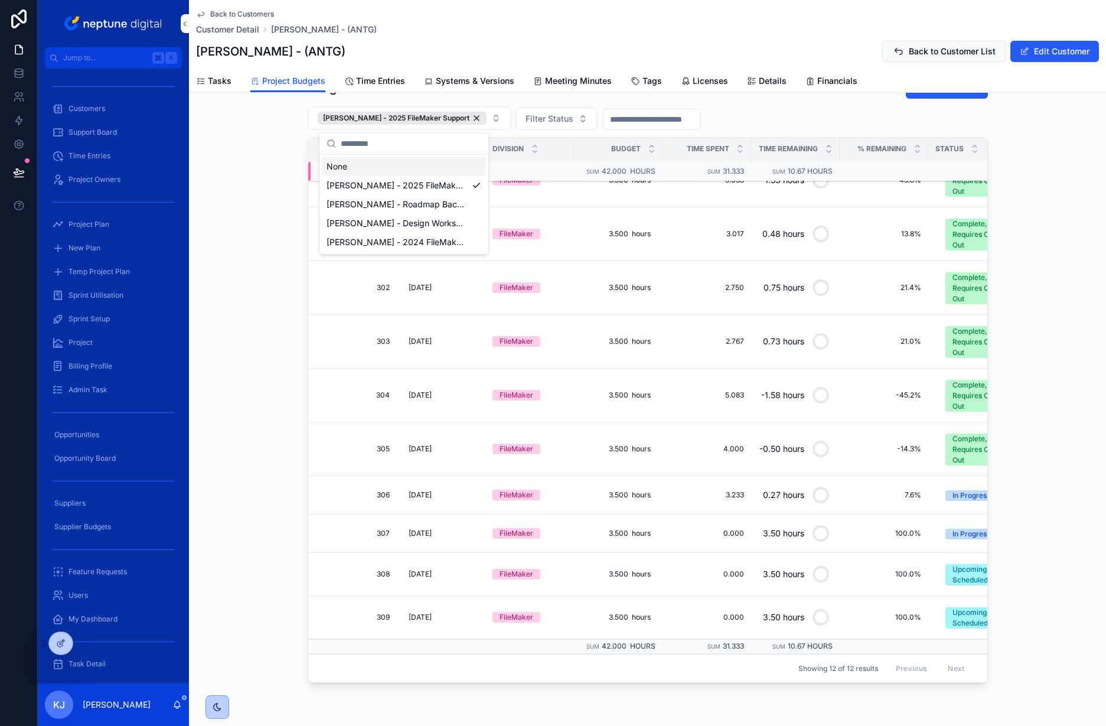
scroll to position [143, 0]
click at [542, 120] on span "Filter Status" at bounding box center [550, 119] width 48 height 12
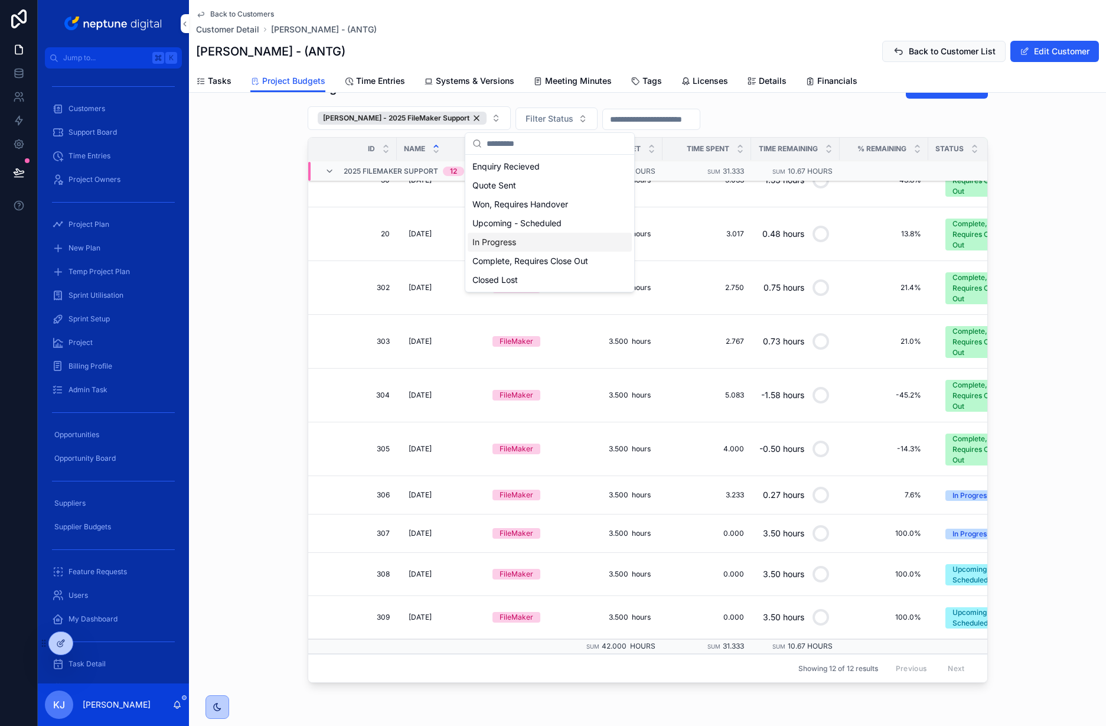
click at [553, 239] on div "In Progress" at bounding box center [550, 242] width 164 height 19
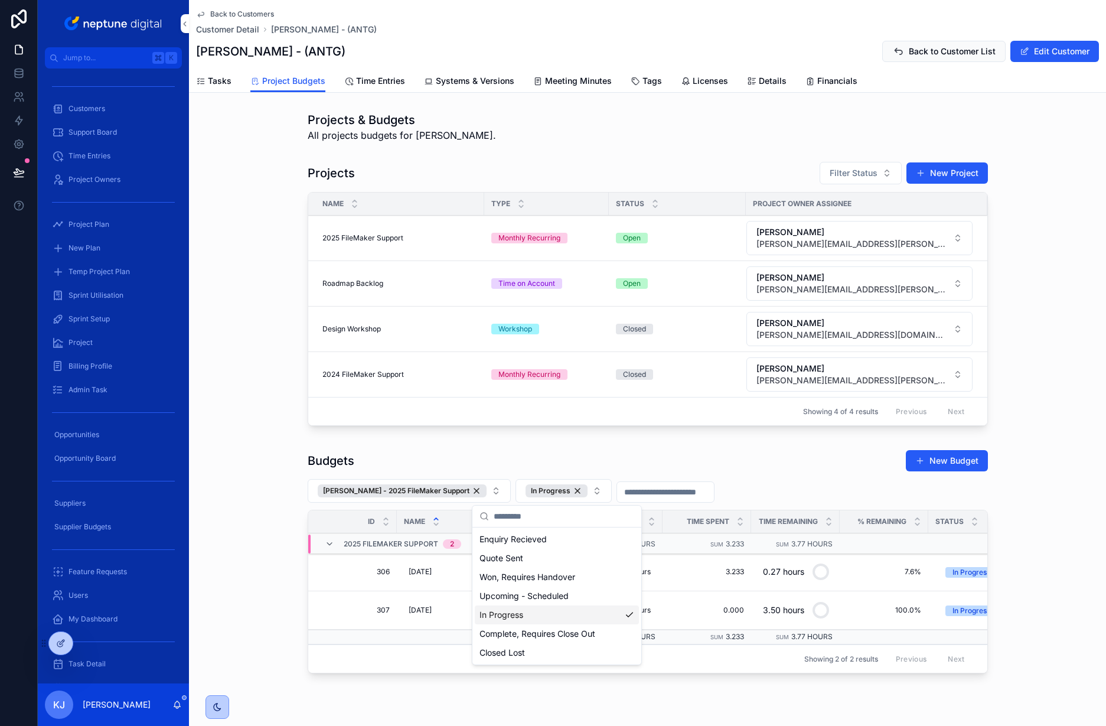
click at [1014, 283] on div "Projects Filter Status New Project Name Type Status Project Owner Assignee 2025…" at bounding box center [647, 295] width 917 height 279
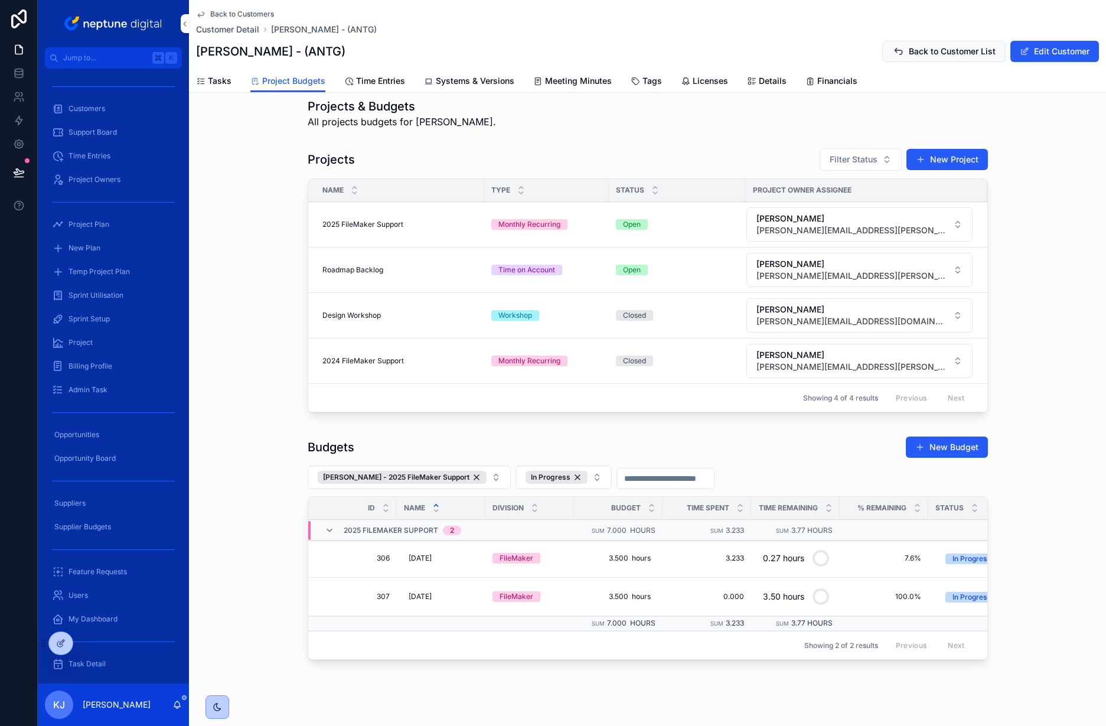
scroll to position [41, 0]
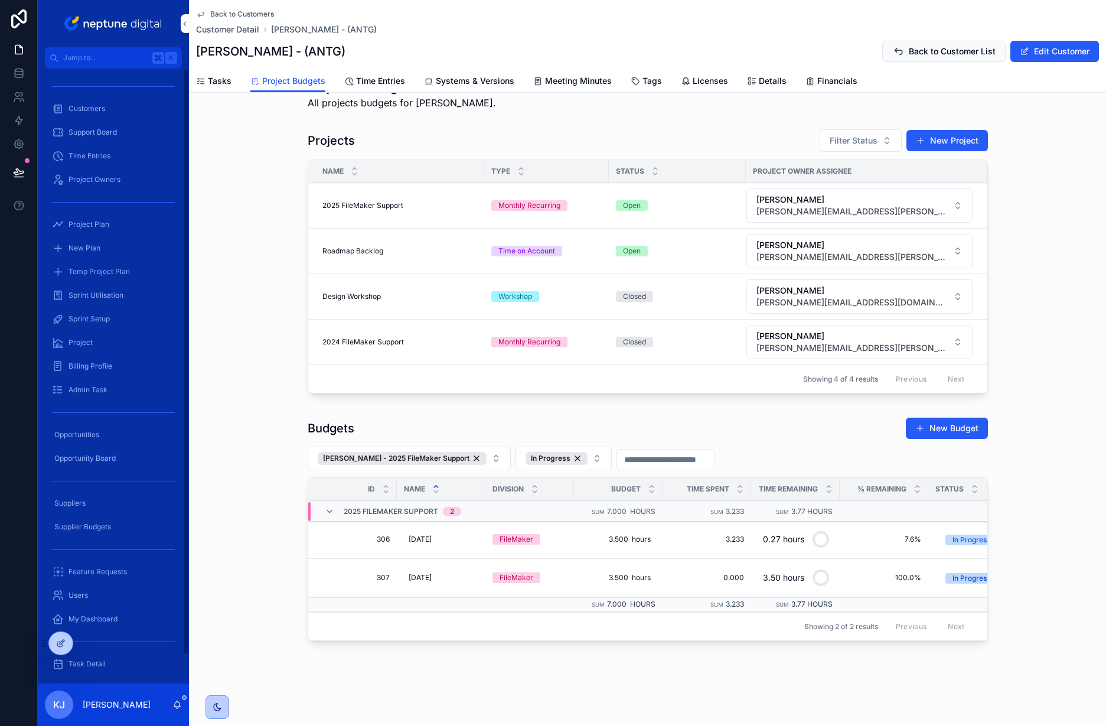
click at [81, 110] on span "Customers" at bounding box center [86, 108] width 37 height 9
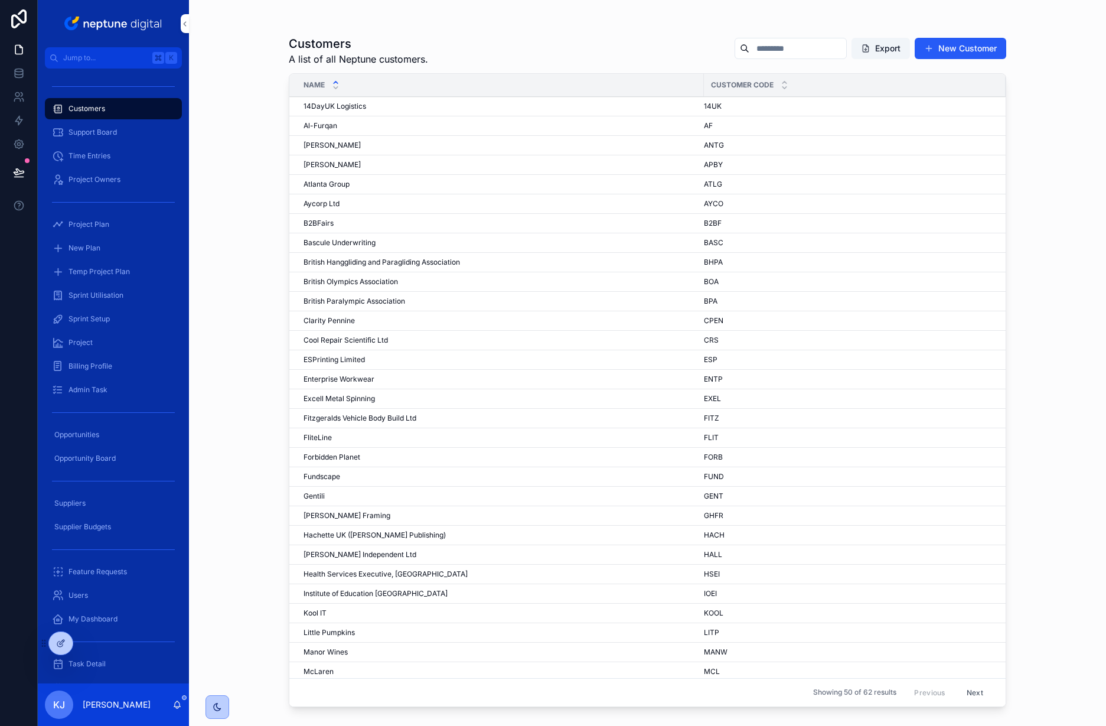
click at [345, 592] on span "Institute of Education [GEOGRAPHIC_DATA]" at bounding box center [376, 593] width 144 height 9
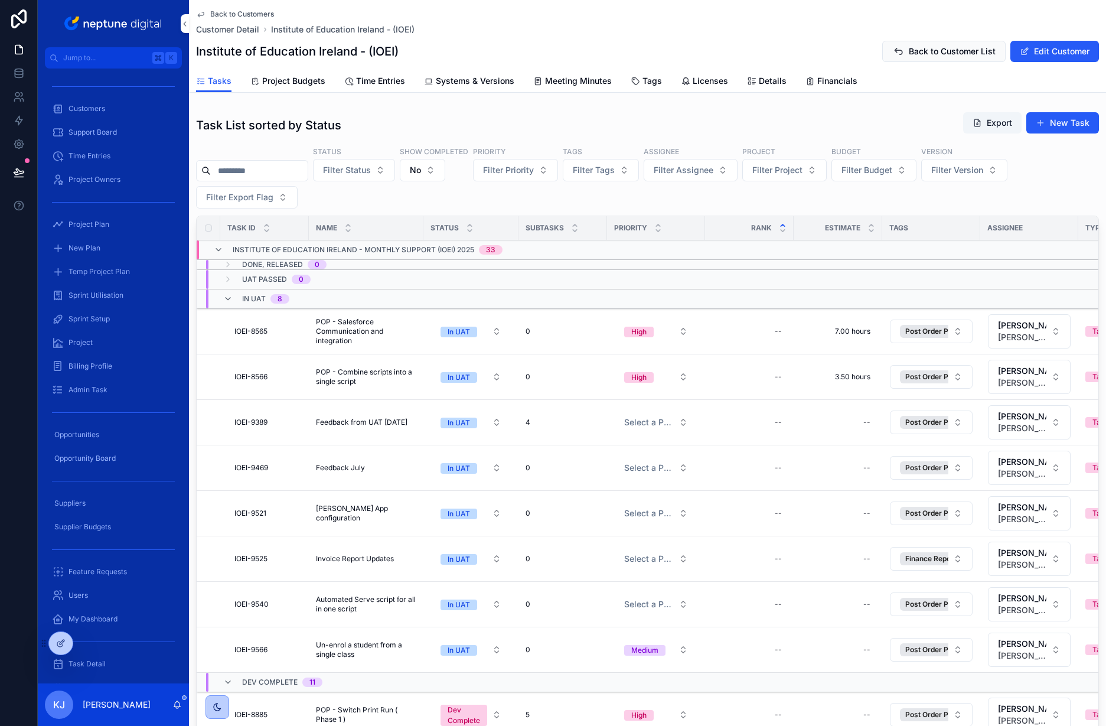
click at [289, 82] on span "Project Budgets" at bounding box center [293, 81] width 63 height 12
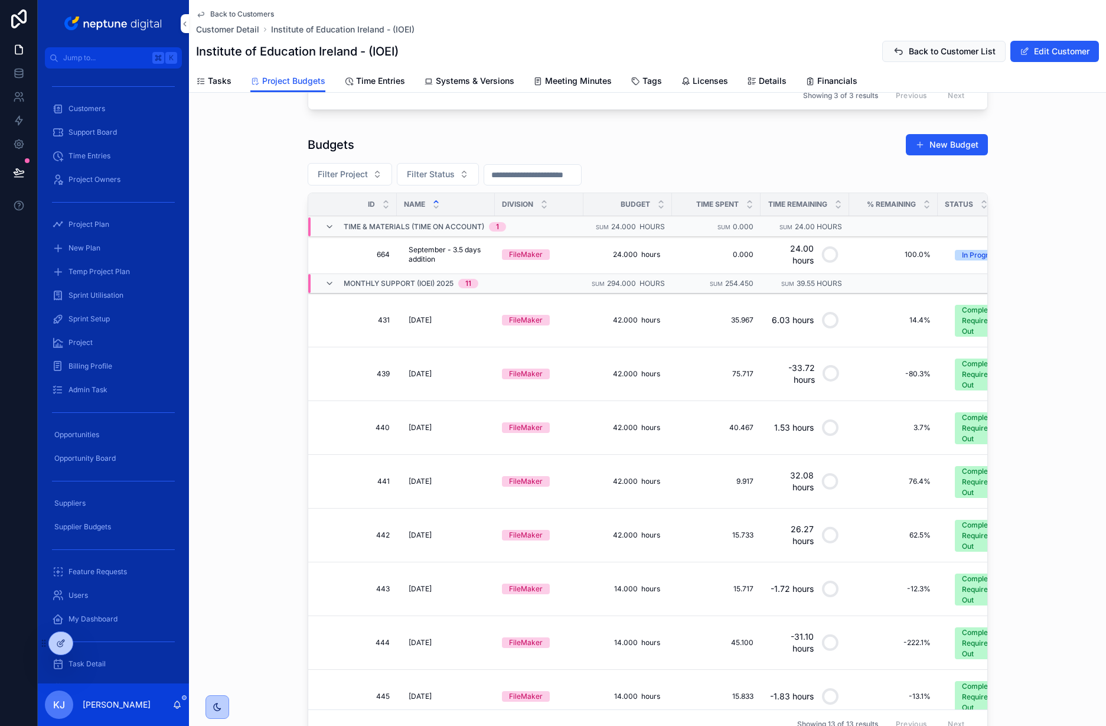
click at [368, 180] on button "Filter Project" at bounding box center [350, 174] width 84 height 22
click at [466, 172] on button "Filter Status" at bounding box center [438, 174] width 82 height 22
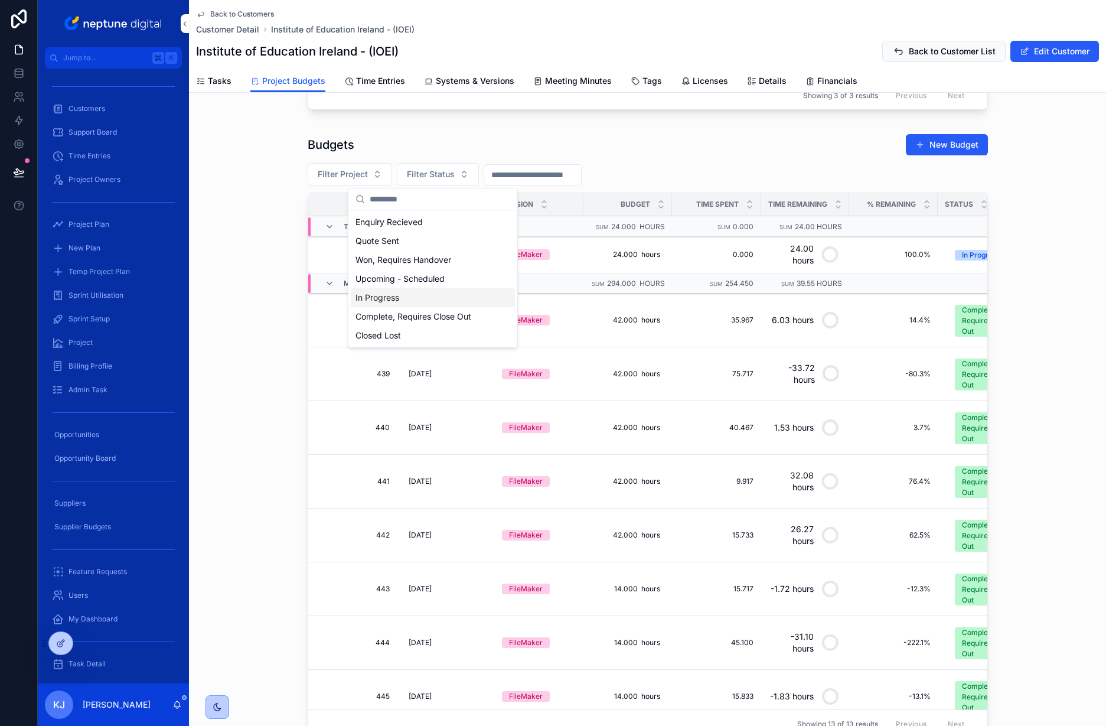
click at [419, 291] on div "In Progress" at bounding box center [433, 297] width 164 height 19
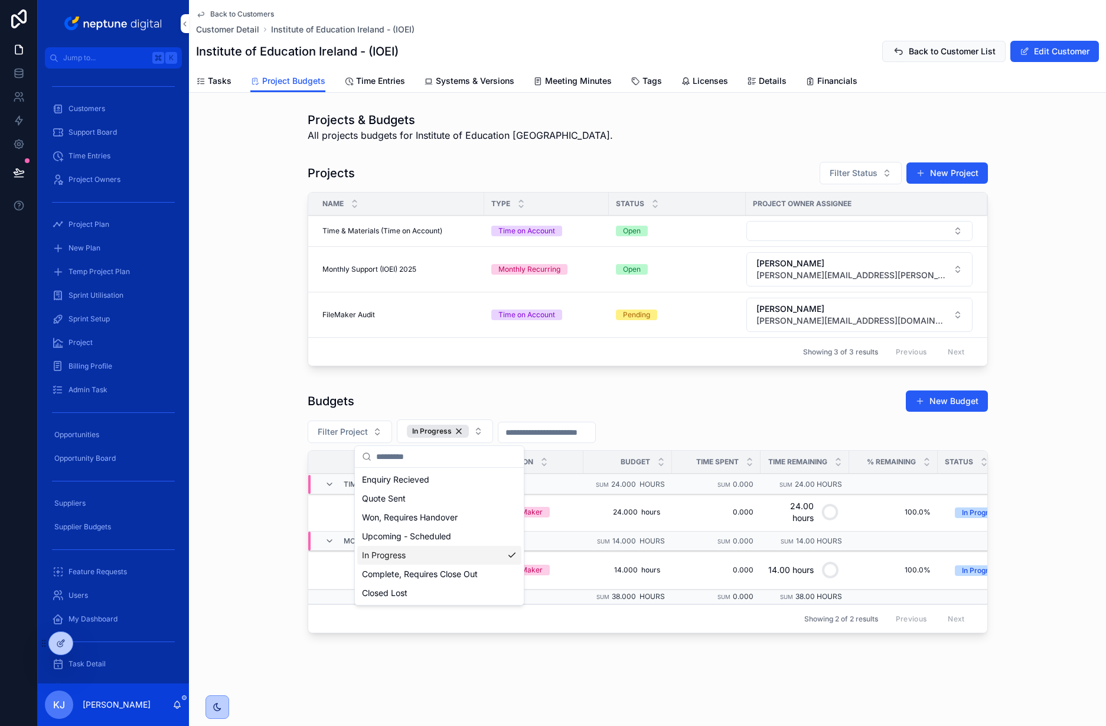
click at [1042, 444] on div "Budgets New Budget Filter Project In Progress Id Name Division Budget Time Spen…" at bounding box center [647, 513] width 917 height 257
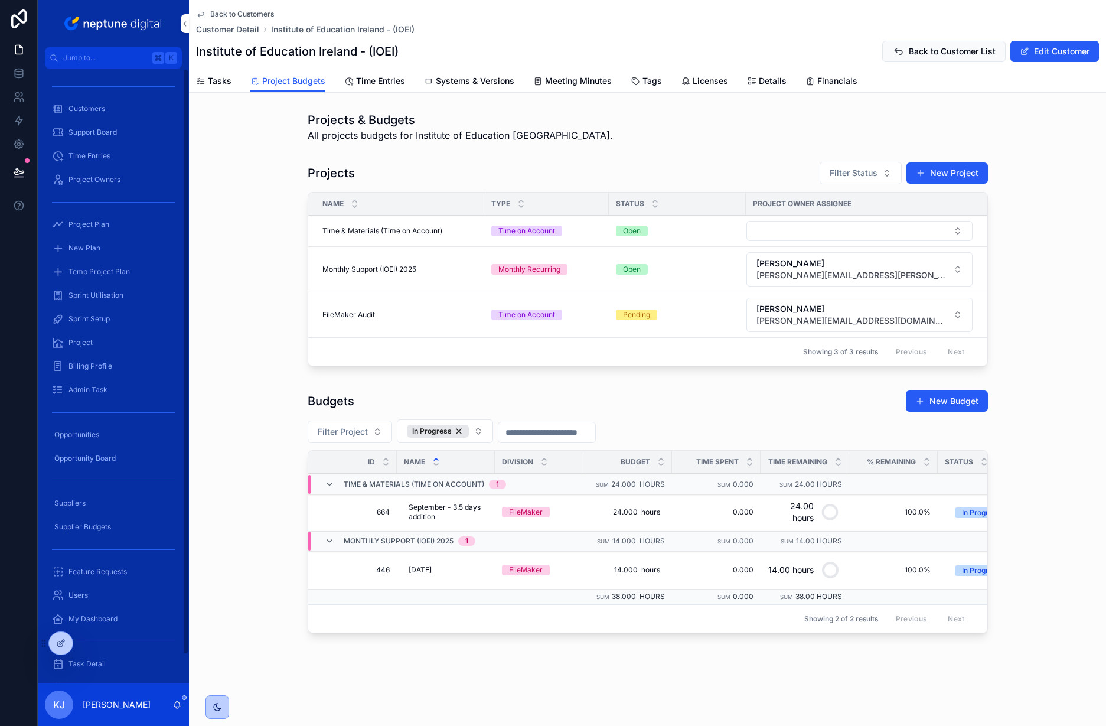
click at [87, 107] on span "Customers" at bounding box center [86, 108] width 37 height 9
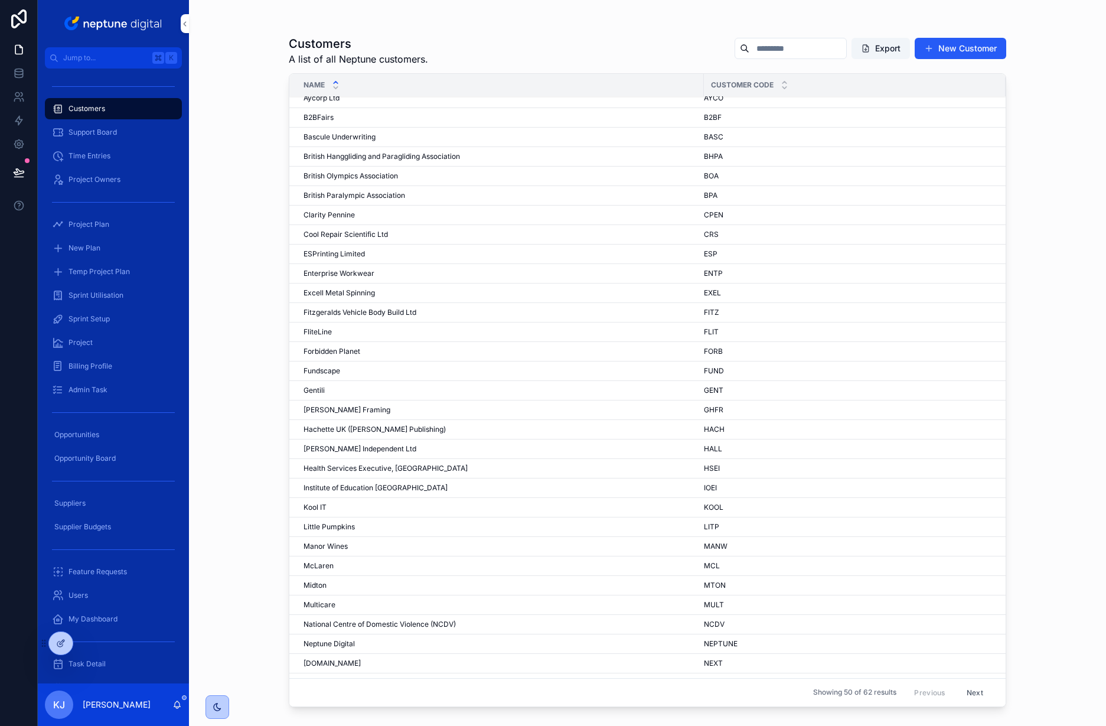
scroll to position [393, 0]
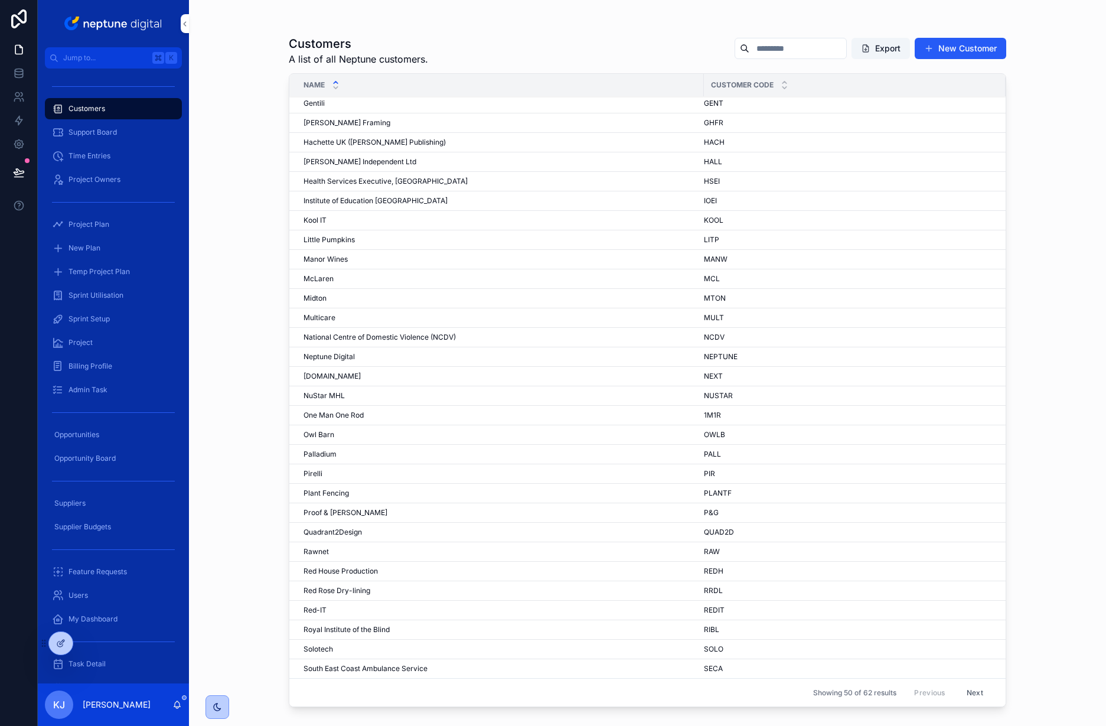
click at [335, 435] on div "Owl Barn Owl Barn" at bounding box center [500, 434] width 393 height 9
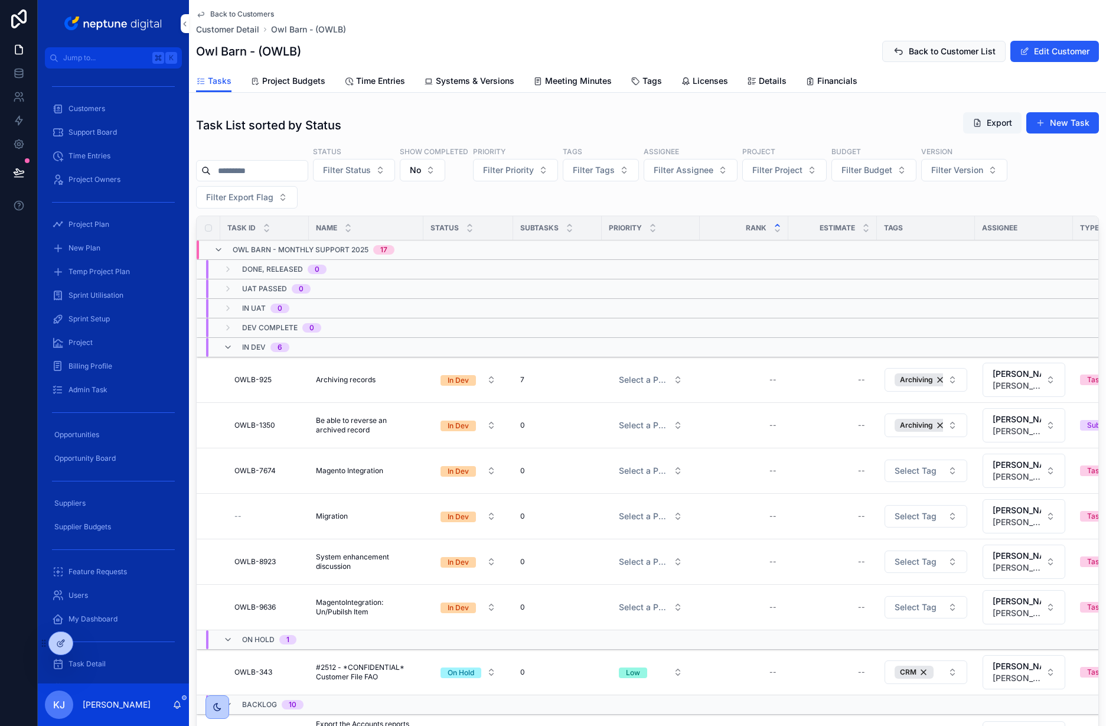
click at [312, 82] on span "Project Budgets" at bounding box center [293, 81] width 63 height 12
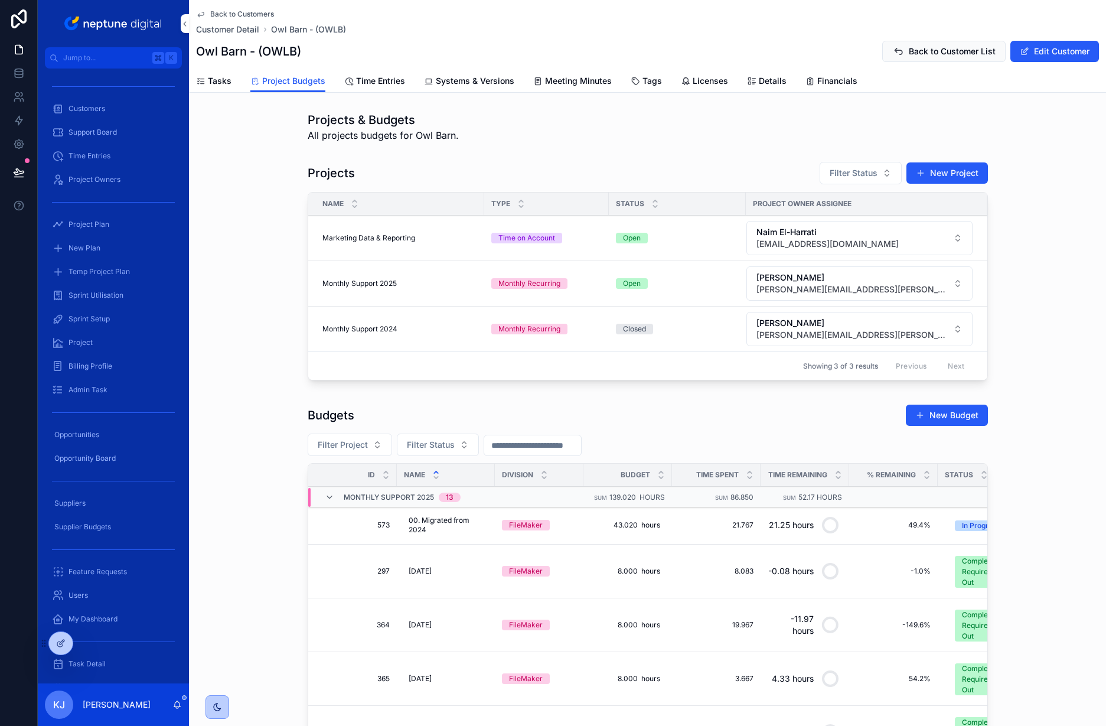
click at [423, 446] on span "Filter Status" at bounding box center [431, 445] width 48 height 12
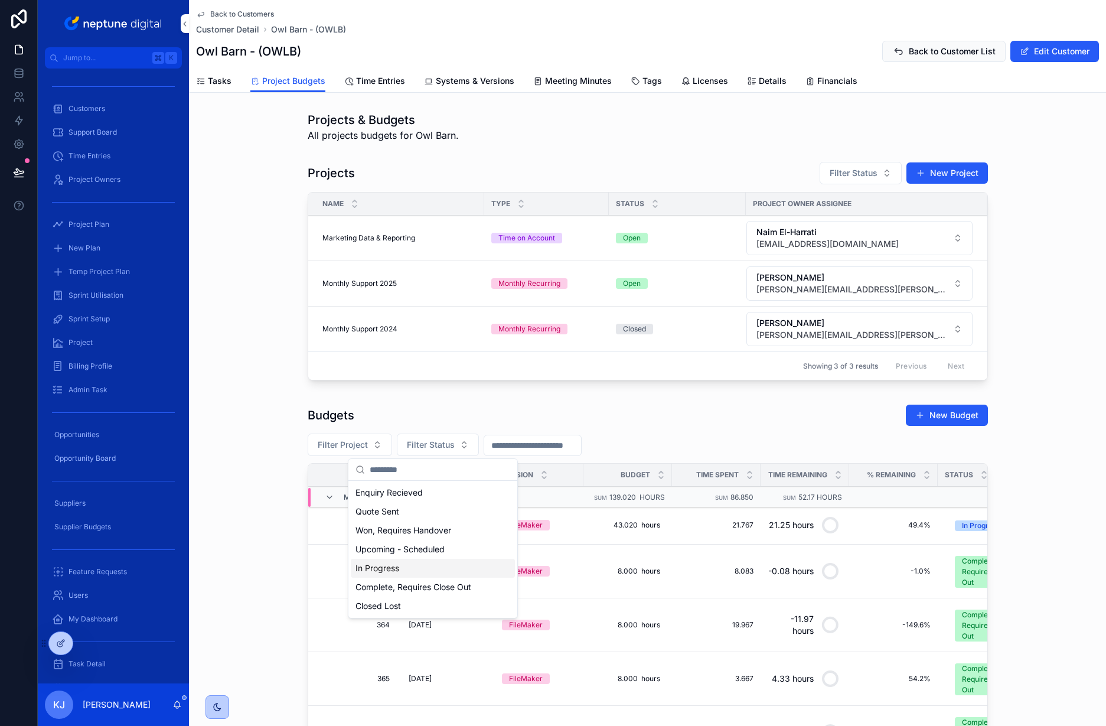
click at [441, 563] on div "In Progress" at bounding box center [433, 568] width 164 height 19
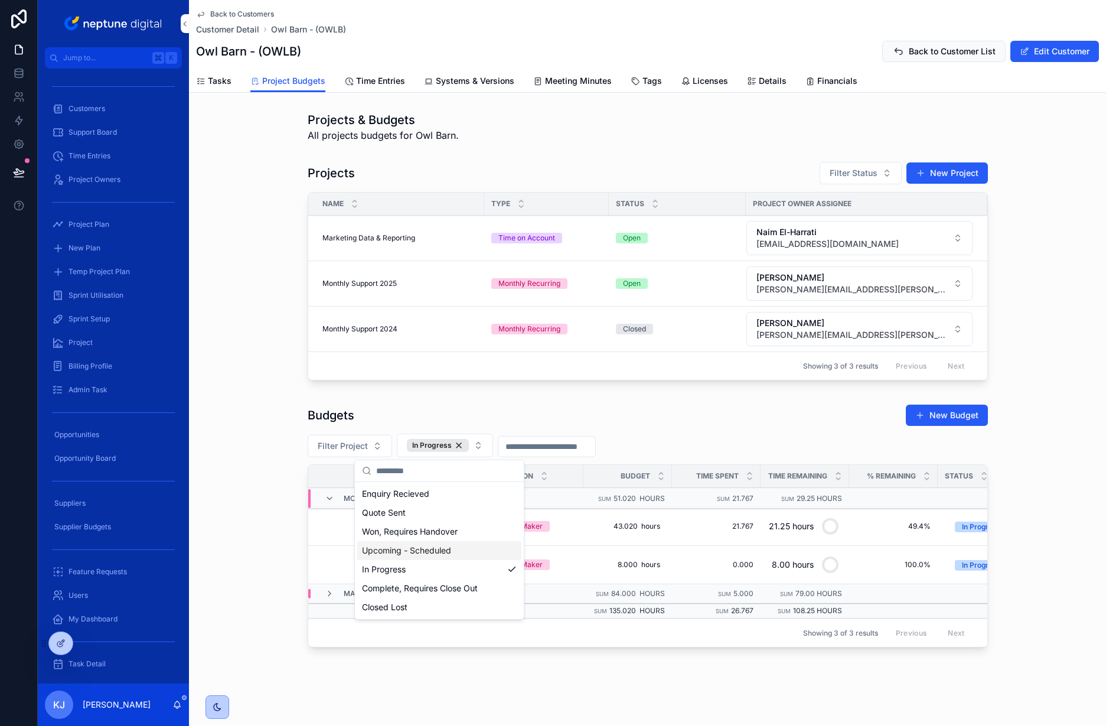
click at [1014, 407] on div "Budgets New Budget Filter Project In Progress Id Name Division Budget Time Spen…" at bounding box center [647, 527] width 917 height 257
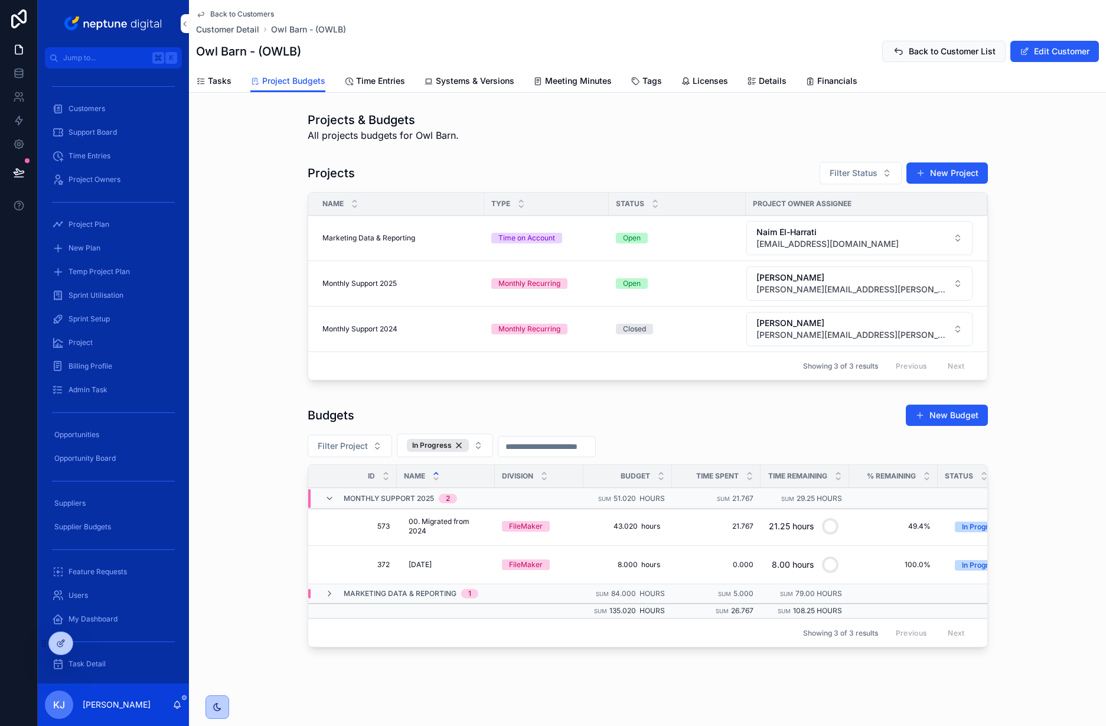
click at [370, 443] on button "Filter Project" at bounding box center [350, 446] width 84 height 22
click at [351, 513] on span "Owl Barn - Monthly Support 2025" at bounding box center [333, 513] width 131 height 12
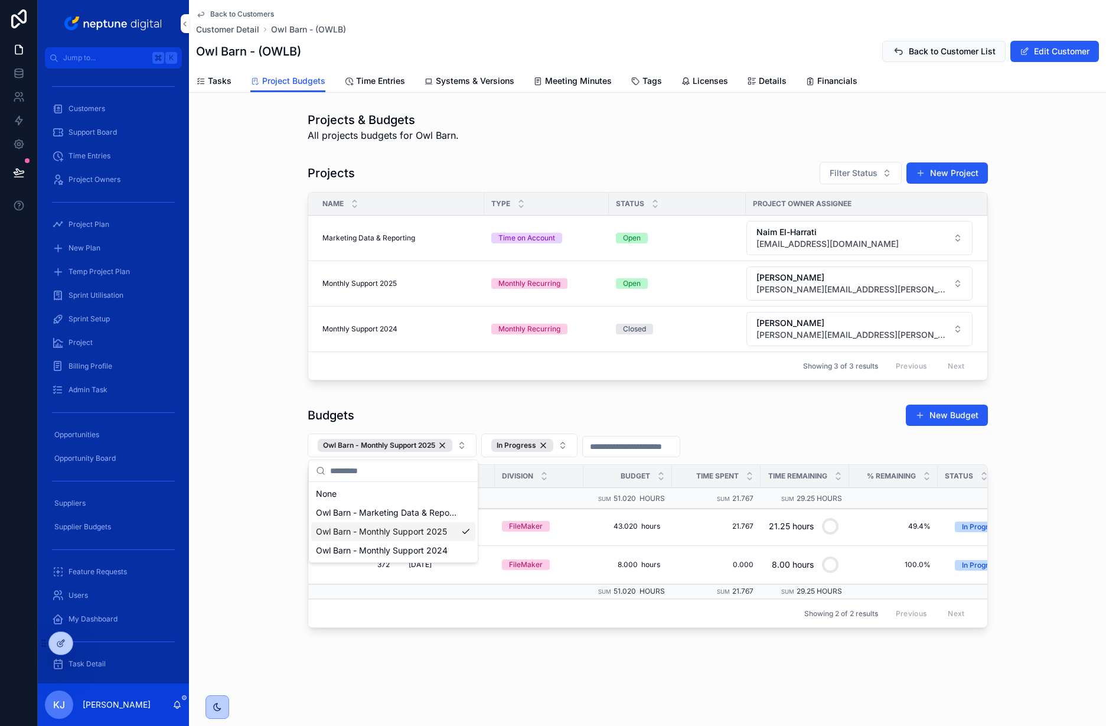
click at [1056, 424] on div "Budgets New Budget Owl Barn - Monthly Support 2025 In Progress Id Name Division…" at bounding box center [647, 518] width 917 height 238
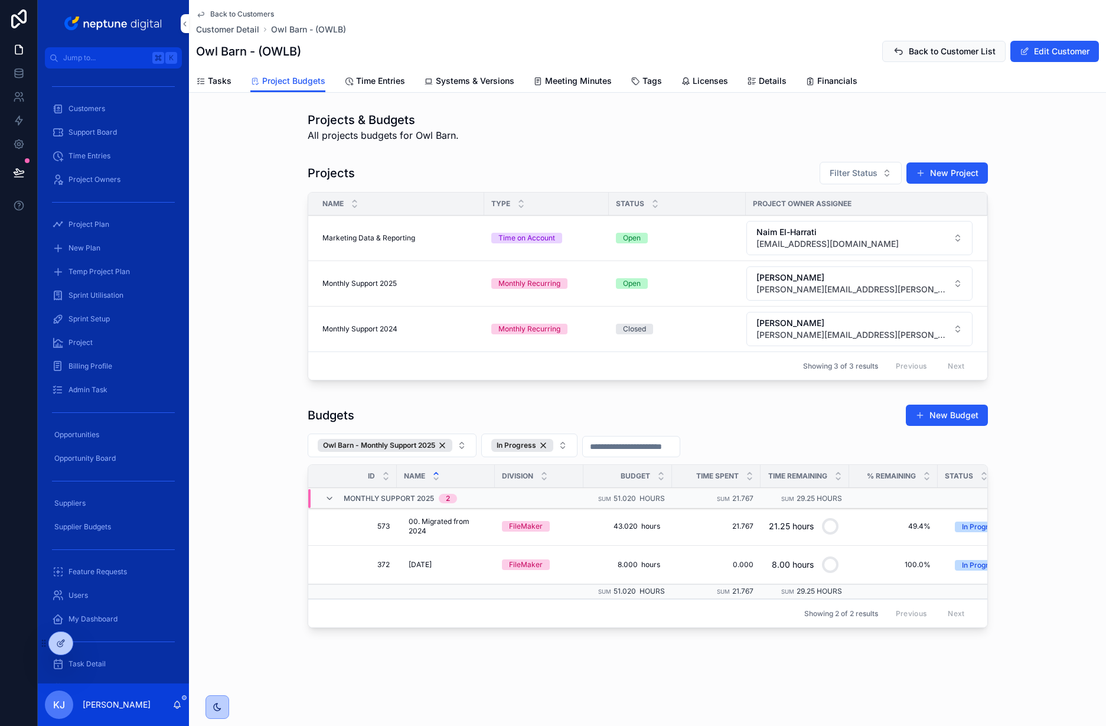
click at [546, 445] on div "In Progress" at bounding box center [522, 445] width 62 height 13
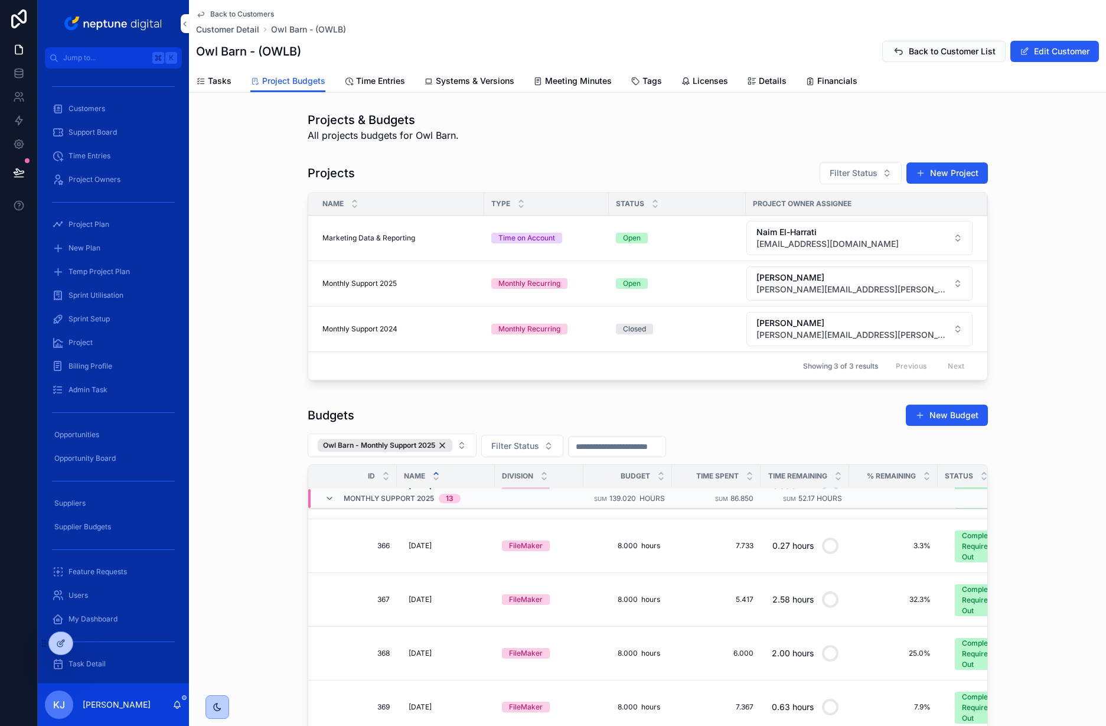
click at [615, 445] on input "scrollable content" at bounding box center [617, 446] width 97 height 17
click at [584, 501] on html "Jump to... K Customers Support Board Time Entries Project Owners Project Plan N…" at bounding box center [553, 363] width 1106 height 726
click at [603, 540] on button "1" at bounding box center [601, 543] width 21 height 21
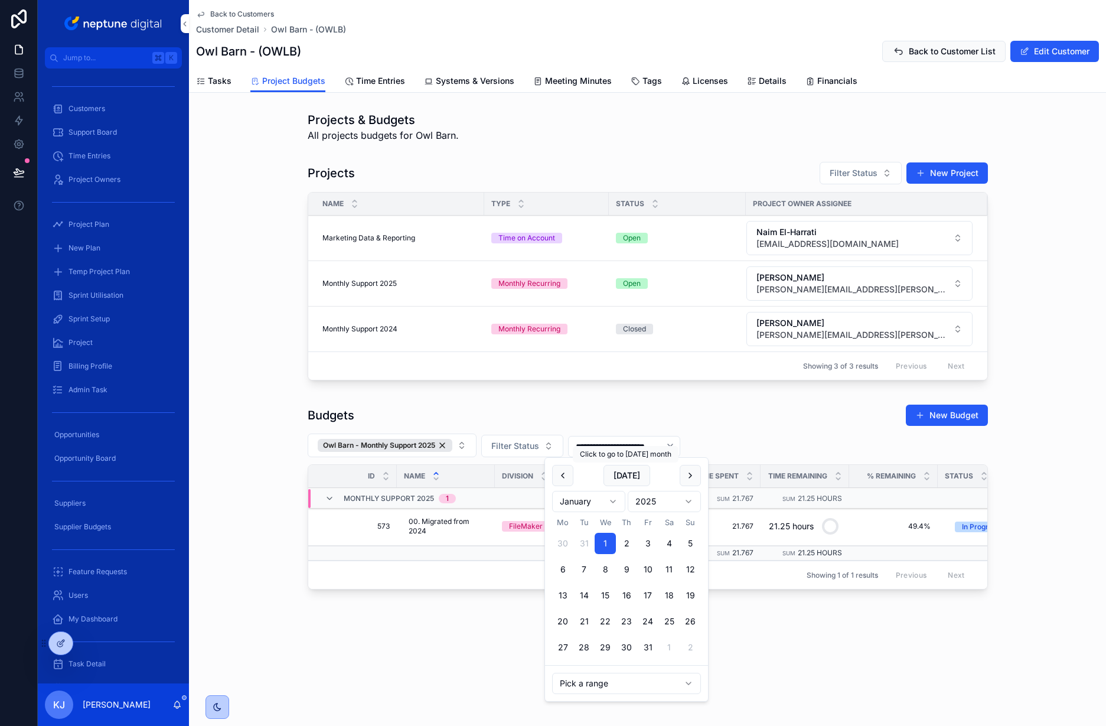
click at [620, 472] on button "[DATE]" at bounding box center [627, 475] width 47 height 21
click at [650, 647] on button "31" at bounding box center [647, 647] width 21 height 21
type input "**********"
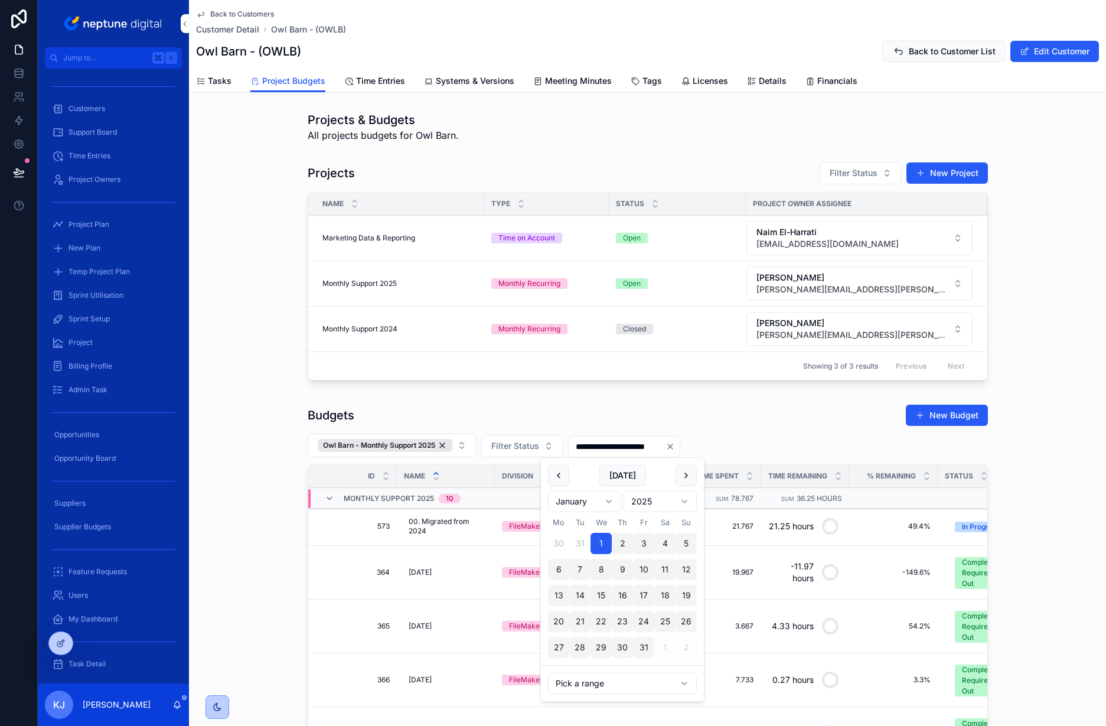
click at [765, 404] on div "Budgets New Budget" at bounding box center [648, 415] width 680 height 22
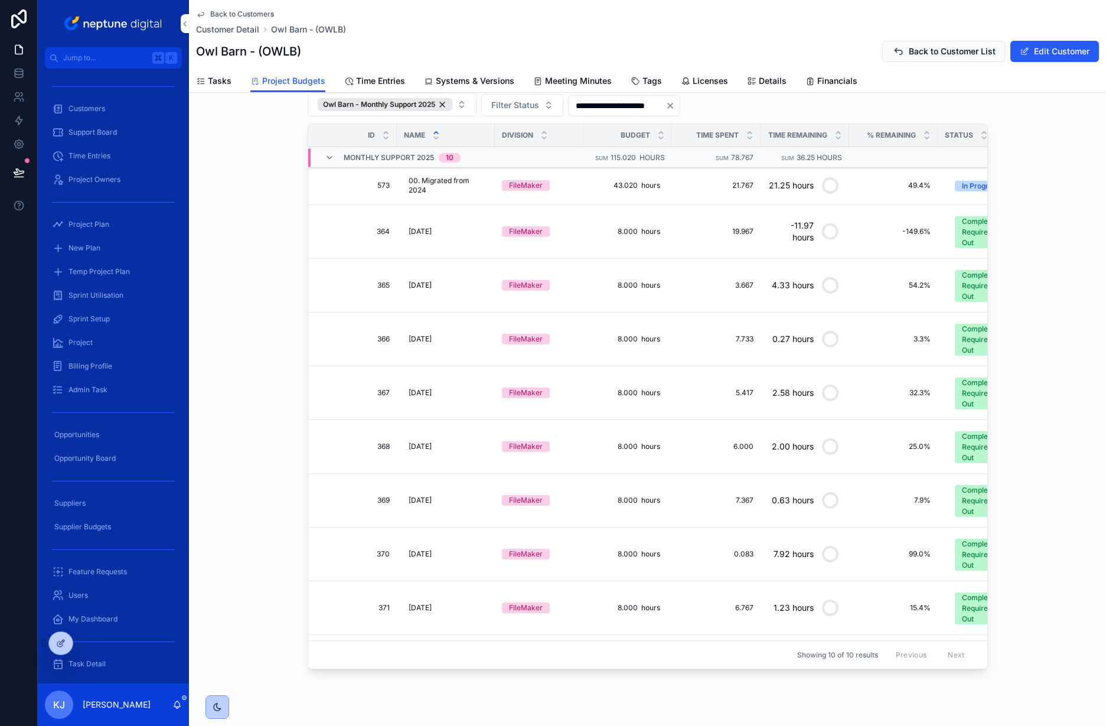
scroll to position [57, 0]
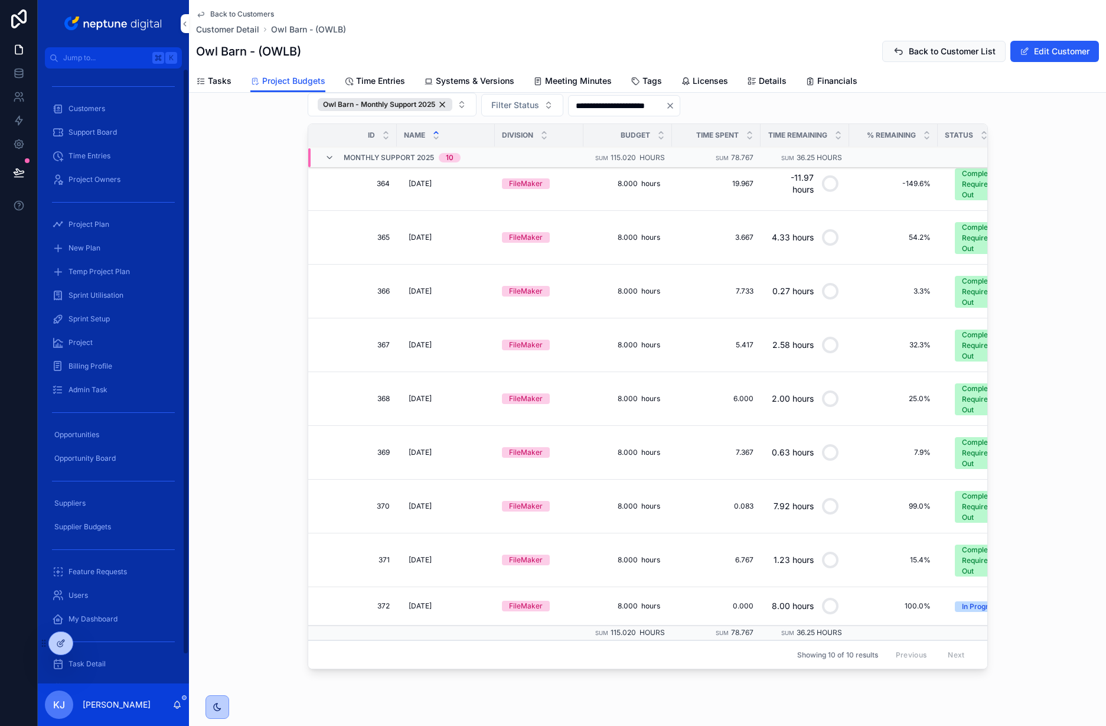
click at [81, 109] on span "Customers" at bounding box center [86, 108] width 37 height 9
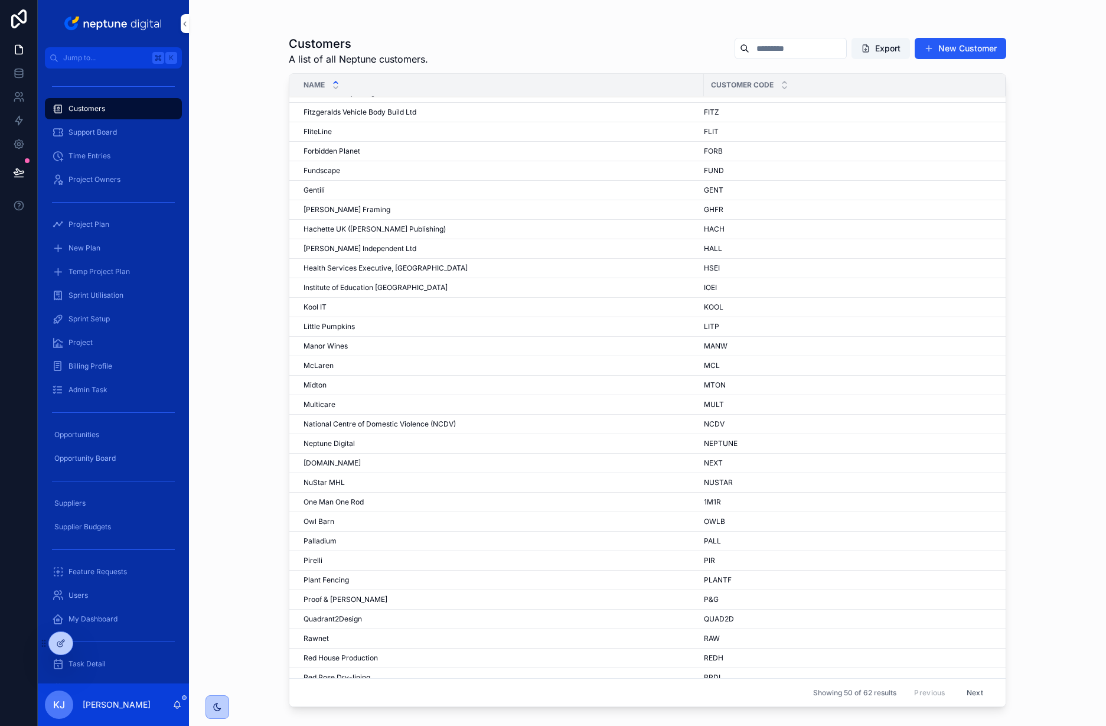
scroll to position [393, 0]
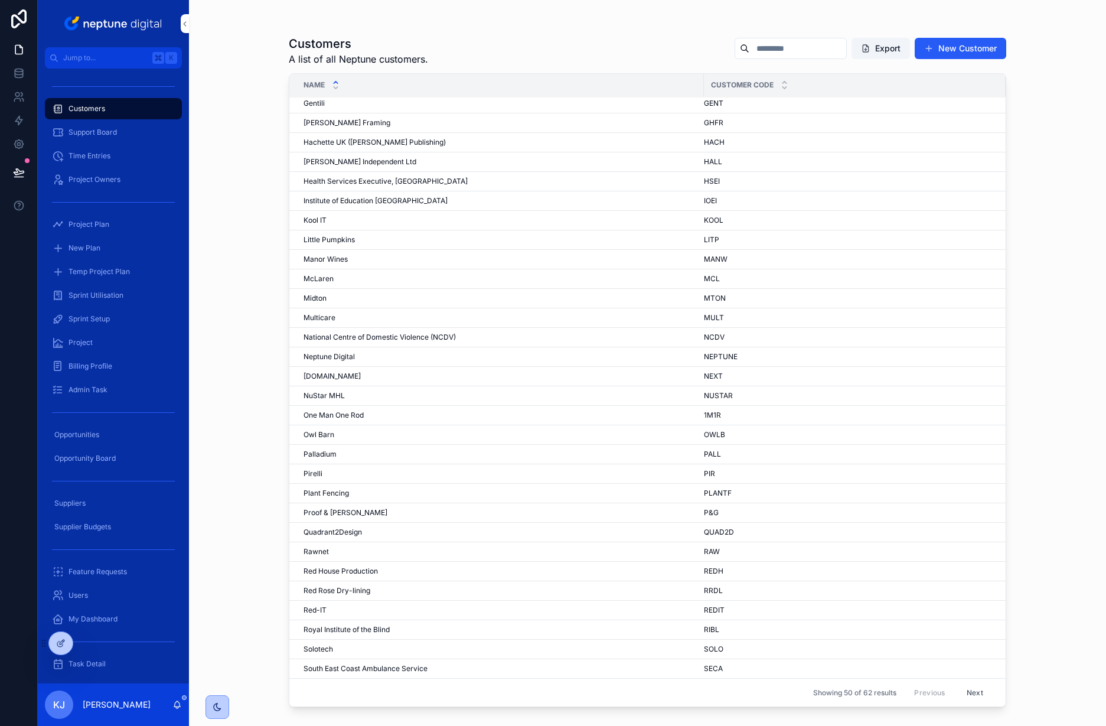
click at [967, 693] on button "Next" at bounding box center [974, 692] width 33 height 18
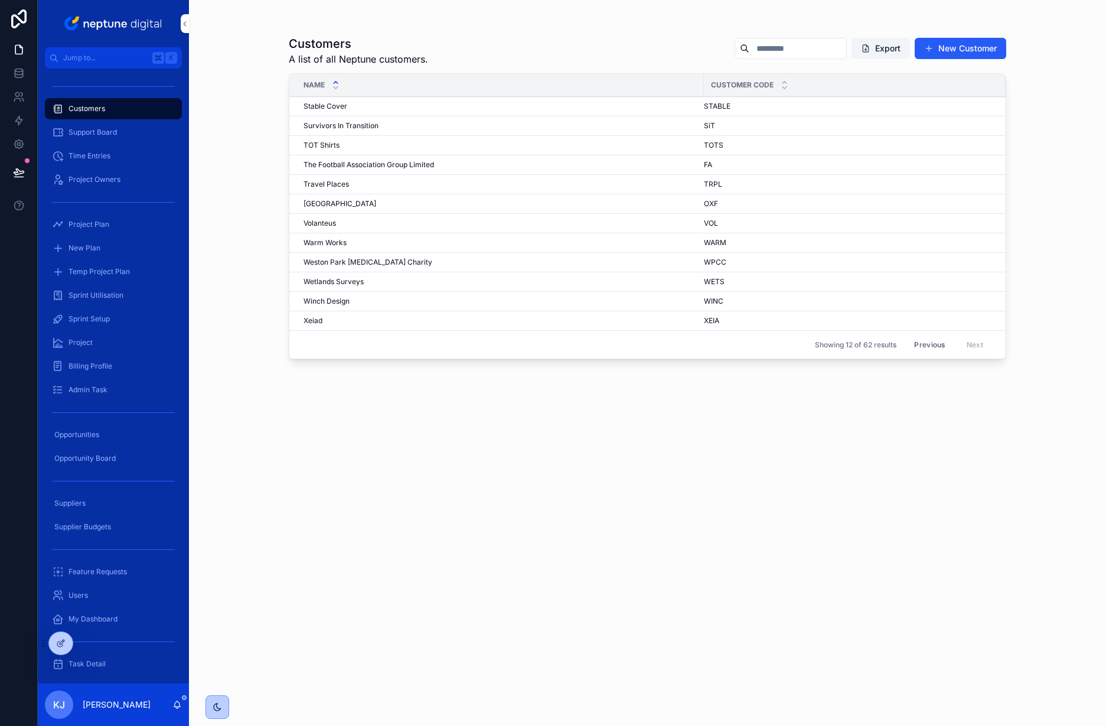
click at [360, 128] on span "Survivors In Transition" at bounding box center [341, 125] width 75 height 9
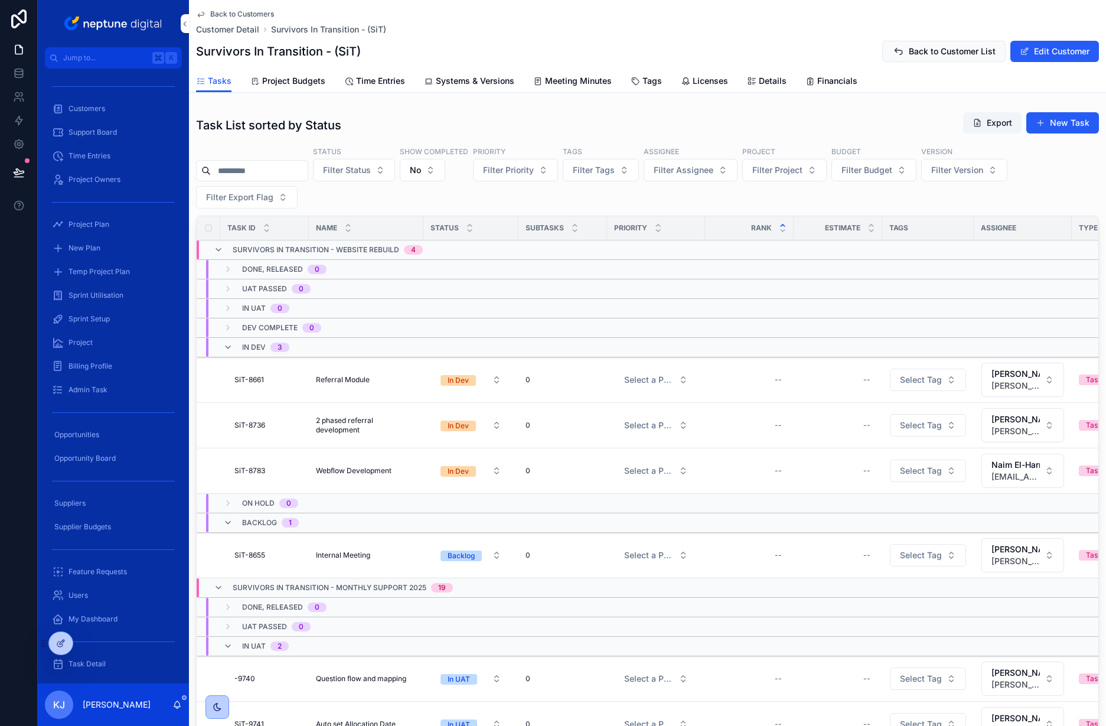
click at [304, 79] on span "Project Budgets" at bounding box center [293, 81] width 63 height 12
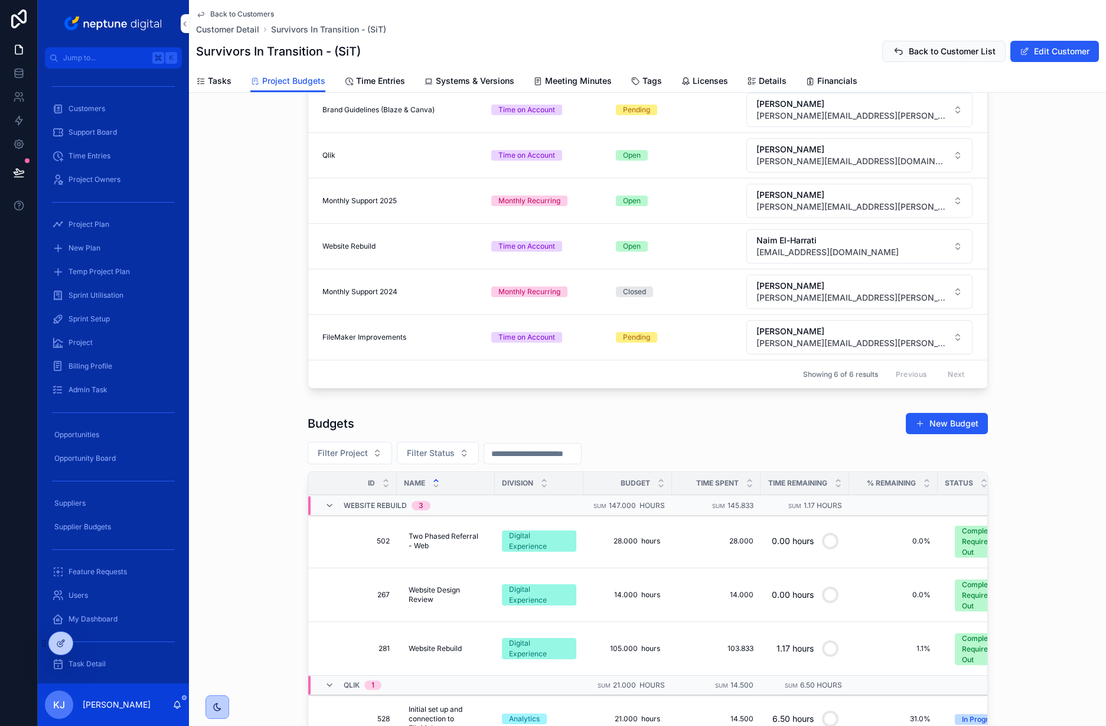
scroll to position [408, 0]
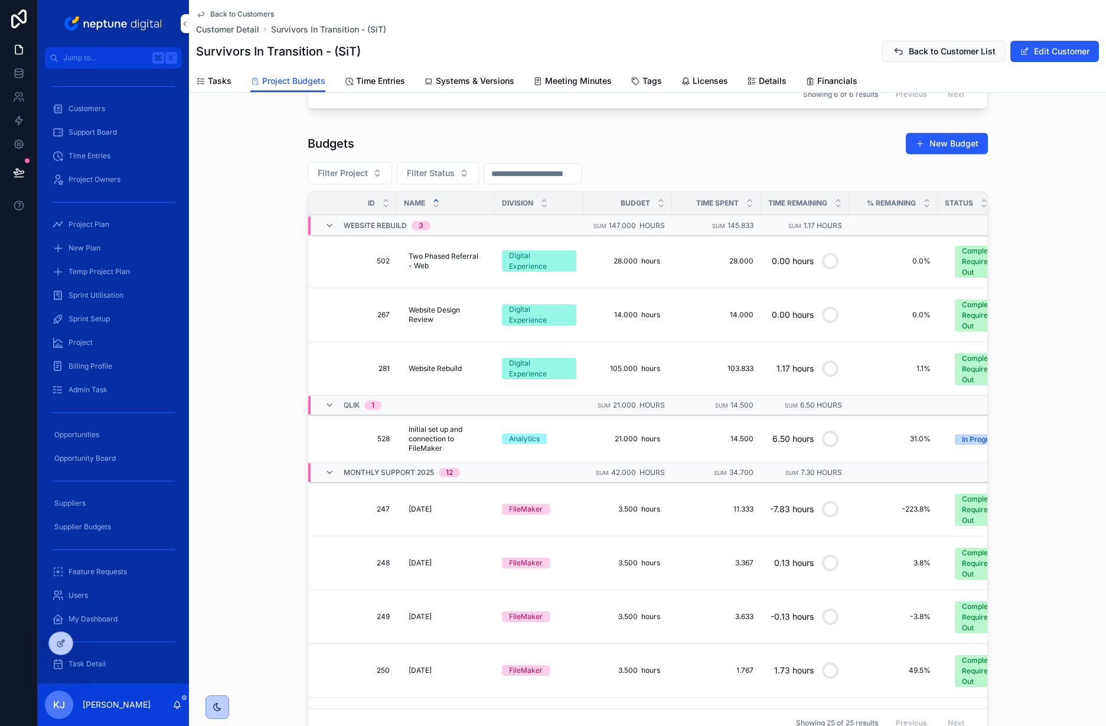
click at [443, 173] on span "Filter Status" at bounding box center [431, 173] width 48 height 12
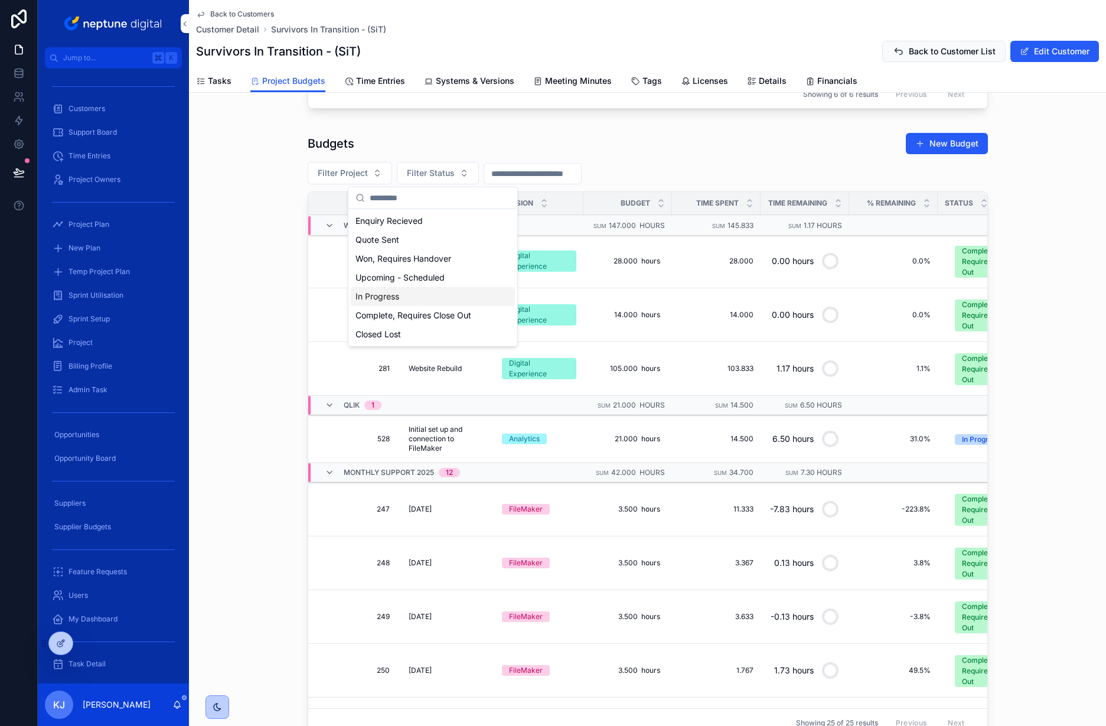
click at [457, 300] on div "In Progress" at bounding box center [433, 296] width 164 height 19
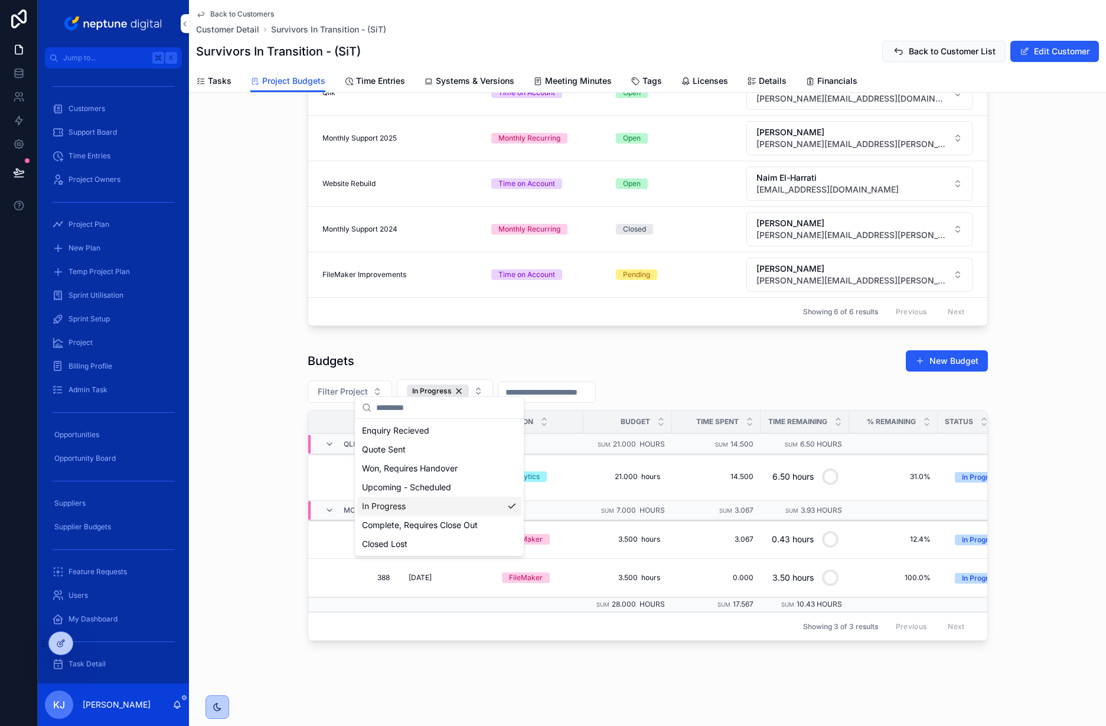
scroll to position [200, 0]
click at [554, 350] on div "Budgets New Budget" at bounding box center [648, 361] width 680 height 22
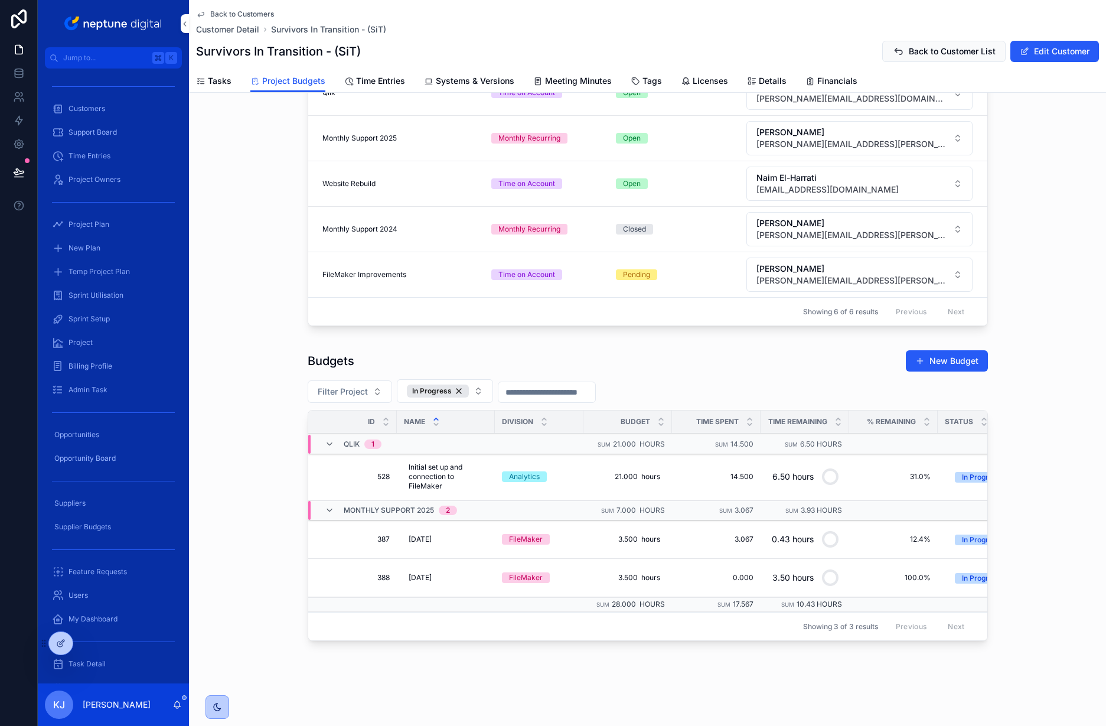
click at [367, 381] on button "Filter Project" at bounding box center [350, 391] width 84 height 22
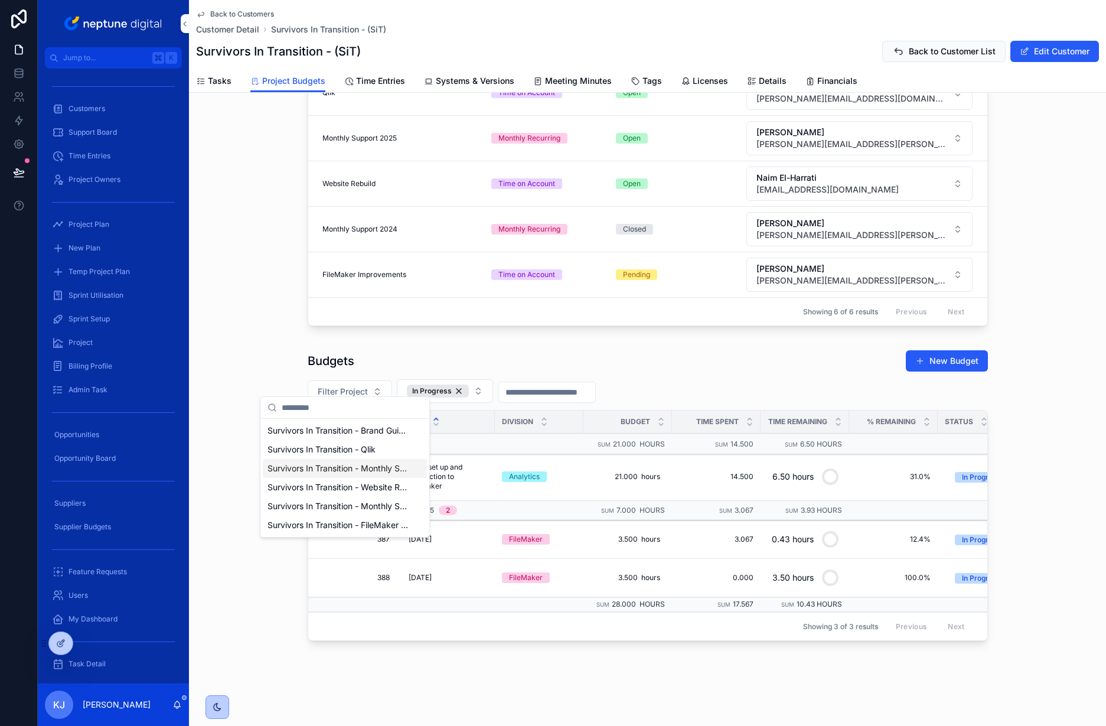
click at [367, 466] on span "Survivors In Transition - Monthly Support 2025" at bounding box center [338, 468] width 141 height 12
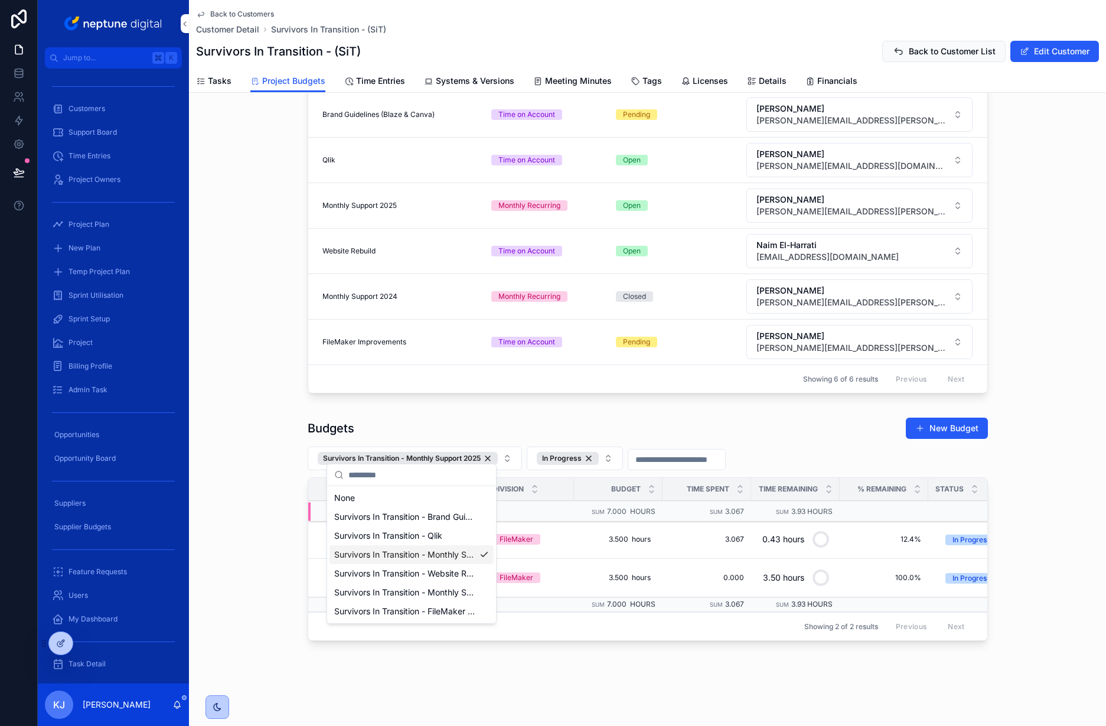
click at [1022, 355] on div "Projects Filter Status New Project Name Type Status Project Owner Assignee Bran…" at bounding box center [647, 218] width 917 height 370
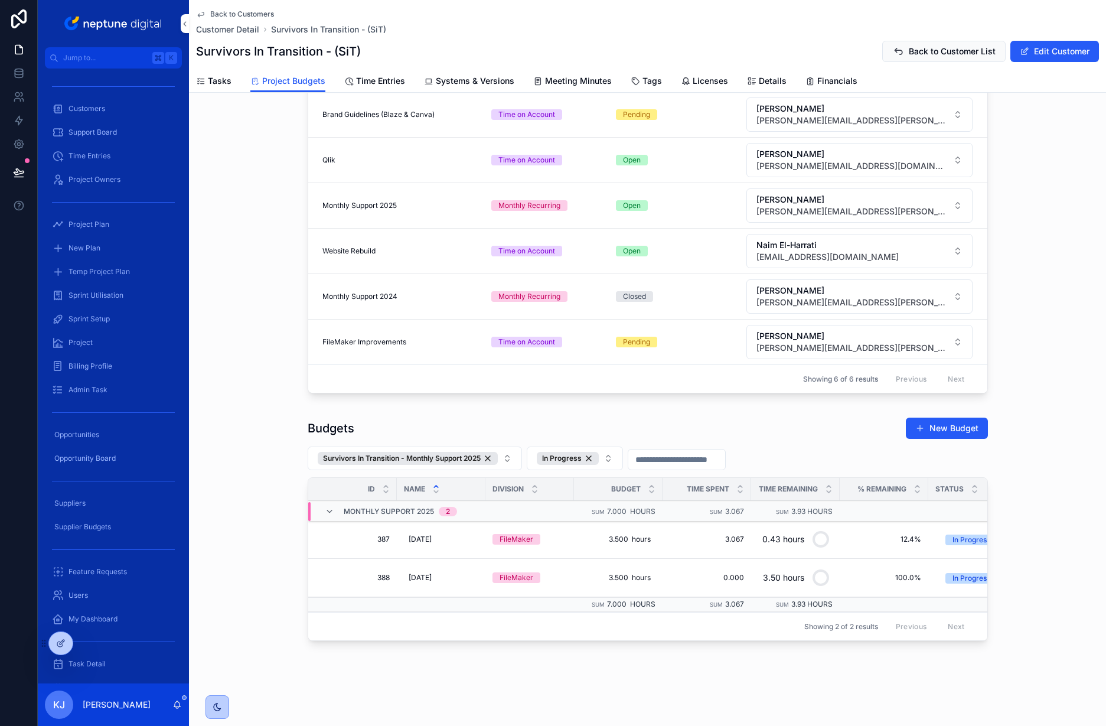
click at [92, 221] on span "Project Plan" at bounding box center [88, 224] width 41 height 9
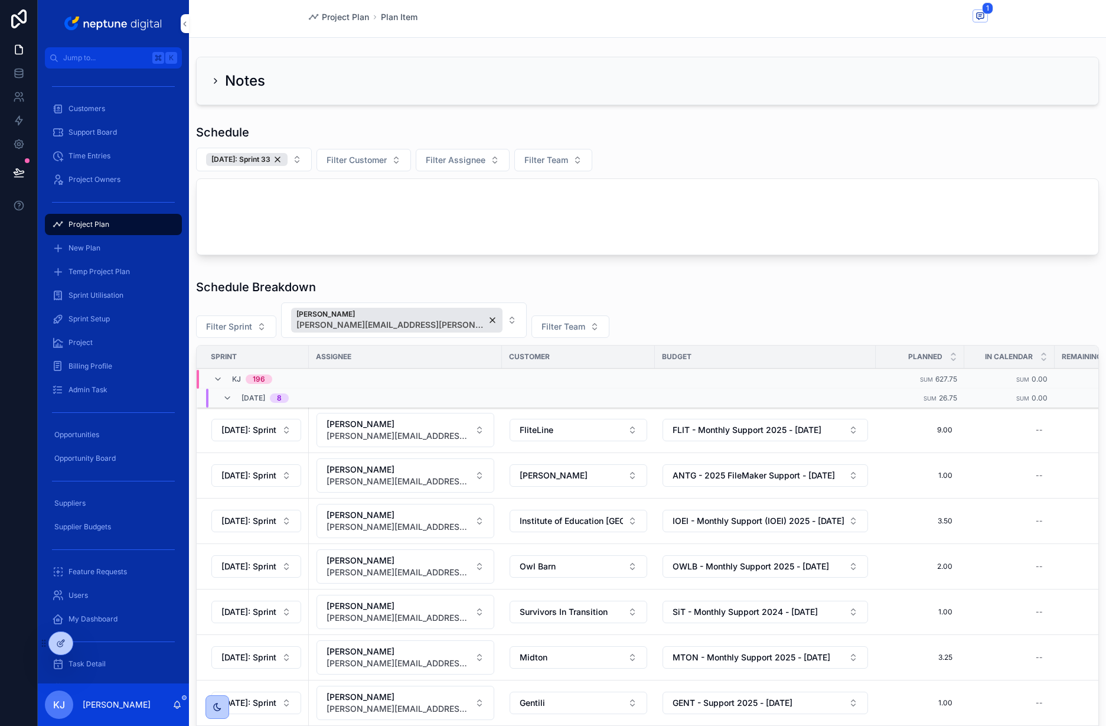
click at [303, 159] on button "[DATE]: Sprint 33" at bounding box center [254, 160] width 116 height 24
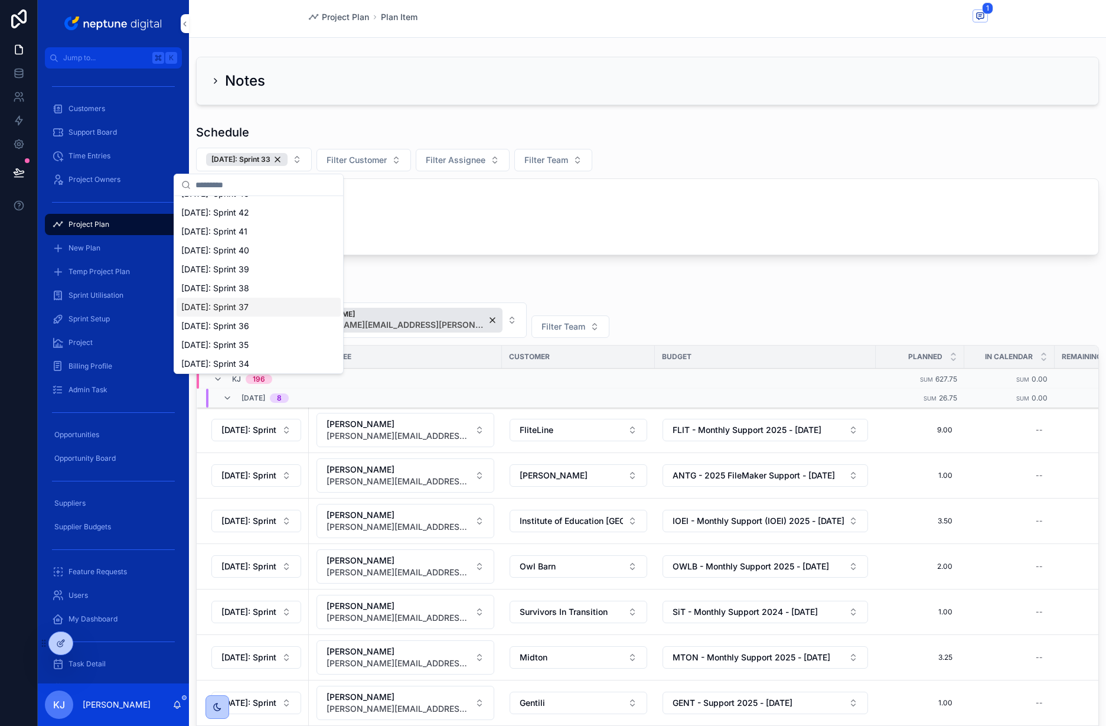
scroll to position [331, 0]
click at [276, 256] on div "[DATE]: Sprint 41" at bounding box center [259, 254] width 164 height 19
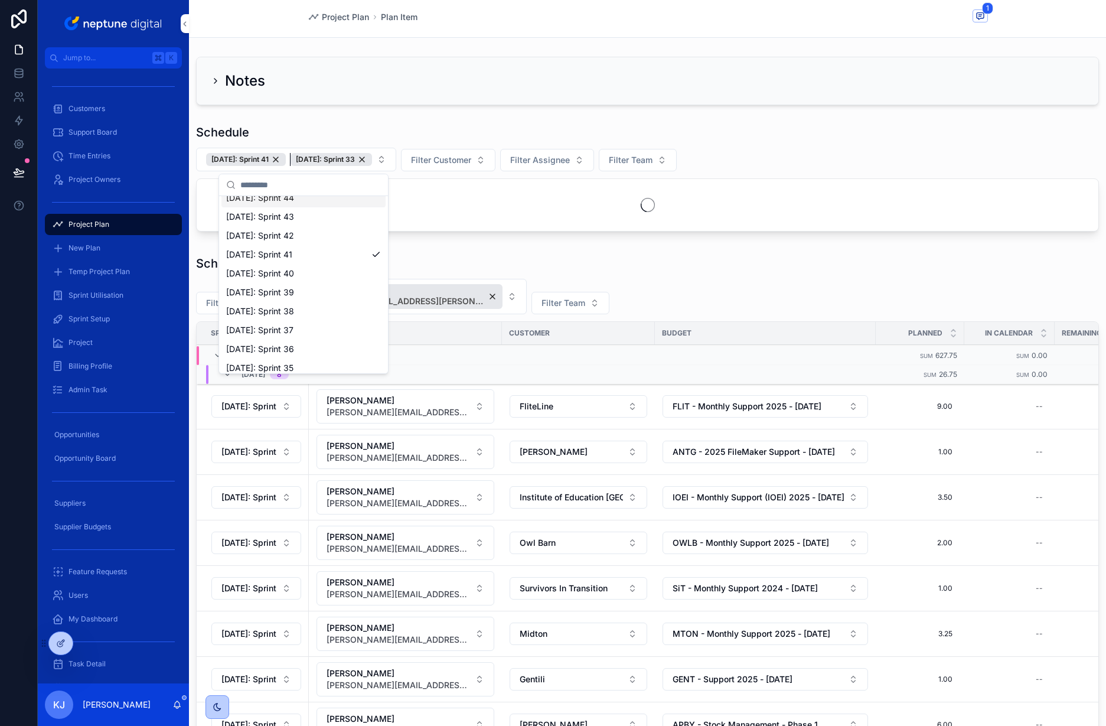
click at [372, 158] on div "[DATE]: Sprint 33" at bounding box center [331, 159] width 81 height 13
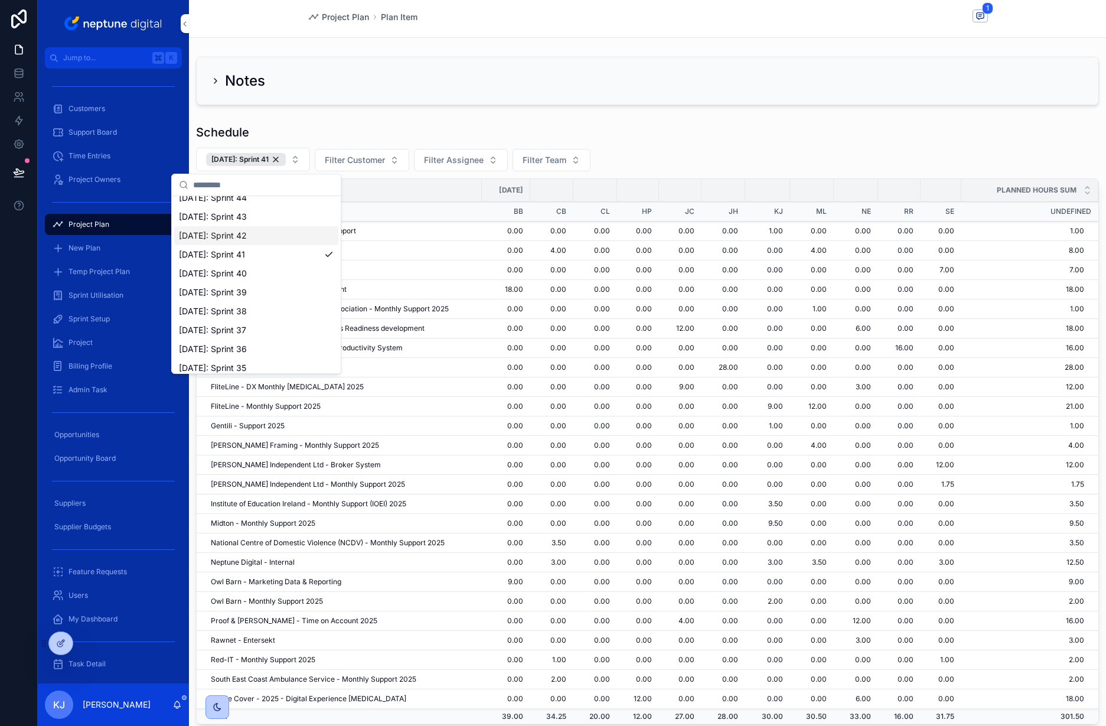
click at [260, 242] on div "[DATE]: Sprint 42" at bounding box center [256, 235] width 164 height 19
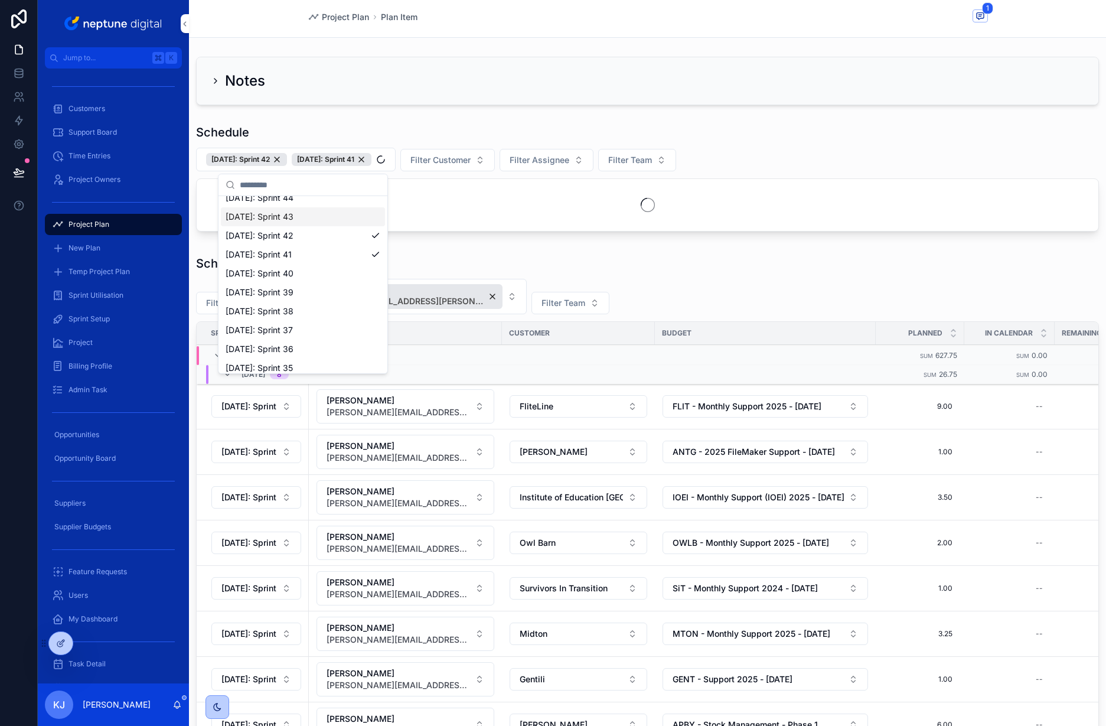
click at [304, 219] on div "[DATE]: Sprint 43" at bounding box center [303, 216] width 164 height 19
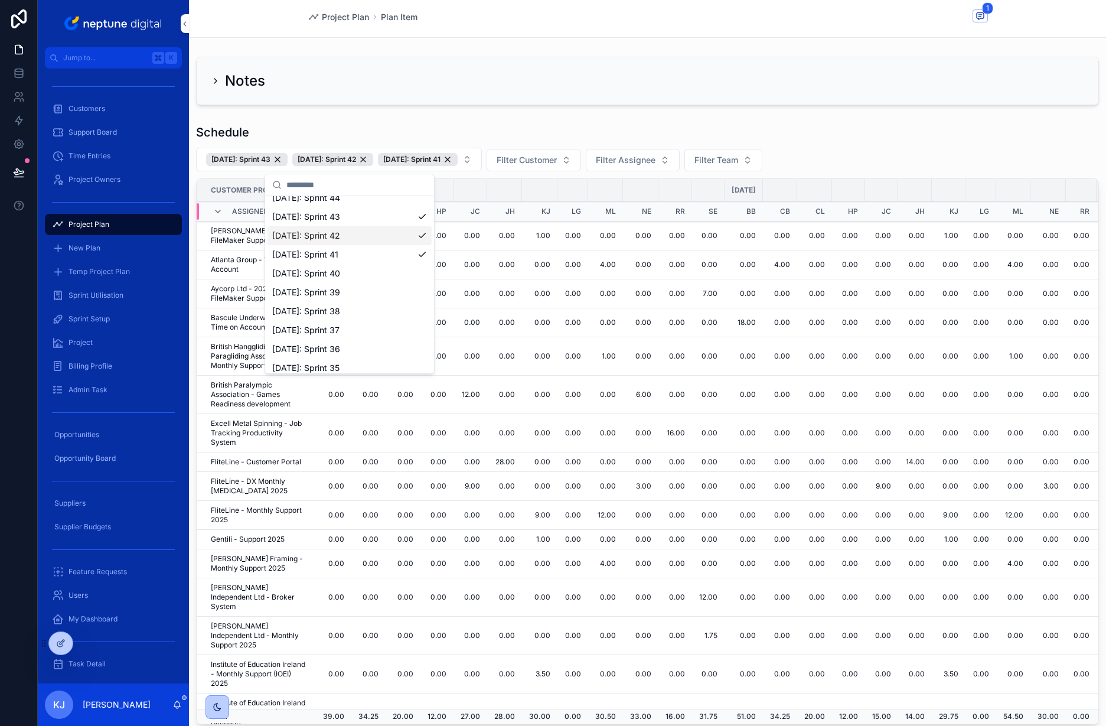
click at [654, 159] on span "Filter Assignee" at bounding box center [626, 160] width 60 height 12
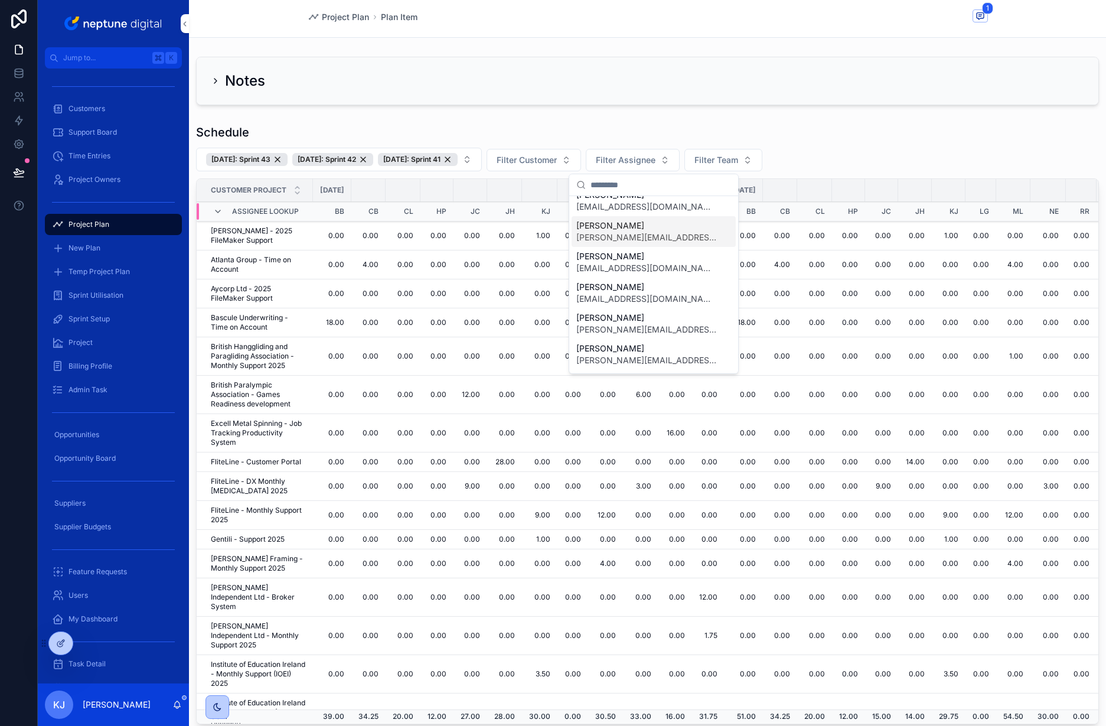
scroll to position [1940, 0]
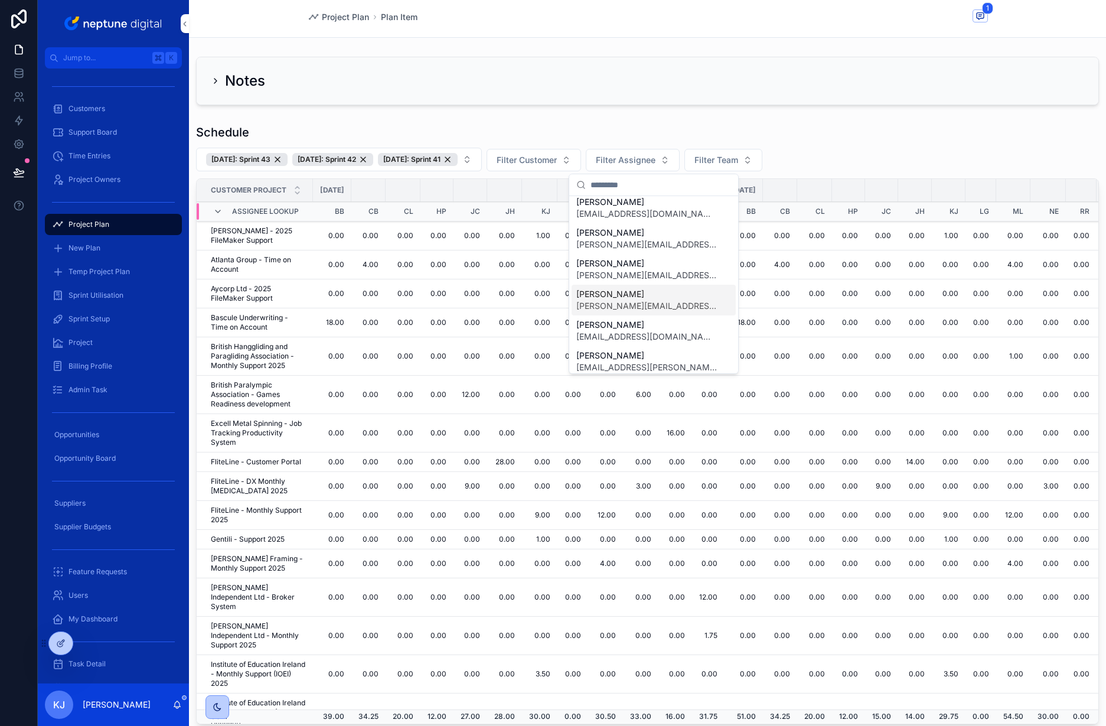
click at [631, 301] on span "[PERSON_NAME][EMAIL_ADDRESS][PERSON_NAME][DOMAIN_NAME]" at bounding box center [646, 306] width 141 height 12
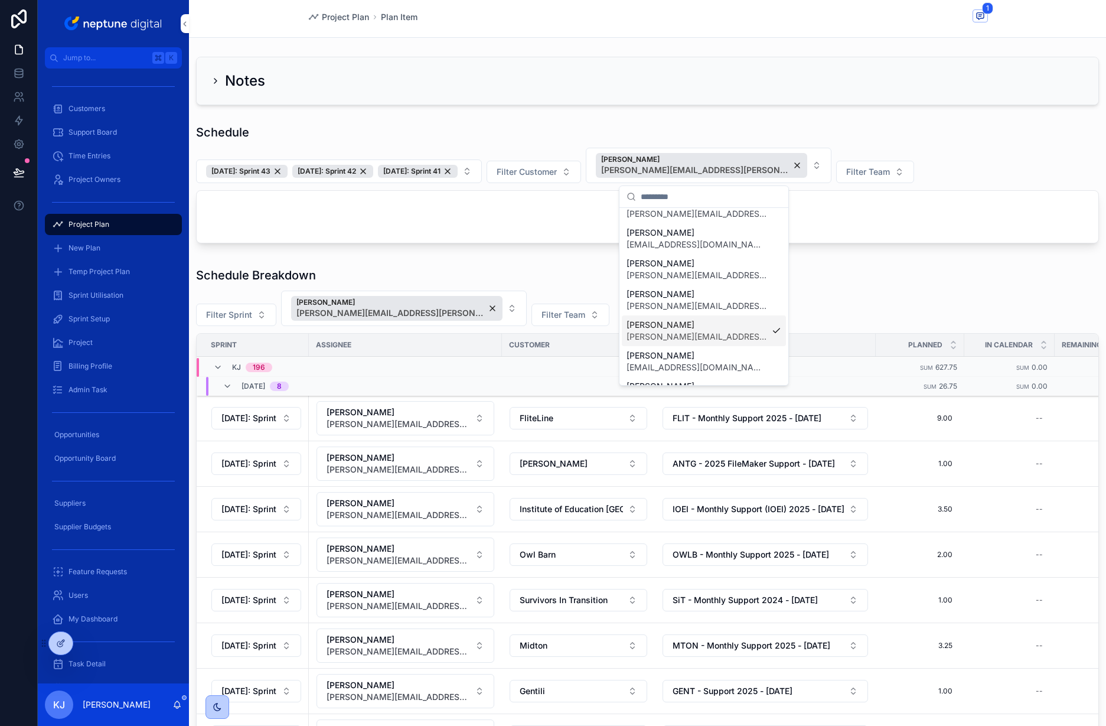
scroll to position [1959, 0]
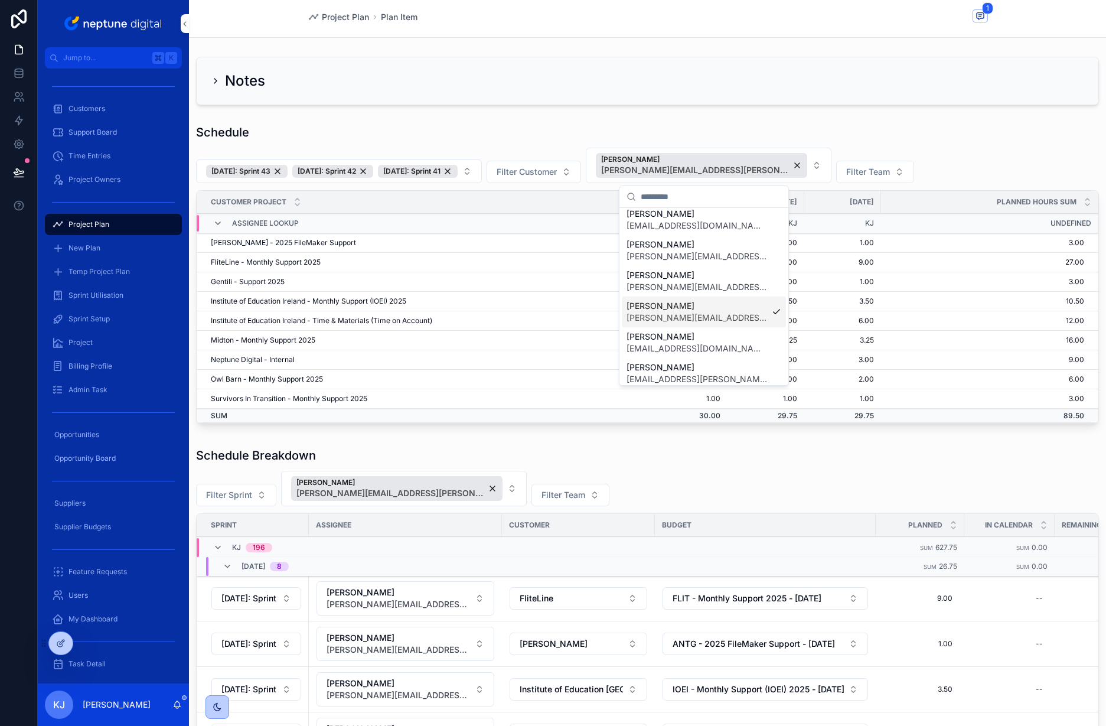
click at [933, 139] on div "Schedule" at bounding box center [647, 132] width 903 height 17
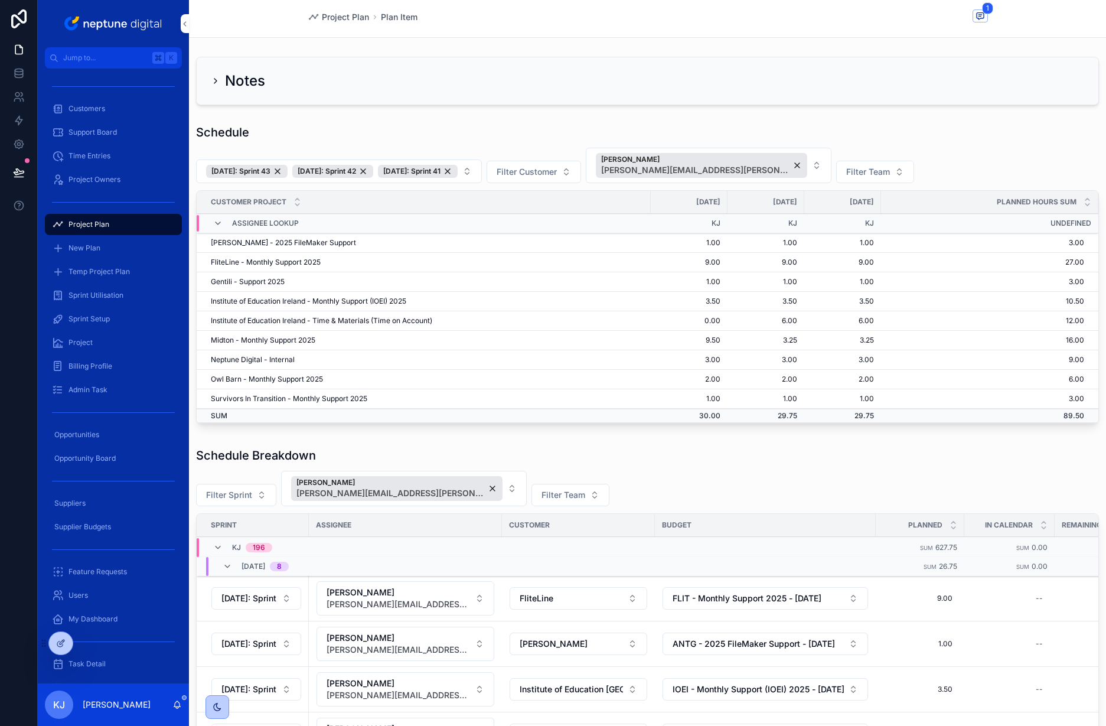
click at [1047, 124] on div "Schedule" at bounding box center [647, 132] width 903 height 17
